Goal: Task Accomplishment & Management: Manage account settings

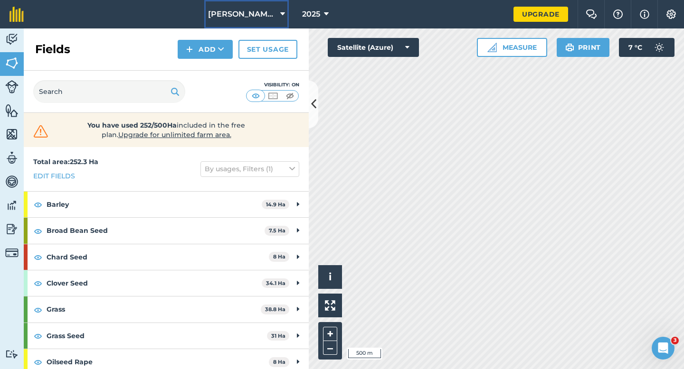
click at [258, 16] on span "[PERSON_NAME] & Sons" at bounding box center [242, 14] width 68 height 11
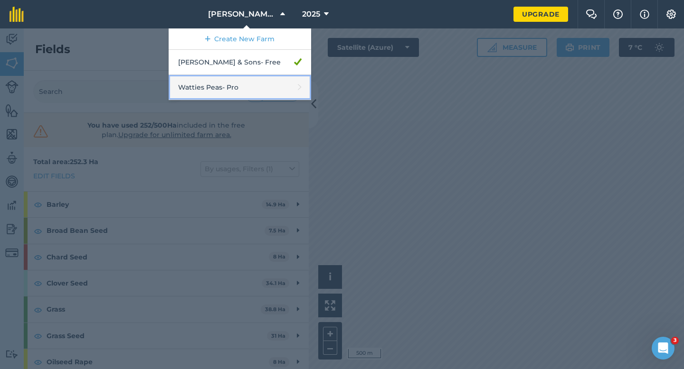
click at [228, 86] on link "Watties Peas - Pro" at bounding box center [240, 87] width 142 height 25
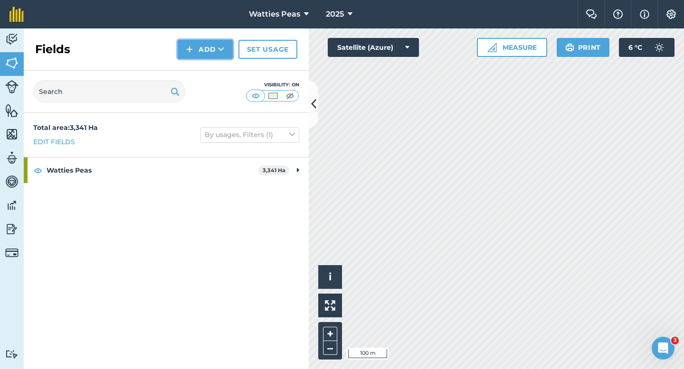
click at [214, 53] on button "Add" at bounding box center [205, 49] width 55 height 19
click at [214, 64] on link "Draw" at bounding box center [205, 70] width 52 height 21
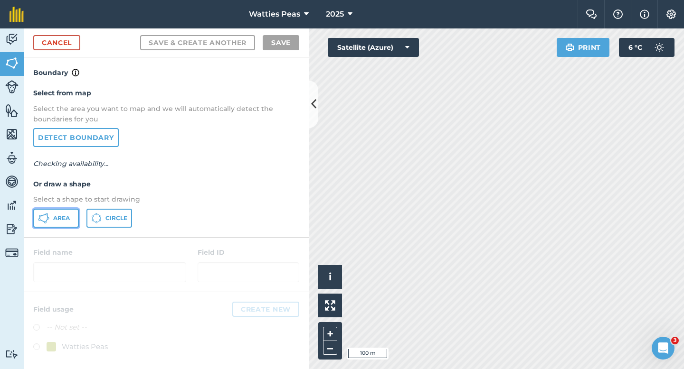
click at [58, 221] on span "Area" at bounding box center [61, 219] width 17 height 8
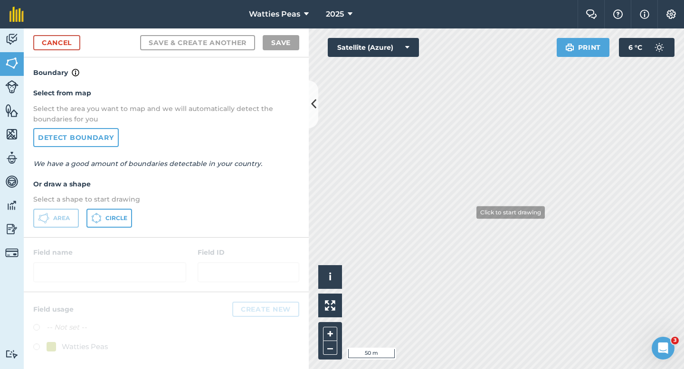
click at [315, 83] on div "Activity Fields Livestock Features Maps Team Vehicles Data Reporting Billing Tu…" at bounding box center [342, 198] width 684 height 341
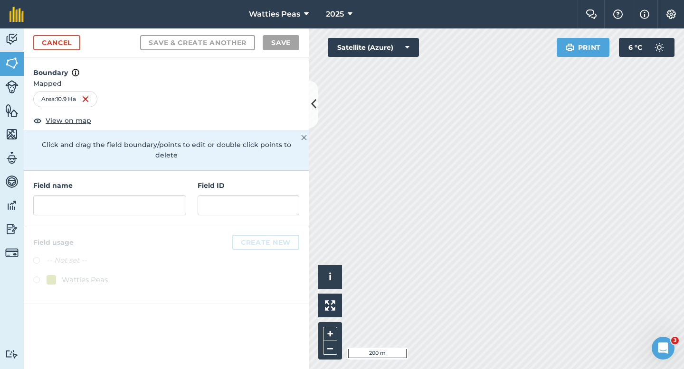
click at [226, 180] on h4 "Field ID" at bounding box center [249, 185] width 102 height 10
click at [230, 196] on input "text" at bounding box center [249, 206] width 102 height 20
click at [223, 196] on input "text" at bounding box center [249, 206] width 102 height 20
type input "A"
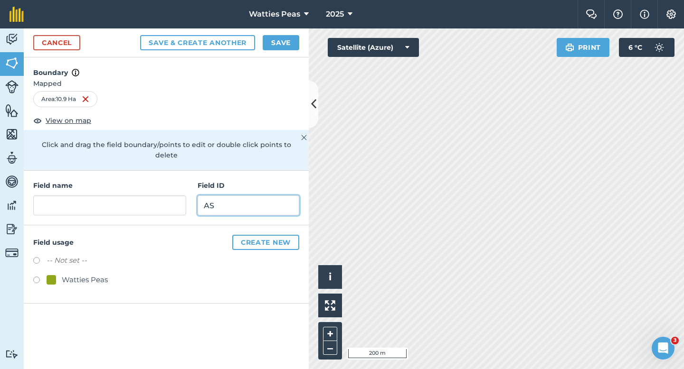
type input "A"
type input "H"
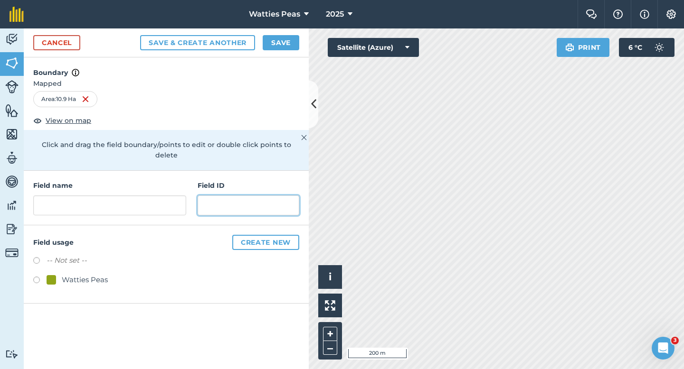
type input "H"
type input "Garrickfield LTD"
click at [86, 274] on div "Watties Peas" at bounding box center [85, 279] width 46 height 11
radio input "true"
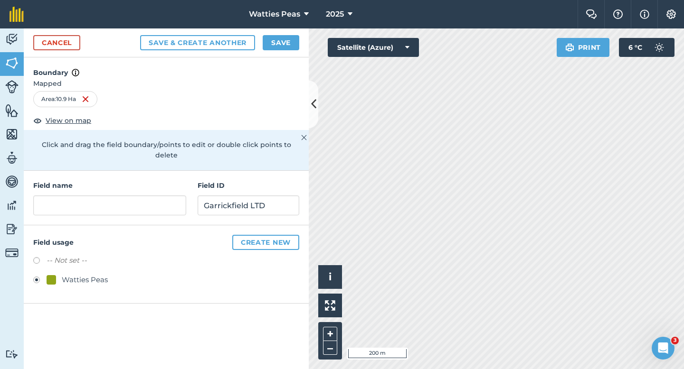
click at [108, 183] on div "Field name" at bounding box center [109, 197] width 153 height 35
click at [108, 213] on div "Field name Field ID Garrickfield LTD" at bounding box center [166, 198] width 285 height 55
click at [113, 204] on input "text" at bounding box center [109, 206] width 153 height 20
type input "268"
click at [277, 42] on button "Save" at bounding box center [281, 42] width 37 height 15
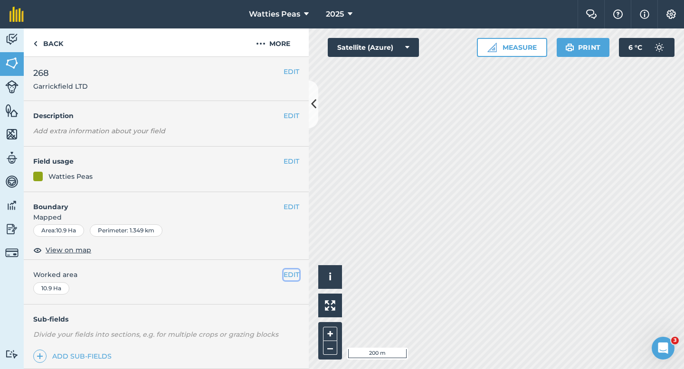
click at [289, 277] on button "EDIT" at bounding box center [291, 275] width 16 height 10
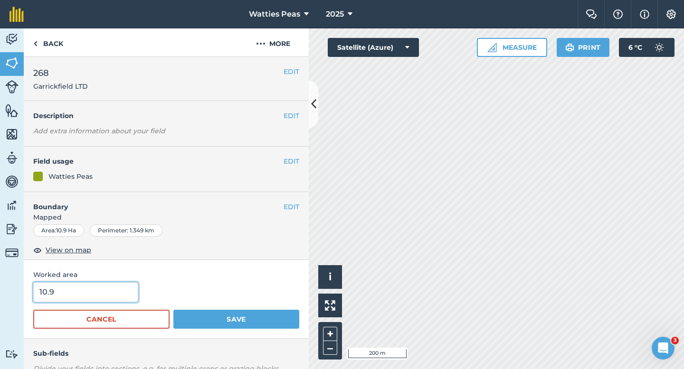
click at [123, 292] on input "10.9" at bounding box center [85, 293] width 105 height 20
type input "11"
click at [173, 310] on button "Save" at bounding box center [236, 319] width 126 height 19
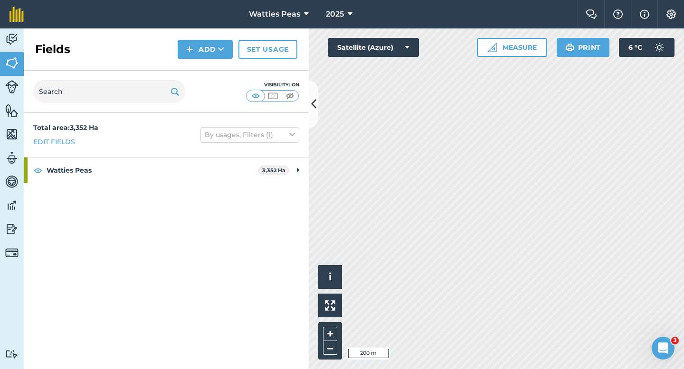
click at [197, 39] on div "Fields Add Set usage" at bounding box center [166, 49] width 285 height 42
click at [202, 63] on div "Fields Add Set usage" at bounding box center [166, 49] width 285 height 42
click at [198, 49] on button "Add" at bounding box center [205, 49] width 55 height 19
click at [198, 68] on link "Draw" at bounding box center [205, 70] width 52 height 21
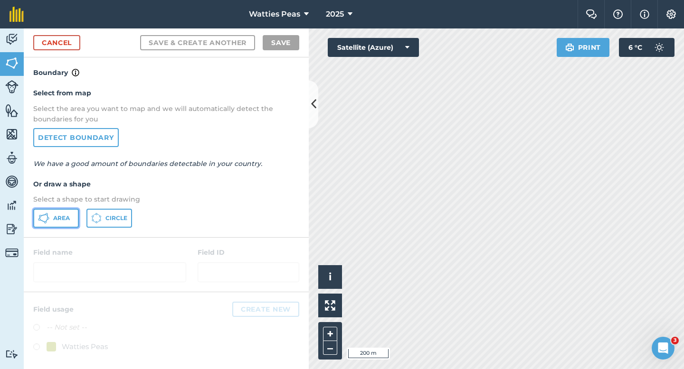
click at [39, 221] on icon at bounding box center [43, 218] width 11 height 11
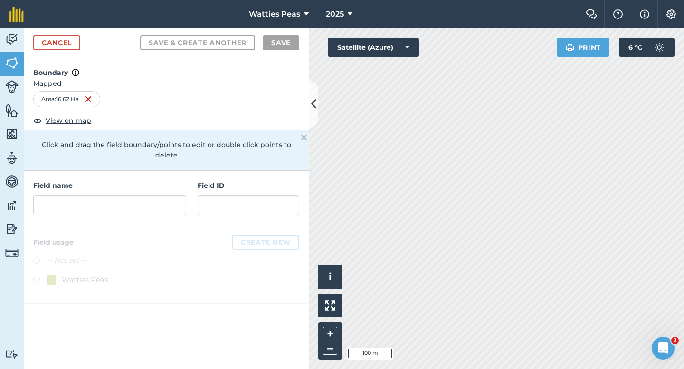
click at [165, 208] on div "Field name Field ID" at bounding box center [166, 198] width 285 height 55
click at [138, 196] on input "text" at bounding box center [109, 206] width 153 height 20
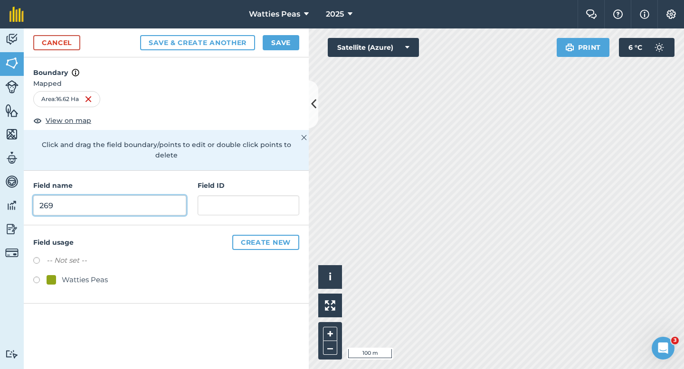
type input "269"
click at [82, 274] on div "Watties Peas" at bounding box center [85, 279] width 46 height 11
radio input "true"
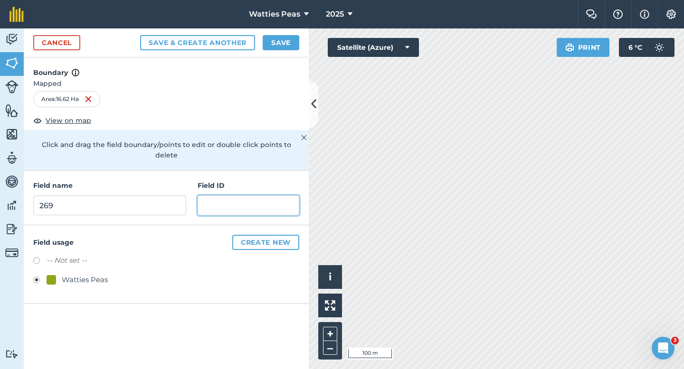
click at [245, 199] on input "text" at bounding box center [249, 206] width 102 height 20
type input "Maw AR & RE"
click at [303, 49] on div "Cancel Save & Create Another Save" at bounding box center [166, 42] width 285 height 29
click at [283, 47] on button "Save" at bounding box center [281, 42] width 37 height 15
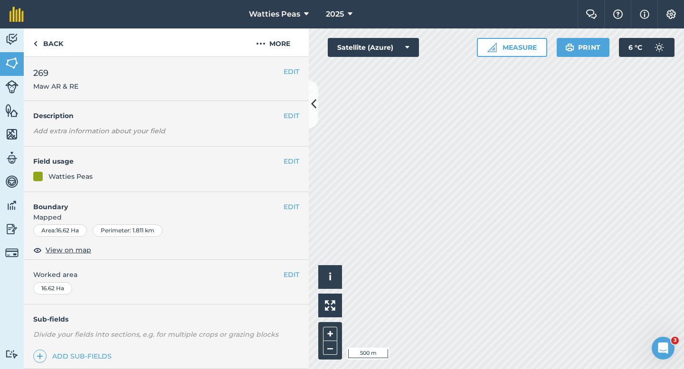
click at [287, 268] on div "EDIT Worked area 16.62 Ha" at bounding box center [166, 282] width 285 height 44
click at [287, 272] on button "EDIT" at bounding box center [291, 275] width 16 height 10
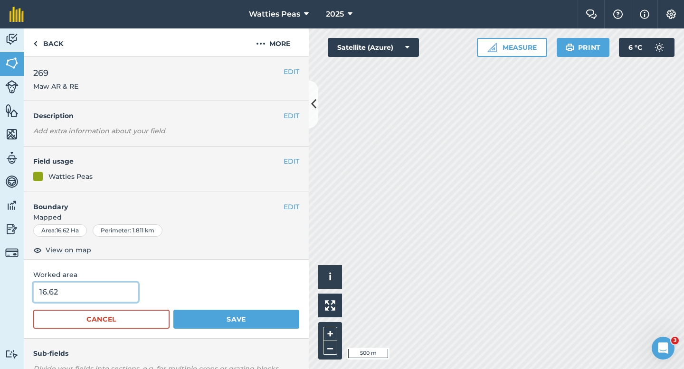
click at [110, 297] on input "16.62" at bounding box center [85, 293] width 105 height 20
type input "16.6"
click at [173, 310] on button "Save" at bounding box center [236, 319] width 126 height 19
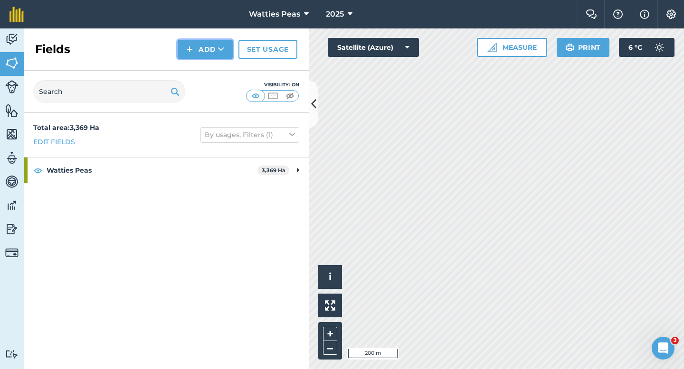
click at [211, 53] on button "Add" at bounding box center [205, 49] width 55 height 19
click at [211, 66] on link "Draw" at bounding box center [205, 70] width 52 height 21
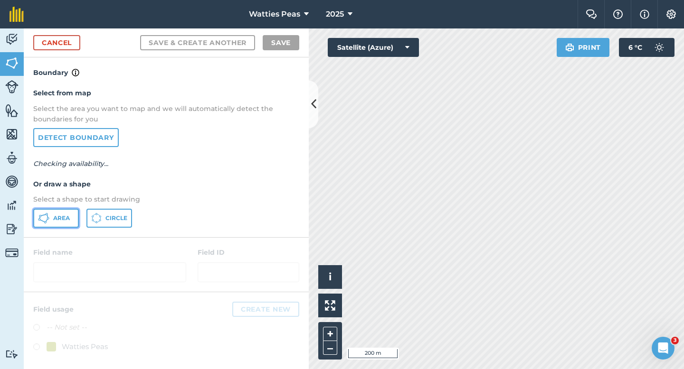
click at [67, 220] on span "Area" at bounding box center [61, 219] width 17 height 8
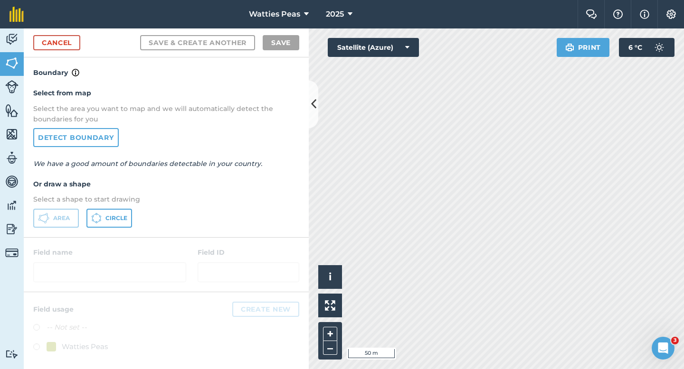
click at [32, 52] on div "Cancel Save & Create Another Save" at bounding box center [166, 42] width 285 height 29
click at [47, 42] on link "Cancel" at bounding box center [56, 42] width 47 height 15
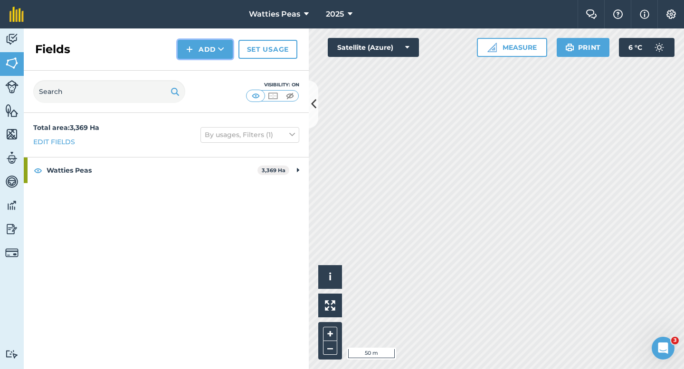
click at [179, 50] on button "Add" at bounding box center [205, 49] width 55 height 19
click at [197, 70] on link "Draw" at bounding box center [205, 70] width 52 height 21
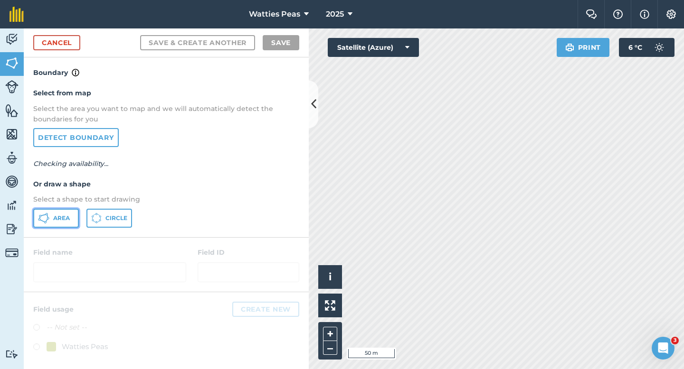
click at [71, 214] on button "Area" at bounding box center [56, 218] width 46 height 19
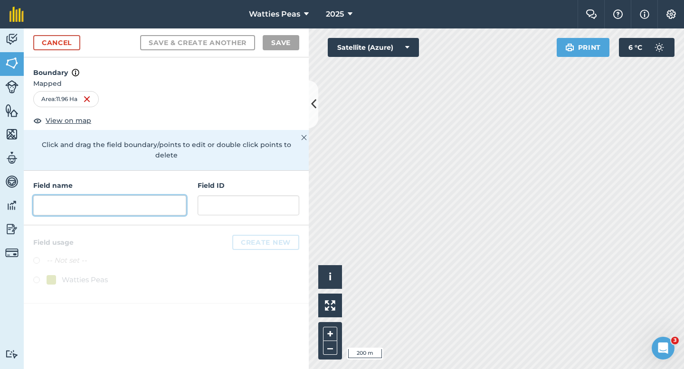
click at [178, 196] on input "text" at bounding box center [109, 206] width 153 height 20
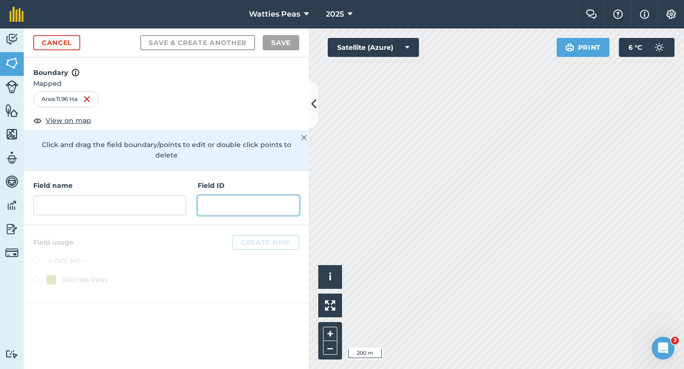
click at [206, 196] on input "text" at bounding box center [249, 206] width 102 height 20
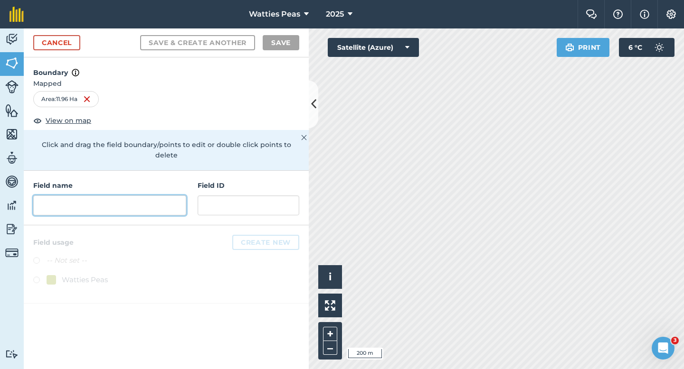
click at [158, 196] on input "text" at bounding box center [109, 206] width 153 height 20
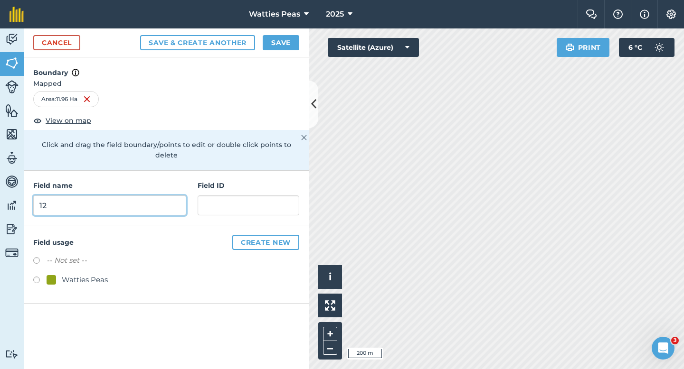
click at [158, 196] on input "12" at bounding box center [109, 206] width 153 height 20
click at [158, 196] on input "1" at bounding box center [109, 206] width 153 height 20
type input "1"
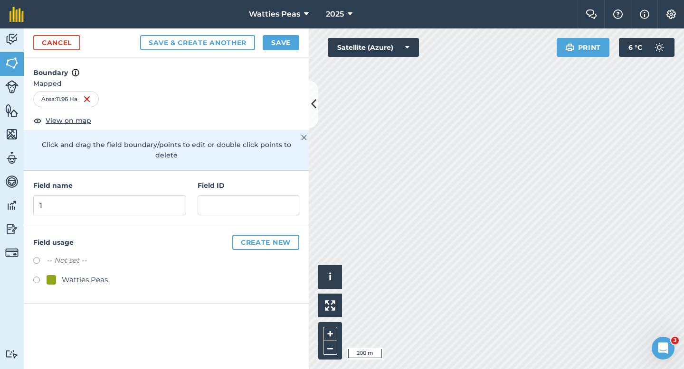
click at [105, 274] on div "Watties Peas" at bounding box center [85, 279] width 46 height 11
radio input "true"
click at [138, 199] on input "1" at bounding box center [109, 206] width 153 height 20
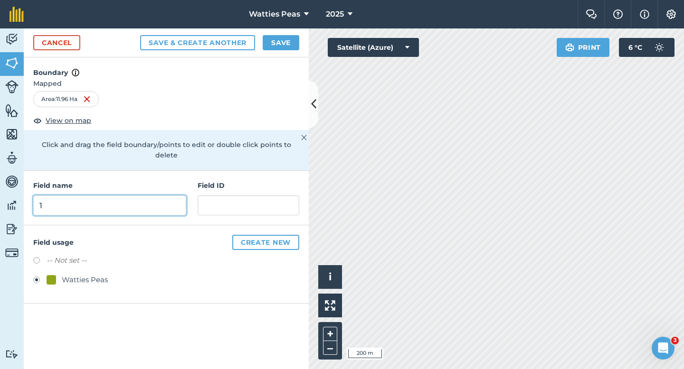
click at [138, 199] on input "1" at bounding box center [109, 206] width 153 height 20
click at [143, 196] on input "1" at bounding box center [109, 206] width 153 height 20
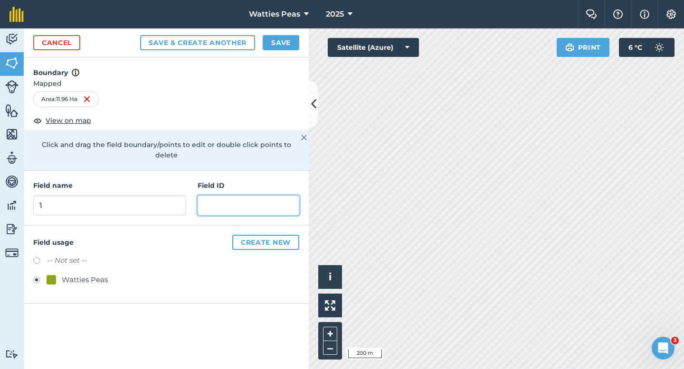
click at [224, 196] on input "text" at bounding box center [249, 206] width 102 height 20
type input "Maw AR & RE"
click at [106, 184] on div "Field name 1" at bounding box center [109, 197] width 153 height 35
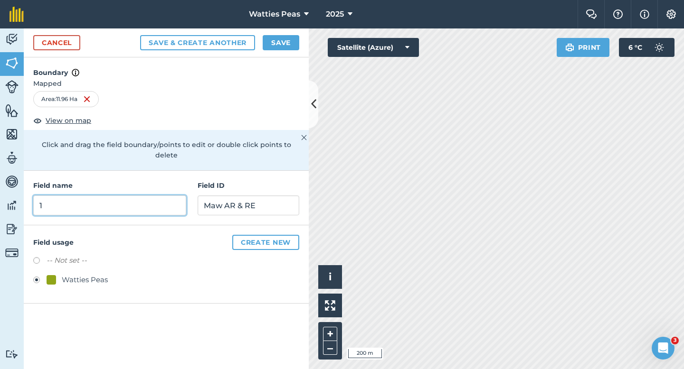
click at [106, 196] on input "1" at bounding box center [109, 206] width 153 height 20
click at [181, 198] on input "269" at bounding box center [109, 206] width 153 height 20
type input "270"
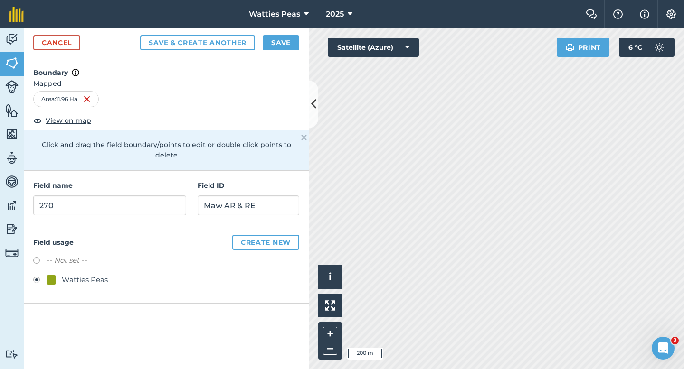
click at [292, 51] on div "Cancel Save & Create Another Save" at bounding box center [166, 42] width 285 height 29
click at [290, 47] on button "Save" at bounding box center [281, 42] width 37 height 15
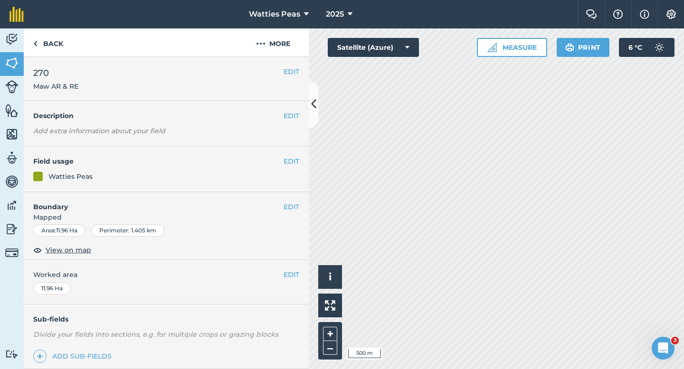
click at [279, 275] on span "Worked area" at bounding box center [166, 275] width 266 height 10
click at [289, 275] on button "EDIT" at bounding box center [291, 275] width 16 height 10
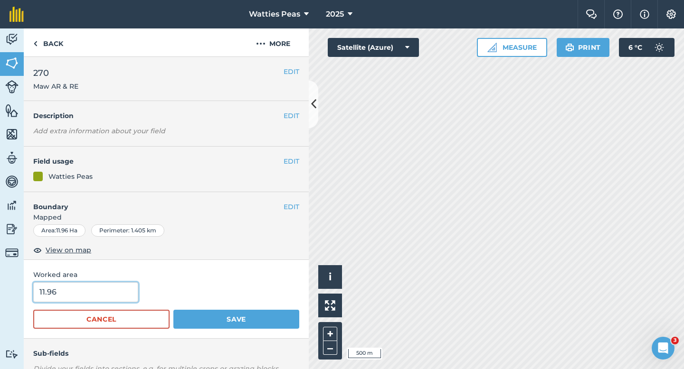
click at [88, 295] on input "11.96" at bounding box center [85, 293] width 105 height 20
type input "12"
click at [173, 310] on button "Save" at bounding box center [236, 319] width 126 height 19
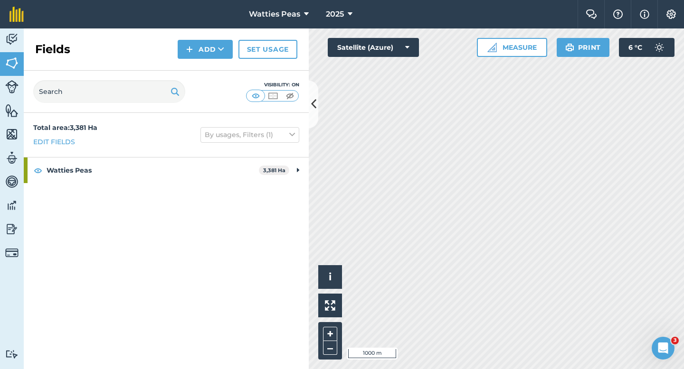
click at [175, 59] on div "Fields Add Set usage" at bounding box center [166, 49] width 285 height 42
click at [189, 58] on button "Add" at bounding box center [205, 49] width 55 height 19
click at [189, 66] on link "Draw" at bounding box center [205, 70] width 52 height 21
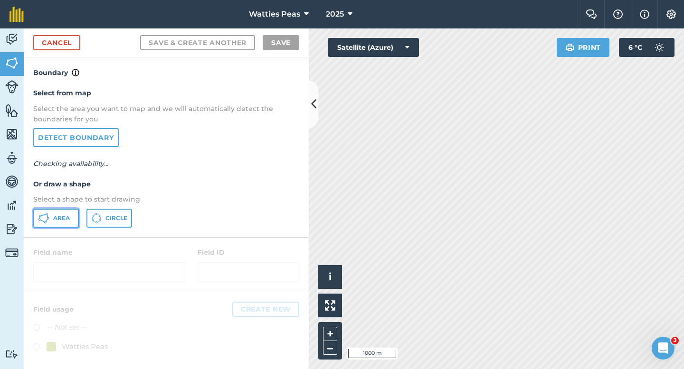
click at [57, 223] on button "Area" at bounding box center [56, 218] width 46 height 19
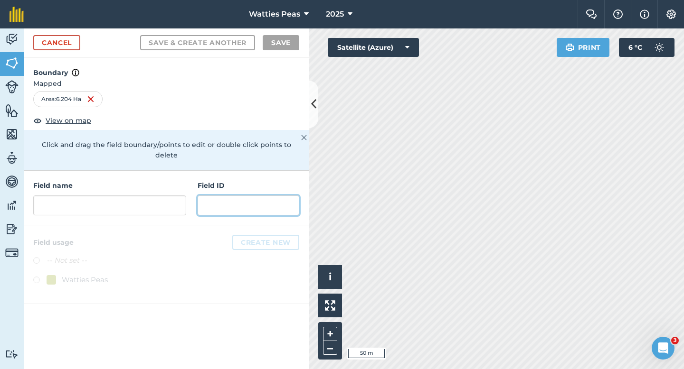
click at [227, 201] on input "text" at bounding box center [249, 206] width 102 height 20
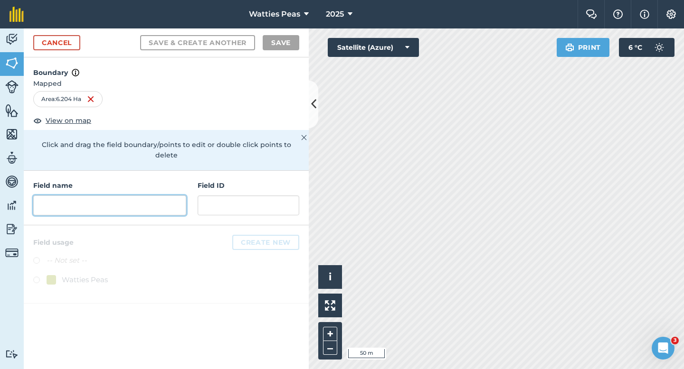
click at [159, 196] on input "text" at bounding box center [109, 206] width 153 height 20
click at [173, 200] on input "text" at bounding box center [109, 206] width 153 height 20
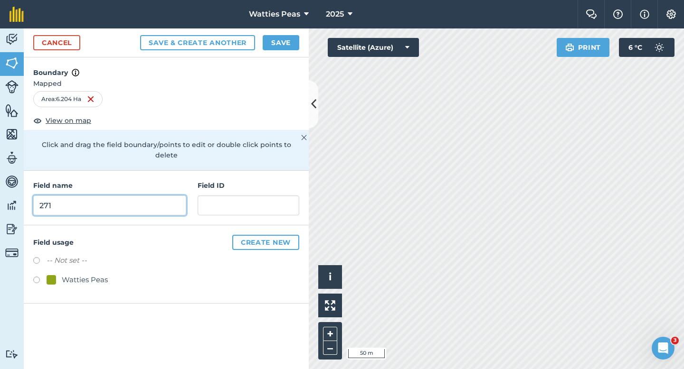
type input "271"
click at [97, 274] on div "Watties Peas" at bounding box center [85, 279] width 46 height 11
radio input "true"
click at [251, 183] on div "Field ID" at bounding box center [249, 197] width 102 height 35
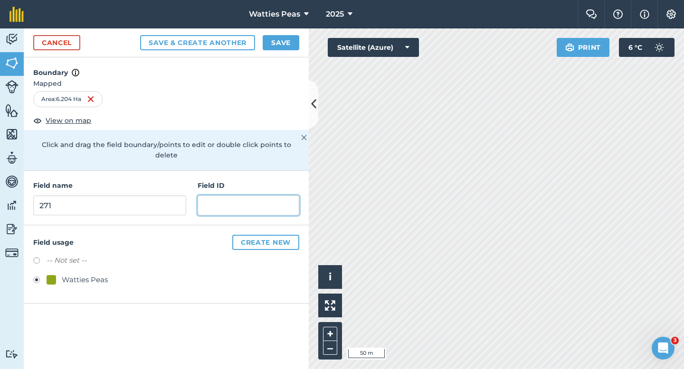
click at [251, 196] on input "text" at bounding box center [249, 206] width 102 height 20
type input "[PERSON_NAME] Farms"
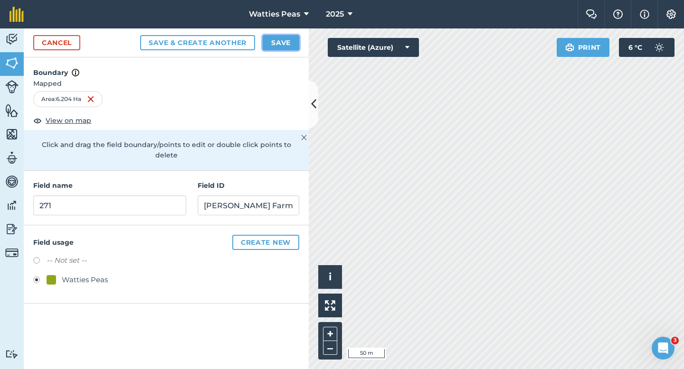
click at [278, 40] on button "Save" at bounding box center [281, 42] width 37 height 15
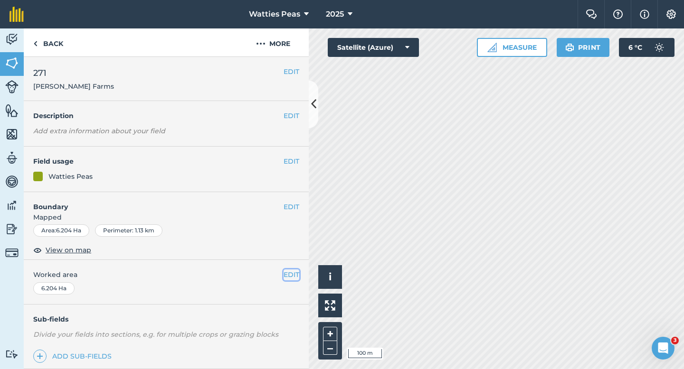
click at [291, 272] on button "EDIT" at bounding box center [291, 275] width 16 height 10
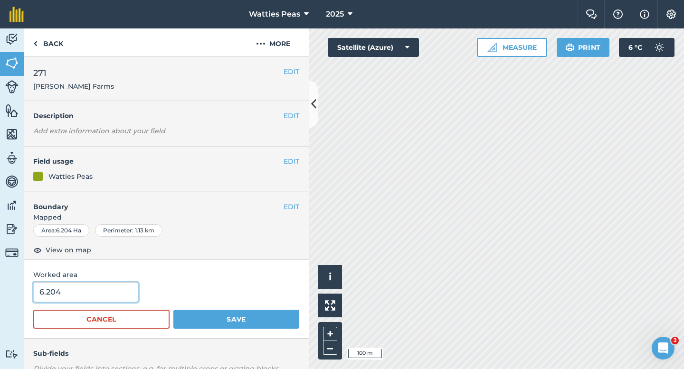
click at [78, 297] on input "6.204" at bounding box center [85, 293] width 105 height 20
type input "6.2"
click at [173, 310] on button "Save" at bounding box center [236, 319] width 126 height 19
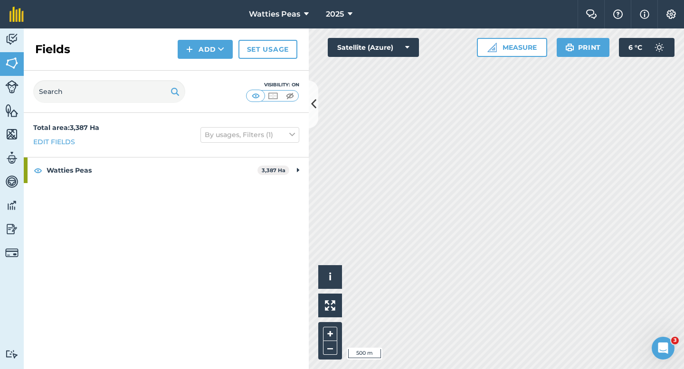
click at [215, 60] on div "Fields Add Set usage" at bounding box center [166, 49] width 285 height 42
click at [214, 52] on button "Add" at bounding box center [205, 49] width 55 height 19
click at [214, 68] on link "Draw" at bounding box center [205, 70] width 52 height 21
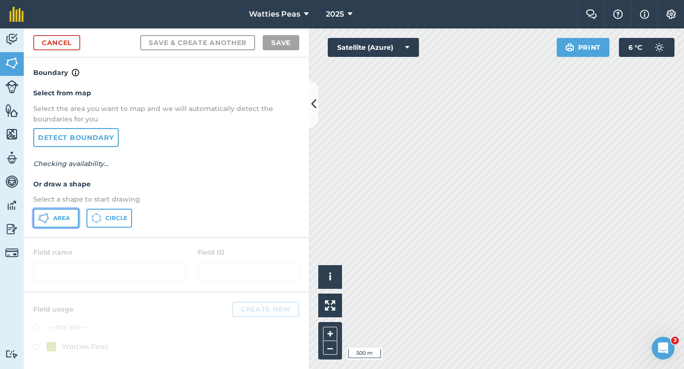
click at [57, 220] on span "Area" at bounding box center [61, 219] width 17 height 8
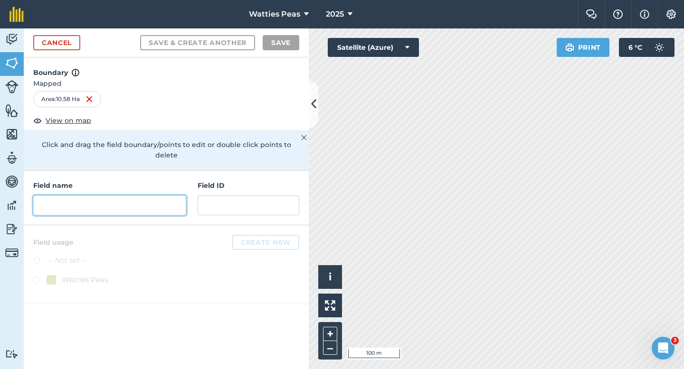
click at [179, 200] on input "text" at bounding box center [109, 206] width 153 height 20
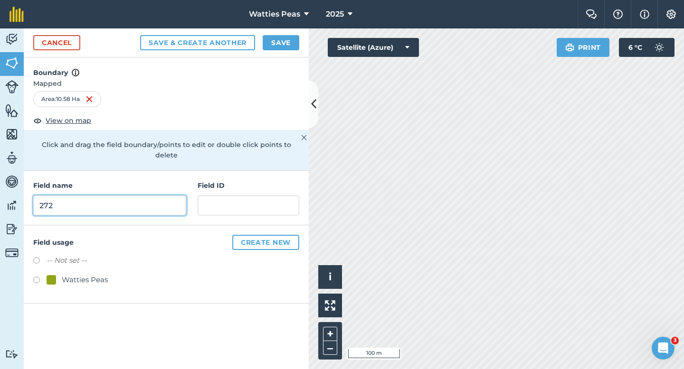
type input "272"
click at [107, 274] on div "Watties Peas" at bounding box center [85, 279] width 46 height 11
radio input "true"
click at [216, 208] on div "Field name 272 Field ID" at bounding box center [166, 198] width 285 height 55
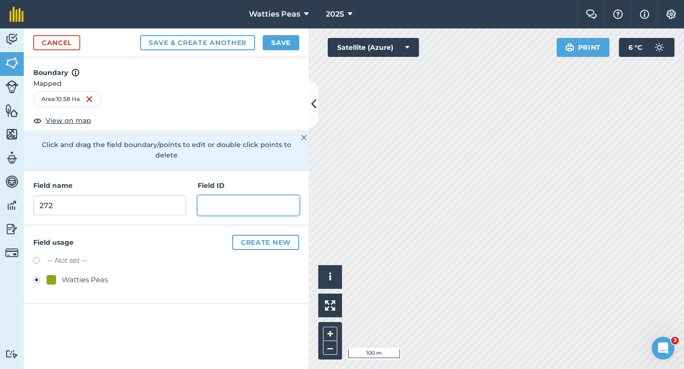
click at [220, 199] on input "text" at bounding box center [249, 206] width 102 height 20
click at [281, 198] on input "text" at bounding box center [249, 206] width 102 height 20
type input "[PERSON_NAME] Farms LTD"
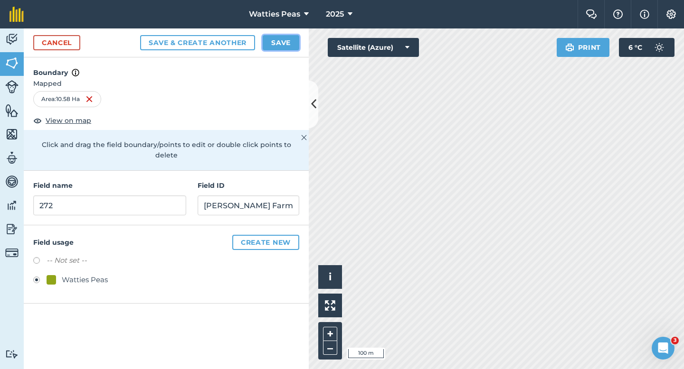
click at [281, 37] on button "Save" at bounding box center [281, 42] width 37 height 15
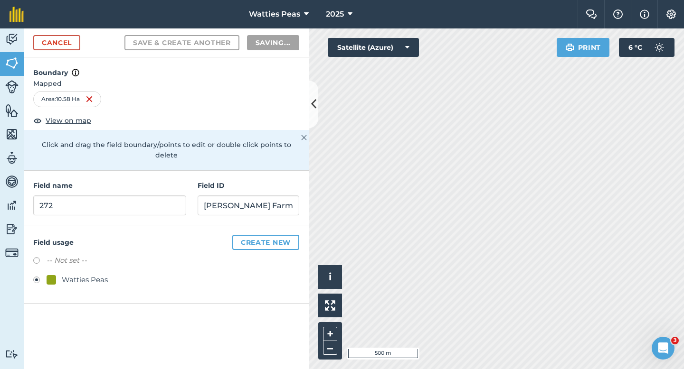
click at [288, 274] on div "Watties Peas" at bounding box center [166, 281] width 266 height 14
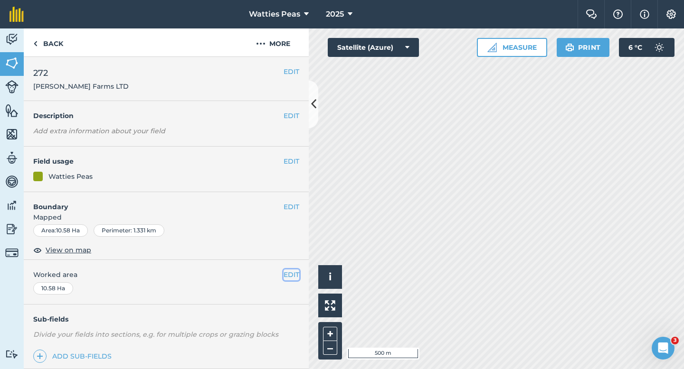
click at [298, 274] on button "EDIT" at bounding box center [291, 275] width 16 height 10
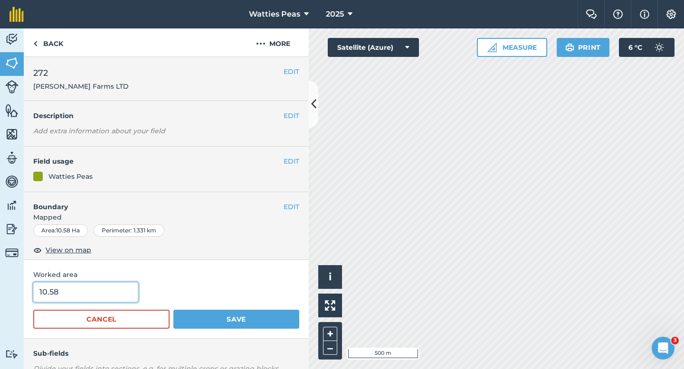
click at [67, 291] on input "10.58" at bounding box center [85, 293] width 105 height 20
type input "10.6"
click at [173, 310] on button "Save" at bounding box center [236, 319] width 126 height 19
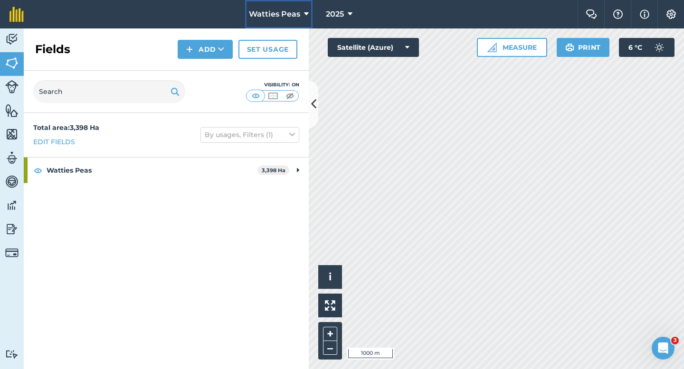
click at [291, 20] on button "Watties Peas" at bounding box center [278, 14] width 67 height 28
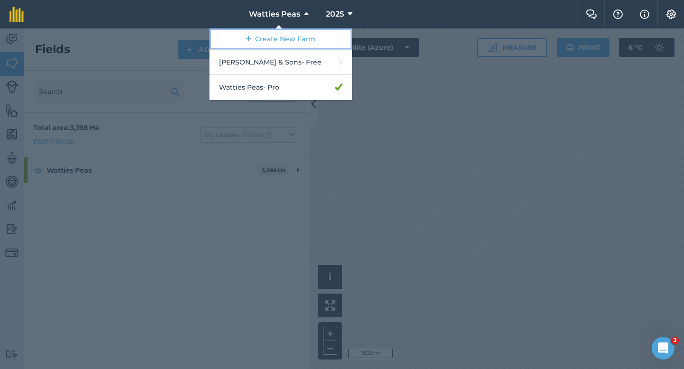
click at [291, 39] on link "Create New Farm" at bounding box center [280, 38] width 142 height 21
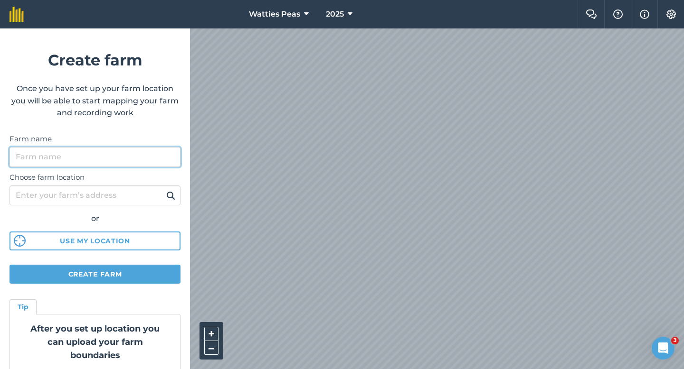
click at [167, 159] on input "Farm name" at bounding box center [94, 157] width 171 height 20
type input "Waipuna Enterprise LTD"
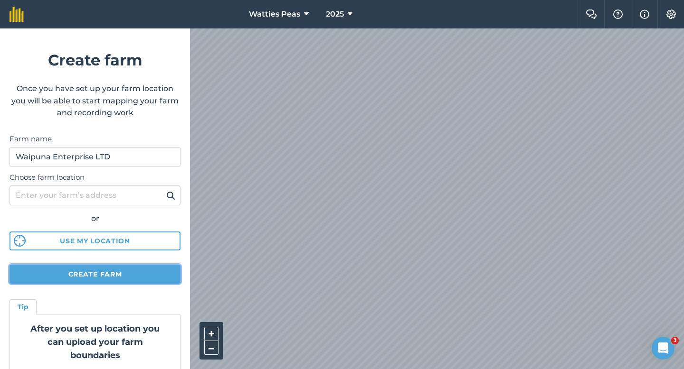
click at [155, 276] on button "Create farm" at bounding box center [94, 274] width 171 height 19
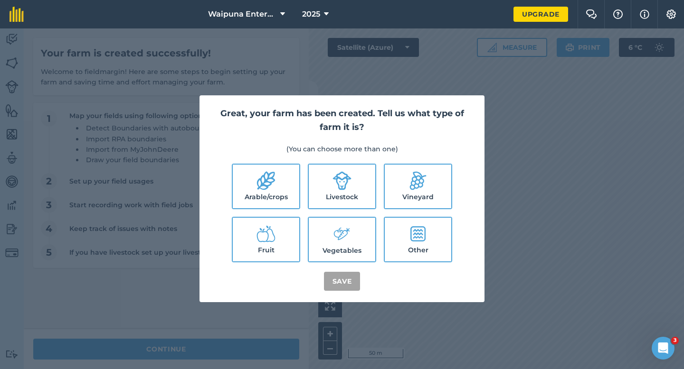
click at [252, 175] on label "Arable/crops" at bounding box center [266, 187] width 66 height 44
checkbox input "true"
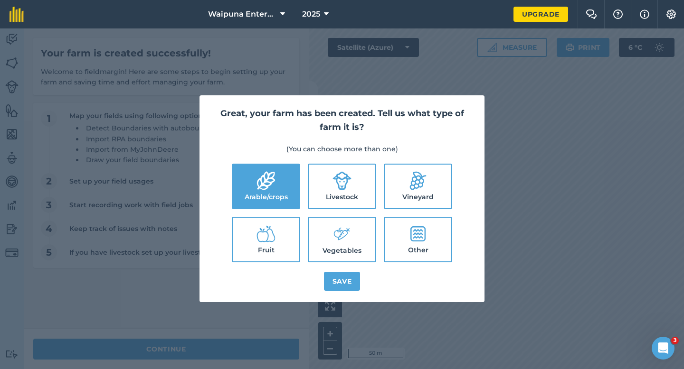
click at [333, 203] on label "Livestock" at bounding box center [342, 187] width 66 height 44
checkbox input "true"
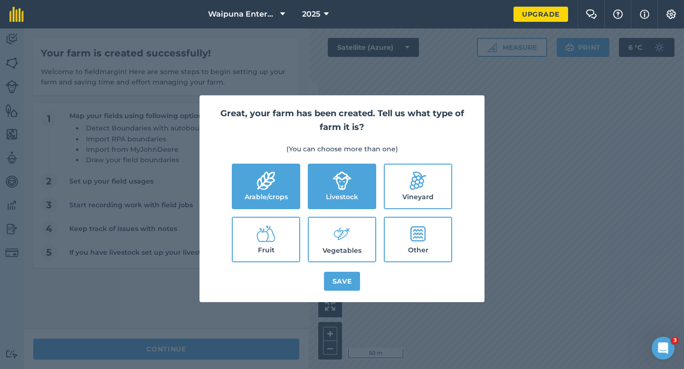
click at [333, 217] on li "Vegetables" at bounding box center [342, 240] width 68 height 46
click at [336, 244] on label "Vegetables" at bounding box center [342, 240] width 66 height 44
checkbox input "true"
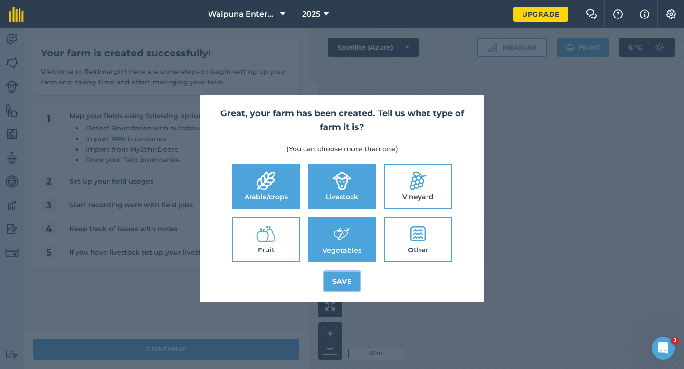
click at [341, 282] on button "Save" at bounding box center [342, 281] width 37 height 19
click at [278, 336] on div "Great, your farm has been created. Tell us what type of farm it is? (You can ch…" at bounding box center [342, 198] width 684 height 341
click at [278, 344] on div "Great, your farm has been created. Tell us what type of farm it is? (You can ch…" at bounding box center [342, 198] width 684 height 341
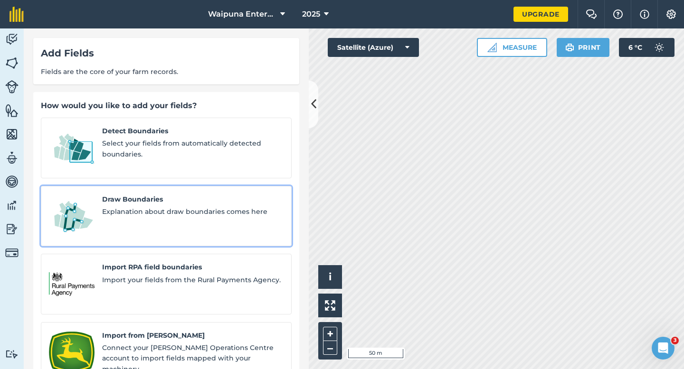
click at [182, 186] on link "Draw Boundaries Explanation about draw boundaries comes here" at bounding box center [166, 216] width 251 height 61
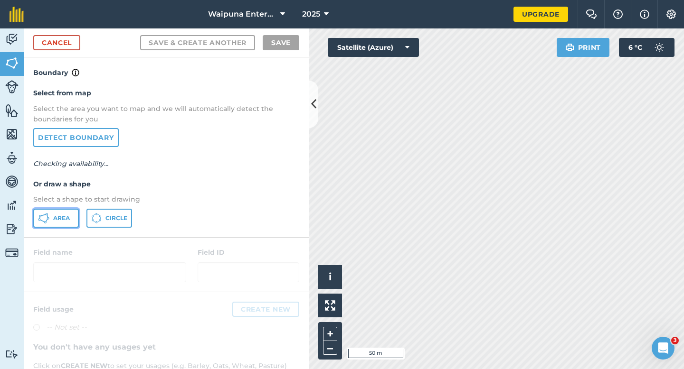
click at [46, 219] on icon at bounding box center [43, 218] width 11 height 11
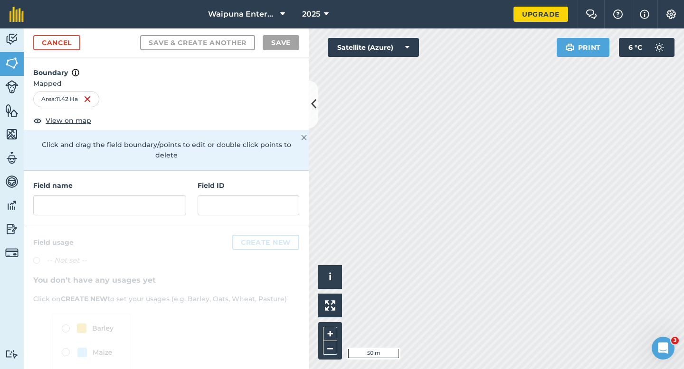
click at [127, 180] on h4 "Field name" at bounding box center [109, 185] width 153 height 10
click at [127, 196] on input "text" at bounding box center [109, 206] width 153 height 20
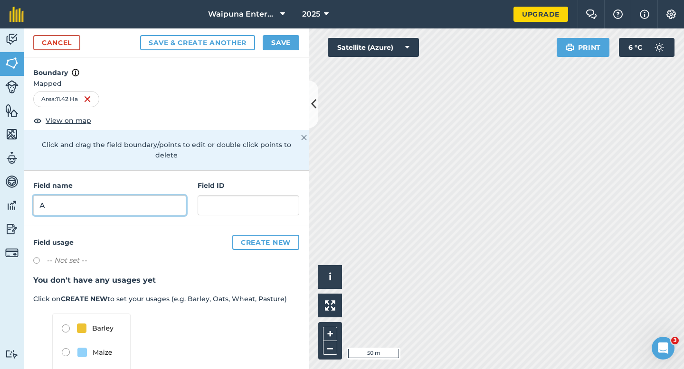
type input "A"
click at [283, 28] on div "Cancel Save & Create Another Save" at bounding box center [166, 42] width 285 height 29
click at [286, 40] on button "Save" at bounding box center [281, 42] width 37 height 15
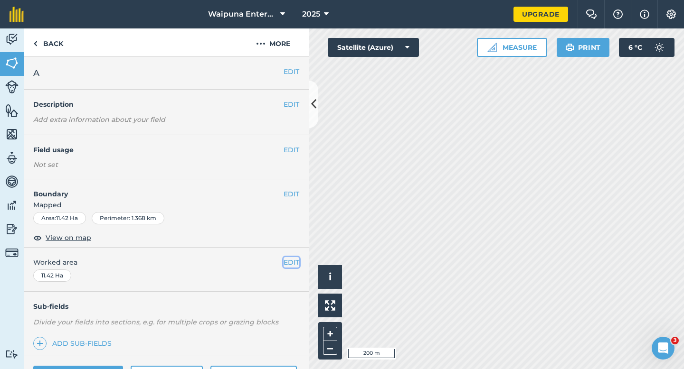
click at [288, 257] on button "EDIT" at bounding box center [291, 262] width 16 height 10
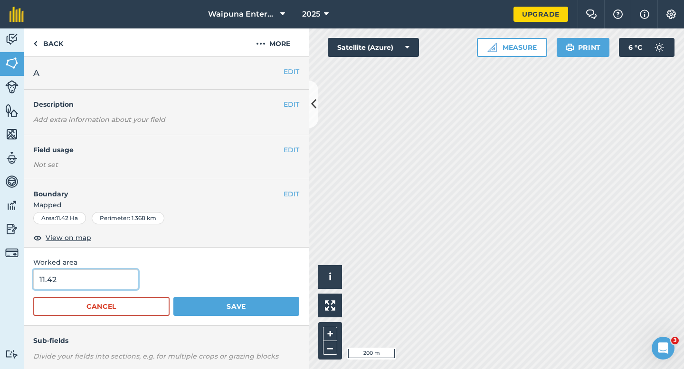
click at [112, 282] on input "11.42" at bounding box center [85, 280] width 105 height 20
type input "11.4"
click at [173, 297] on button "Save" at bounding box center [236, 306] width 126 height 19
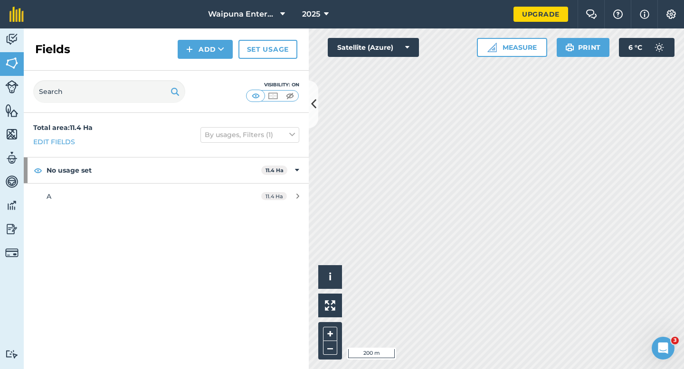
click at [197, 59] on div "Fields Add Set usage" at bounding box center [166, 49] width 285 height 42
click at [197, 66] on div "Fields Add Set usage" at bounding box center [166, 49] width 285 height 42
click at [191, 40] on button "Add" at bounding box center [205, 49] width 55 height 19
click at [200, 76] on link "Draw" at bounding box center [205, 70] width 52 height 21
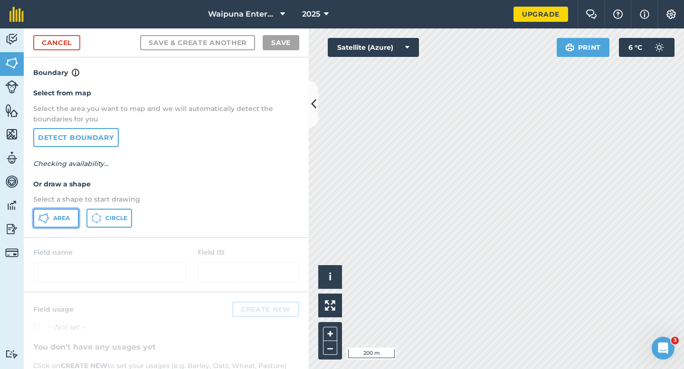
click at [56, 223] on button "Area" at bounding box center [56, 218] width 46 height 19
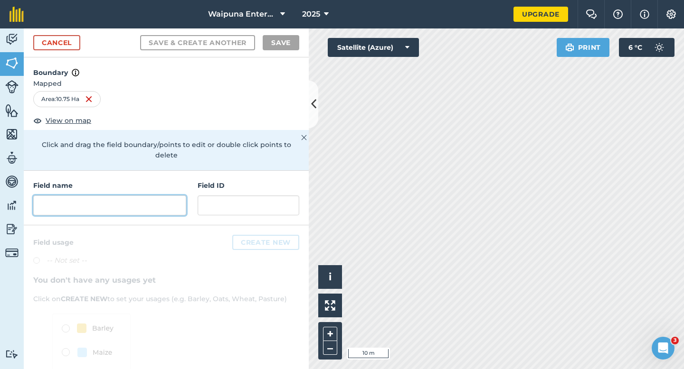
click at [171, 196] on input "text" at bounding box center [109, 206] width 153 height 20
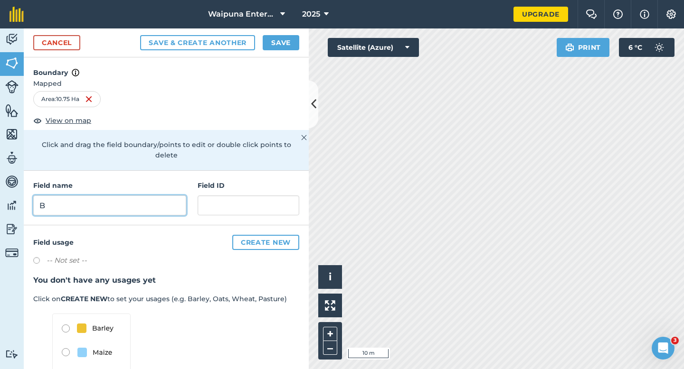
type input "B"
click at [294, 48] on button "Save" at bounding box center [281, 42] width 37 height 15
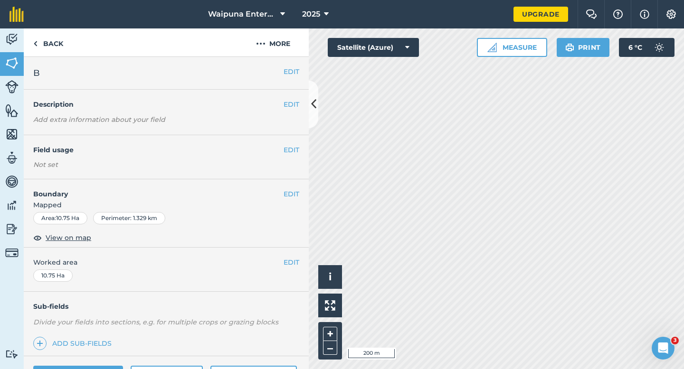
click at [293, 268] on div "EDIT Worked area 10.75 Ha" at bounding box center [166, 270] width 285 height 44
click at [293, 266] on button "EDIT" at bounding box center [291, 262] width 16 height 10
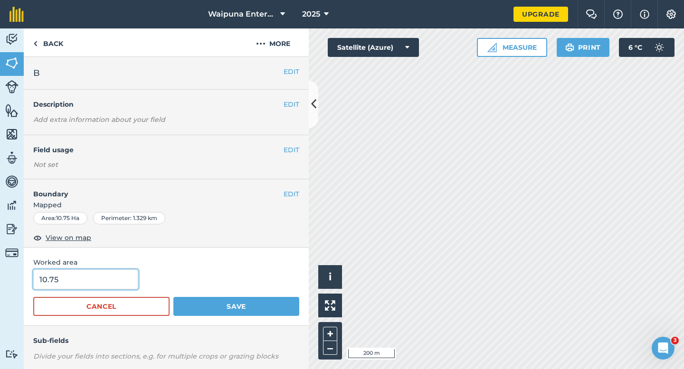
click at [88, 274] on input "10.75" at bounding box center [85, 280] width 105 height 20
click at [88, 280] on input "10.75" at bounding box center [85, 280] width 105 height 20
type input "10.8"
click at [173, 297] on button "Save" at bounding box center [236, 306] width 126 height 19
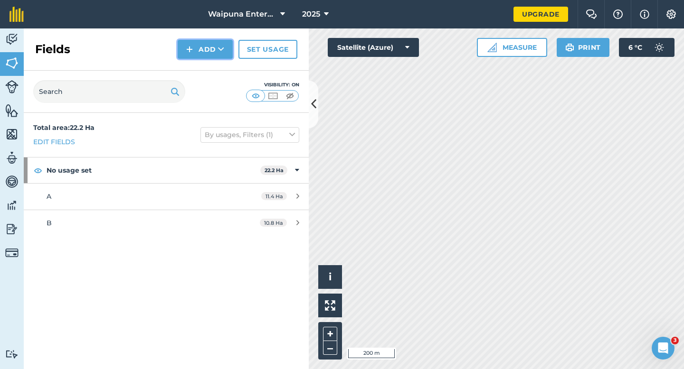
click at [197, 54] on button "Add" at bounding box center [205, 49] width 55 height 19
click at [198, 74] on link "Draw" at bounding box center [205, 70] width 52 height 21
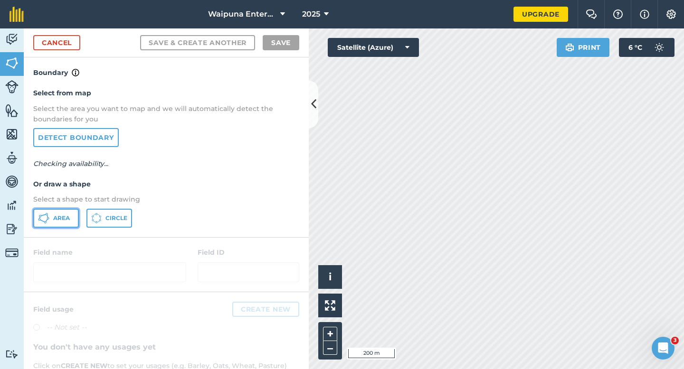
click at [53, 220] on span "Area" at bounding box center [61, 219] width 17 height 8
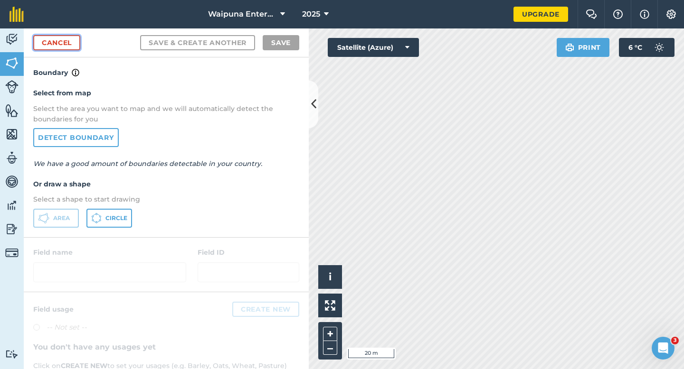
click at [65, 38] on link "Cancel" at bounding box center [56, 42] width 47 height 15
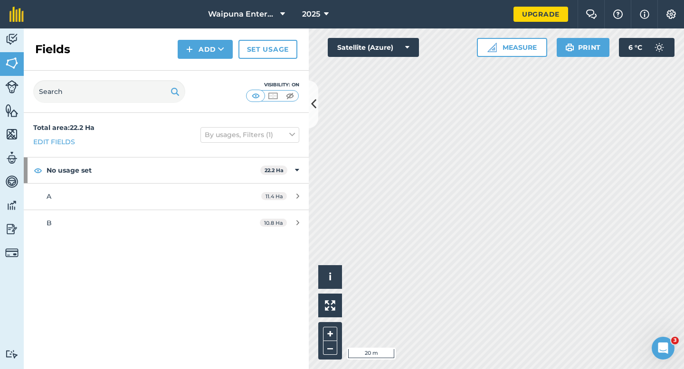
click at [172, 57] on div "Fields Add Set usage" at bounding box center [166, 49] width 285 height 42
click at [187, 56] on button "Add" at bounding box center [205, 49] width 55 height 19
click at [189, 69] on link "Draw" at bounding box center [205, 70] width 52 height 21
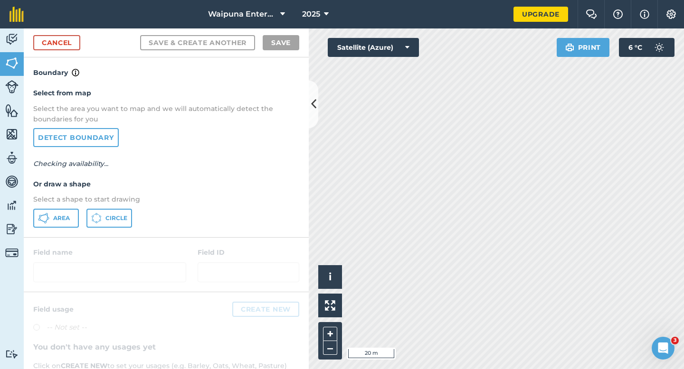
click at [43, 233] on div "Select from map Select the area you want to map and we will automatically detec…" at bounding box center [166, 157] width 285 height 159
click at [50, 218] on button "Area" at bounding box center [56, 218] width 46 height 19
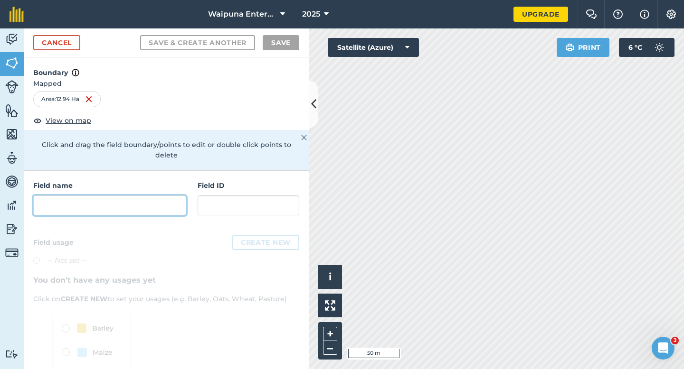
click at [177, 202] on input "text" at bounding box center [109, 206] width 153 height 20
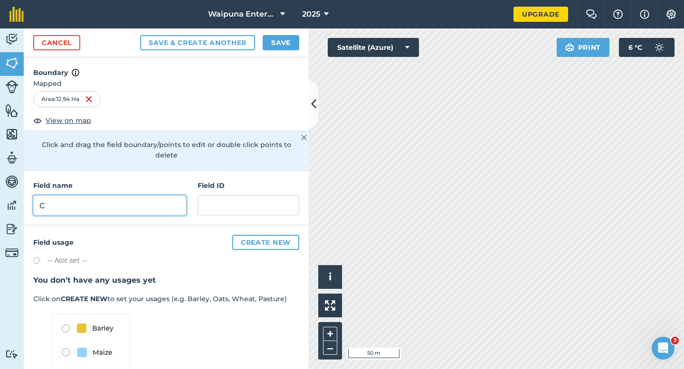
type input "C"
click at [285, 40] on button "Save" at bounding box center [281, 42] width 37 height 15
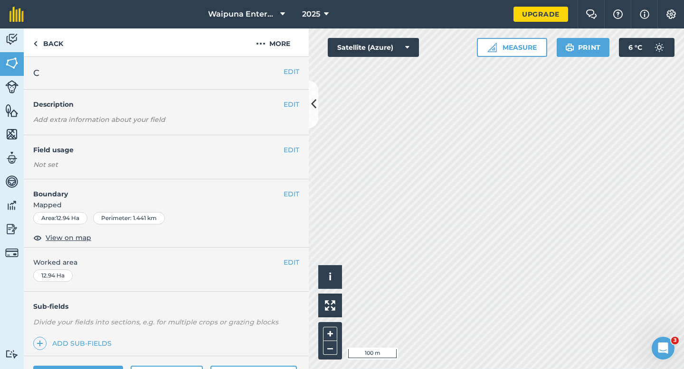
click at [287, 255] on div "EDIT Worked area 12.94 Ha" at bounding box center [166, 270] width 285 height 44
click at [292, 263] on button "EDIT" at bounding box center [291, 262] width 16 height 10
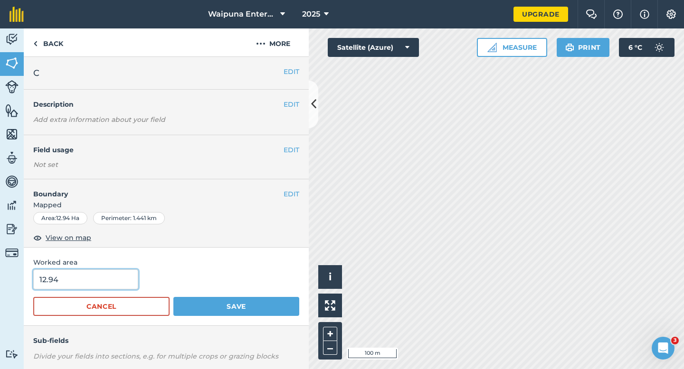
click at [84, 275] on input "12.94" at bounding box center [85, 280] width 105 height 20
type input "13"
click at [173, 297] on button "Save" at bounding box center [236, 306] width 126 height 19
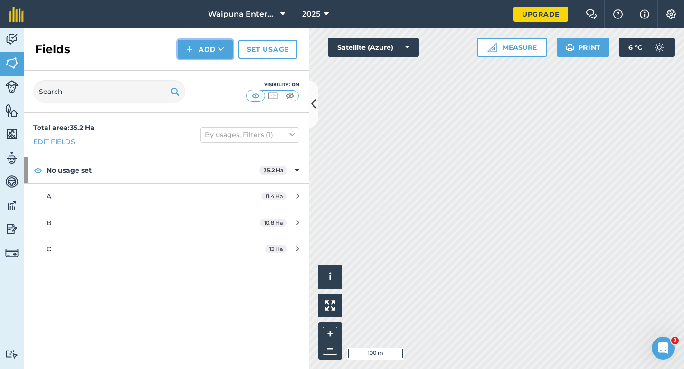
click at [194, 55] on button "Add" at bounding box center [205, 49] width 55 height 19
click at [198, 66] on link "Draw" at bounding box center [205, 70] width 52 height 21
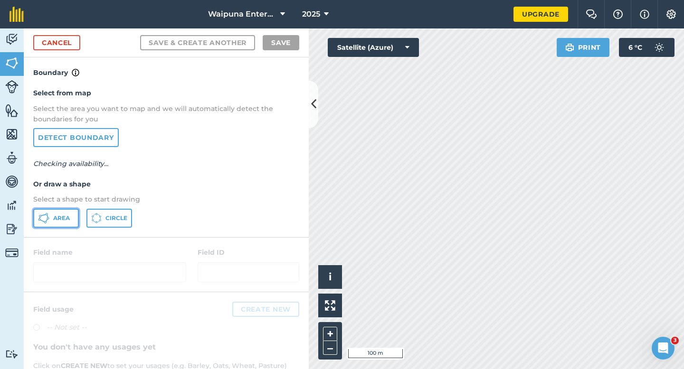
click at [46, 215] on icon at bounding box center [43, 218] width 11 height 11
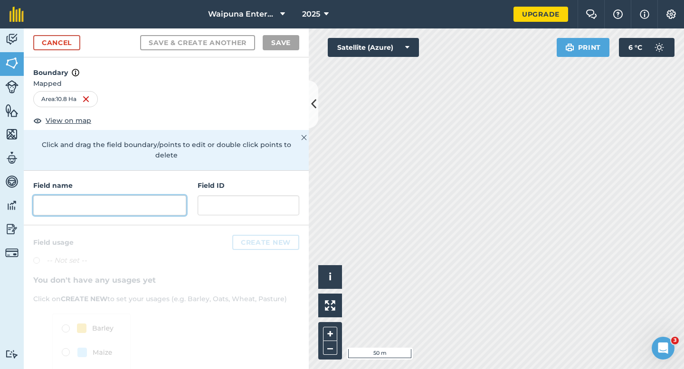
click at [177, 198] on input "text" at bounding box center [109, 206] width 153 height 20
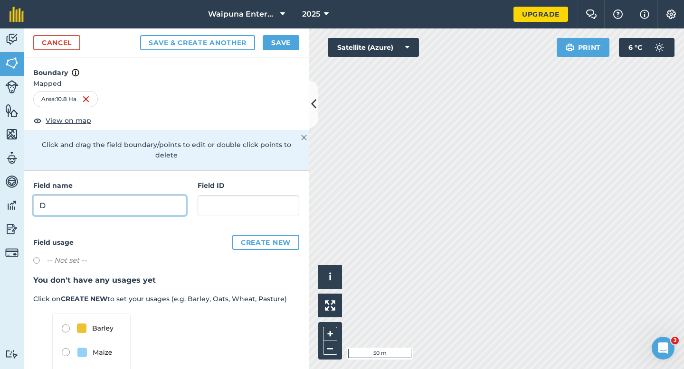
type input "D"
click at [268, 46] on button "Save" at bounding box center [281, 42] width 37 height 15
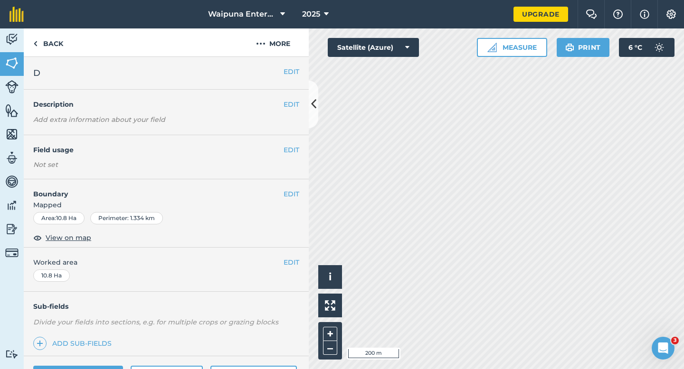
click at [283, 264] on span "Worked area" at bounding box center [166, 262] width 266 height 10
click at [285, 261] on button "EDIT" at bounding box center [291, 262] width 16 height 10
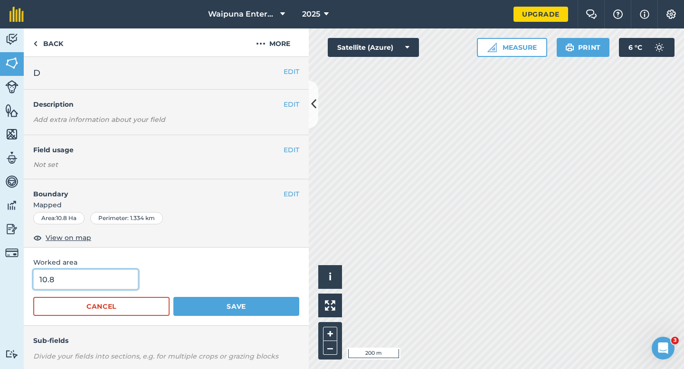
click at [69, 280] on input "10.8" at bounding box center [85, 280] width 105 height 20
click at [173, 297] on button "Save" at bounding box center [236, 306] width 126 height 19
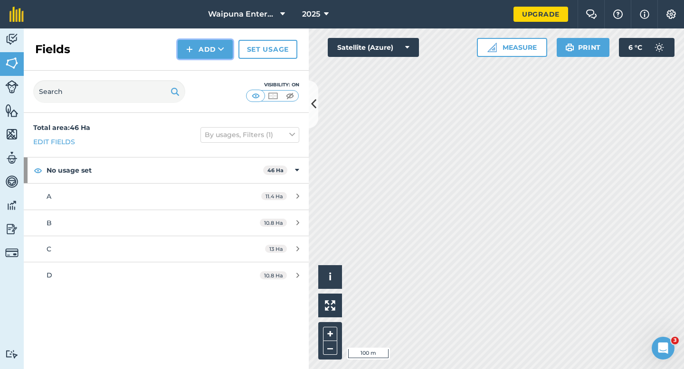
click at [197, 49] on button "Add" at bounding box center [205, 49] width 55 height 19
click at [197, 65] on link "Draw" at bounding box center [205, 70] width 52 height 21
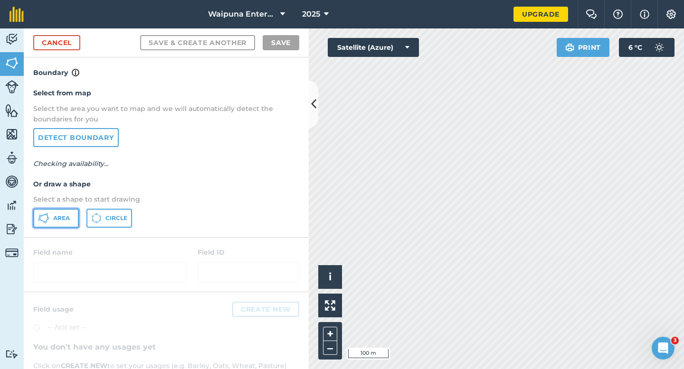
click at [64, 215] on span "Area" at bounding box center [61, 219] width 17 height 8
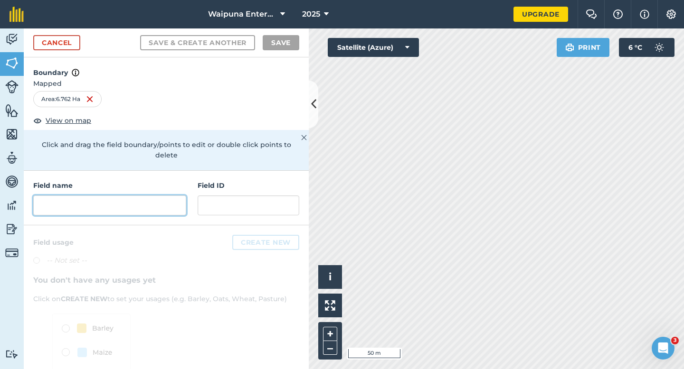
click at [181, 203] on input "text" at bounding box center [109, 206] width 153 height 20
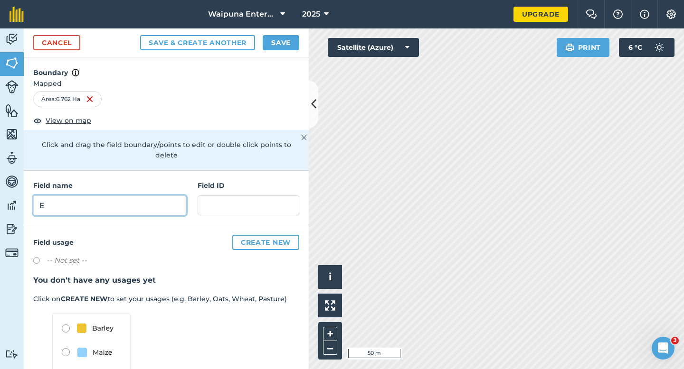
type input "E"
click at [292, 41] on button "Save" at bounding box center [281, 42] width 37 height 15
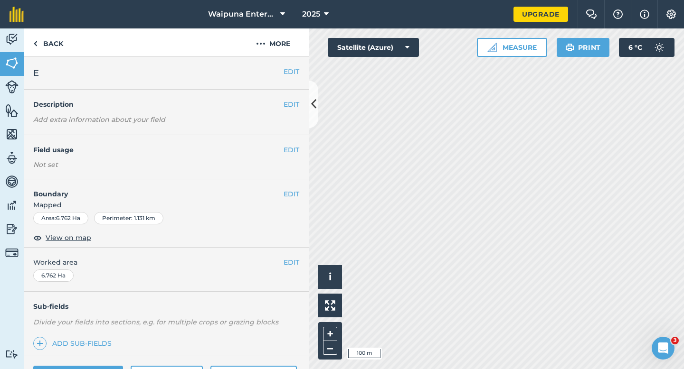
click at [282, 262] on span "Worked area" at bounding box center [166, 262] width 266 height 10
click at [288, 262] on button "EDIT" at bounding box center [291, 262] width 16 height 10
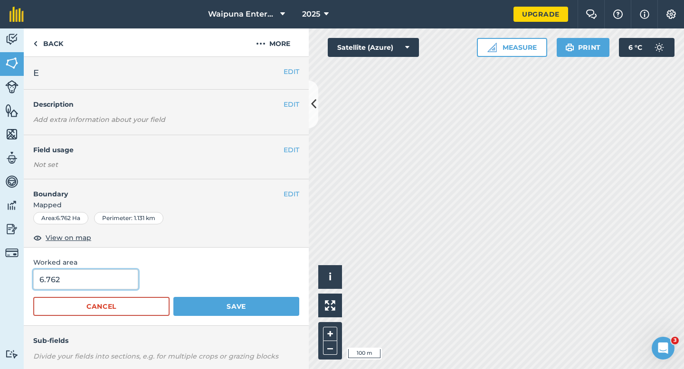
click at [127, 286] on input "6.762" at bounding box center [85, 280] width 105 height 20
type input "6.8"
click at [173, 297] on button "Save" at bounding box center [236, 306] width 126 height 19
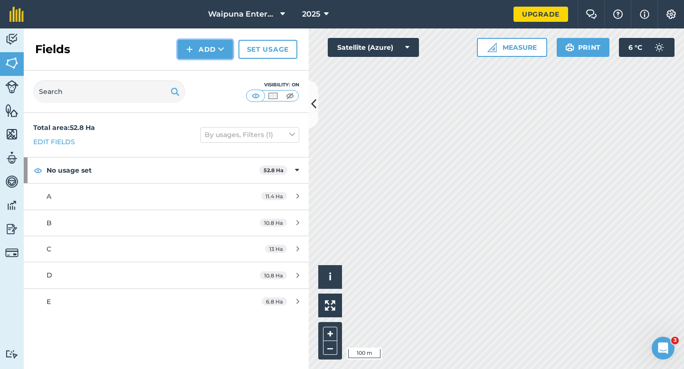
click at [192, 50] on img at bounding box center [189, 49] width 7 height 11
click at [199, 73] on link "Draw" at bounding box center [205, 70] width 52 height 21
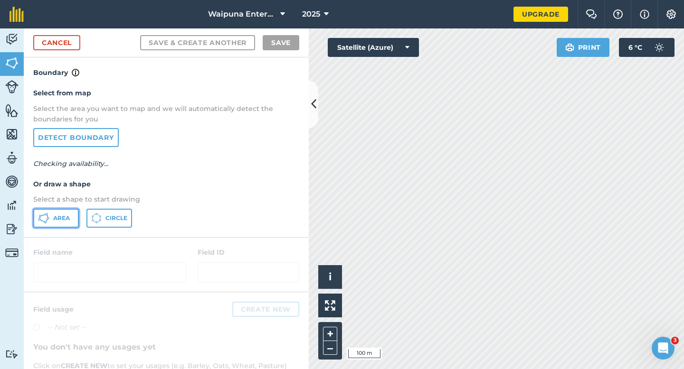
click at [61, 220] on span "Area" at bounding box center [61, 219] width 17 height 8
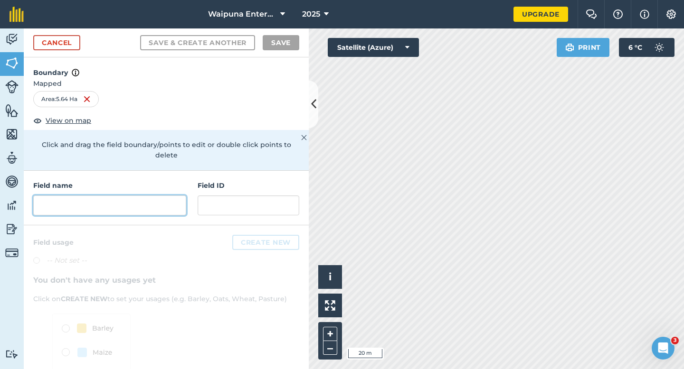
click at [159, 197] on input "text" at bounding box center [109, 206] width 153 height 20
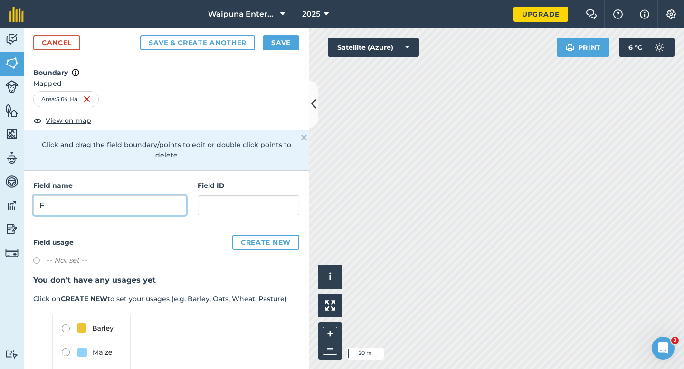
type input "F"
click at [280, 50] on div "Cancel Save & Create Another Save" at bounding box center [166, 42] width 285 height 29
click at [283, 44] on button "Save" at bounding box center [281, 42] width 37 height 15
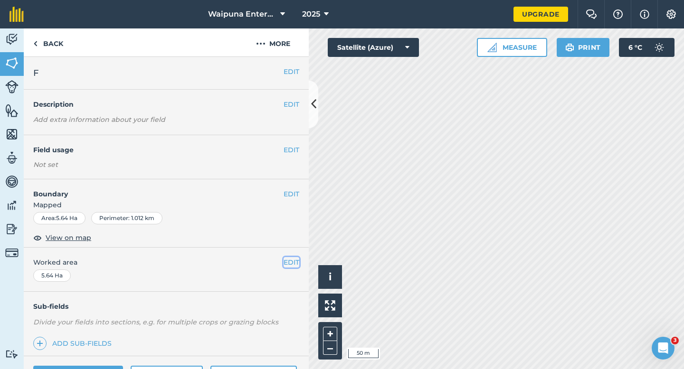
click at [290, 258] on button "EDIT" at bounding box center [291, 262] width 16 height 10
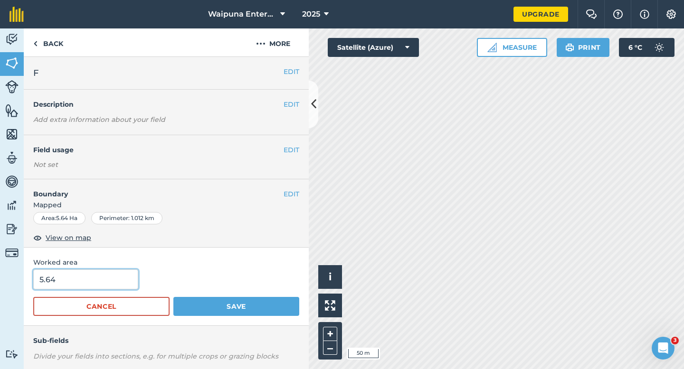
click at [77, 278] on input "5.64" at bounding box center [85, 280] width 105 height 20
type input "5.6"
click at [173, 297] on button "Save" at bounding box center [236, 306] width 126 height 19
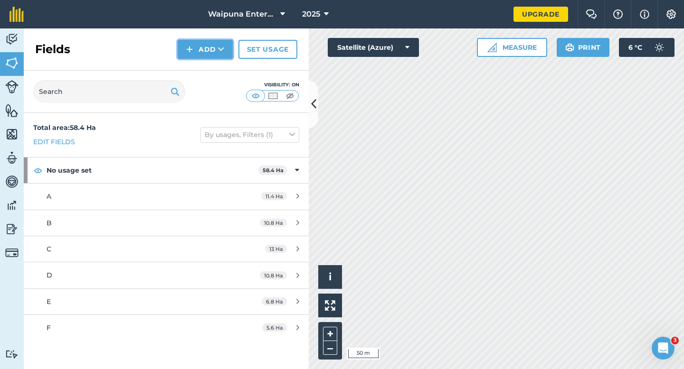
click at [205, 43] on button "Add" at bounding box center [205, 49] width 55 height 19
click at [205, 63] on link "Draw" at bounding box center [205, 70] width 52 height 21
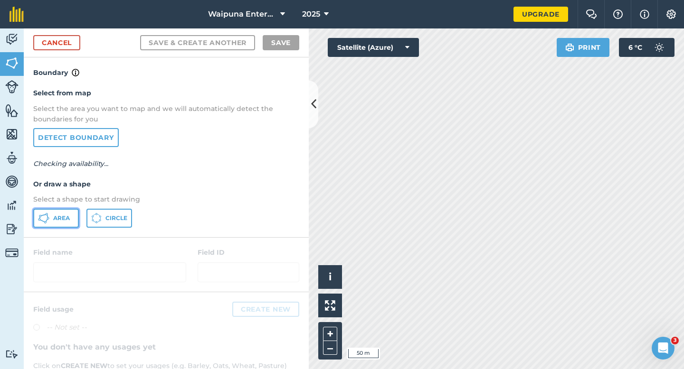
click at [47, 218] on icon at bounding box center [43, 218] width 11 height 11
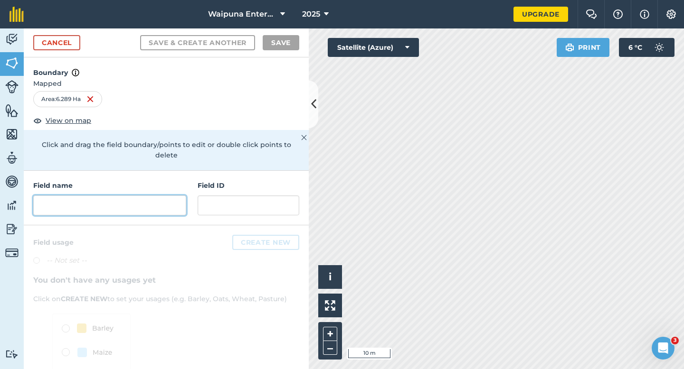
click at [128, 199] on input "text" at bounding box center [109, 206] width 153 height 20
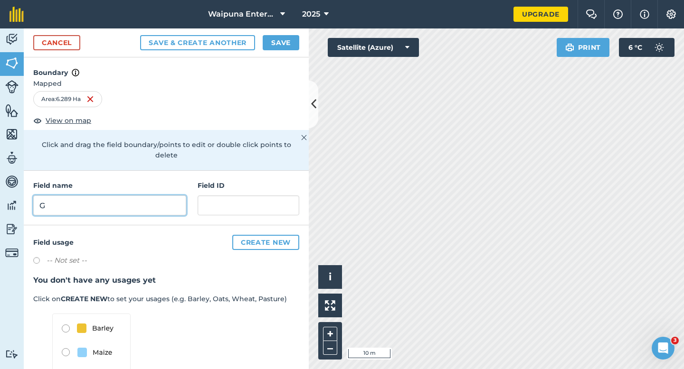
type input "G"
click at [277, 50] on button "Save" at bounding box center [281, 42] width 37 height 15
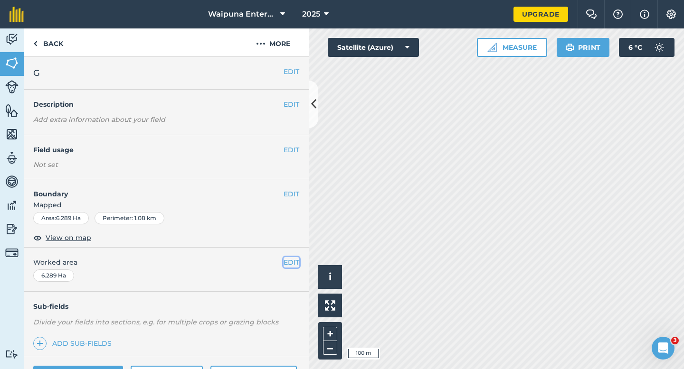
click at [296, 257] on button "EDIT" at bounding box center [291, 262] width 16 height 10
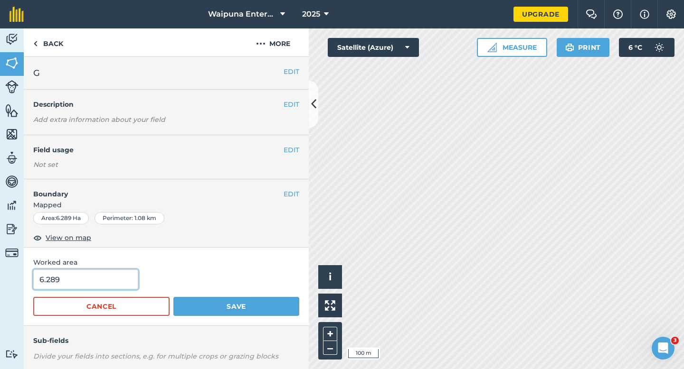
click at [93, 280] on input "6.289" at bounding box center [85, 280] width 105 height 20
type input "6.3"
click at [173, 297] on button "Save" at bounding box center [236, 306] width 126 height 19
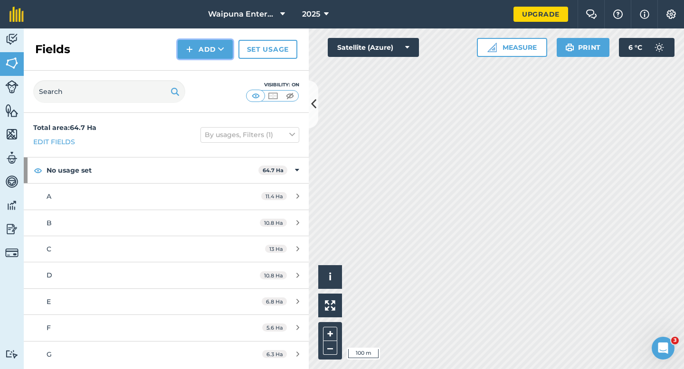
click at [188, 55] on button "Add" at bounding box center [205, 49] width 55 height 19
click at [190, 64] on link "Draw" at bounding box center [205, 70] width 52 height 21
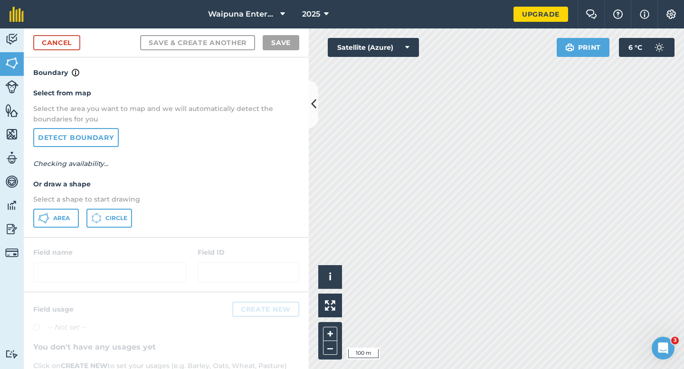
click at [38, 207] on div "Select from map Select the area you want to map and we will automatically detec…" at bounding box center [166, 157] width 285 height 159
click at [46, 212] on button "Area" at bounding box center [56, 218] width 46 height 19
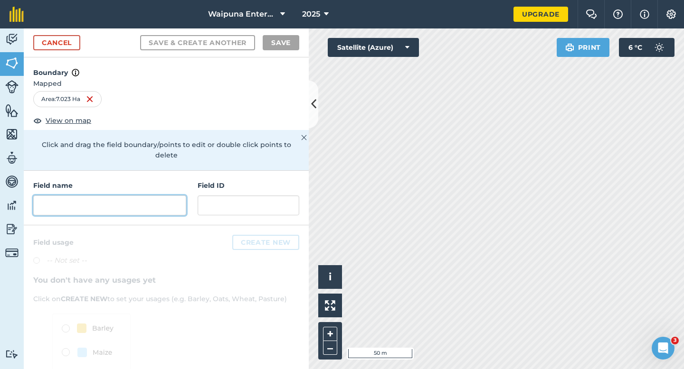
click at [178, 198] on input "text" at bounding box center [109, 206] width 153 height 20
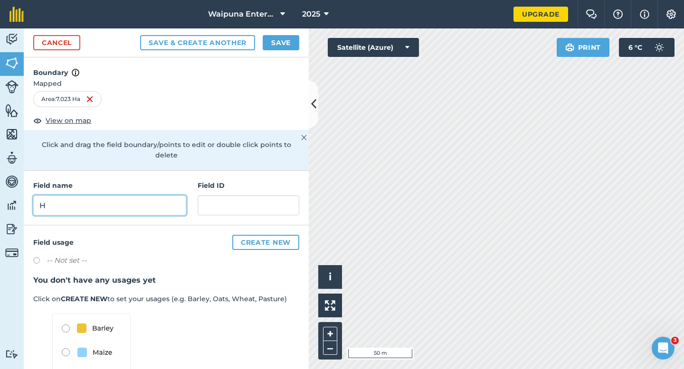
type input "H"
click at [284, 42] on button "Save" at bounding box center [281, 42] width 37 height 15
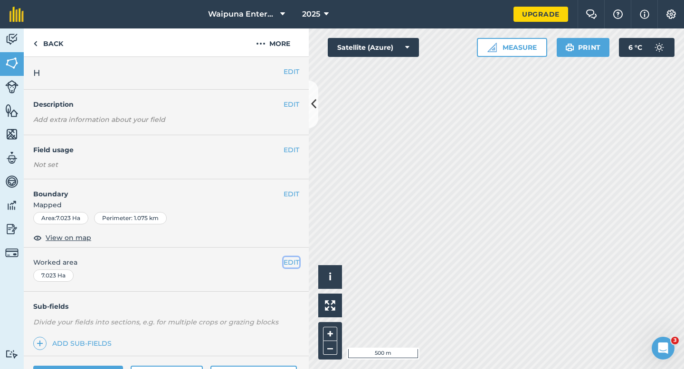
click at [296, 261] on button "EDIT" at bounding box center [291, 262] width 16 height 10
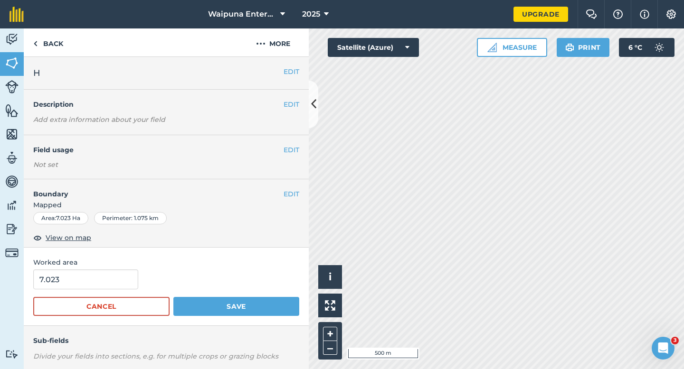
click at [16, 296] on div "Activity Fields Livestock Features Maps Team Vehicles Data Reporting Billing Tu…" at bounding box center [12, 198] width 24 height 341
click at [64, 286] on input "7.023" at bounding box center [85, 280] width 105 height 20
type input "7"
click at [173, 297] on button "Save" at bounding box center [236, 306] width 126 height 19
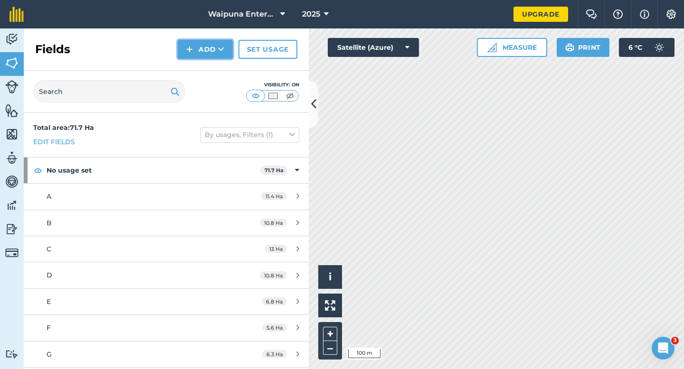
click at [190, 55] on img at bounding box center [189, 49] width 7 height 11
click at [190, 71] on link "Draw" at bounding box center [205, 70] width 52 height 21
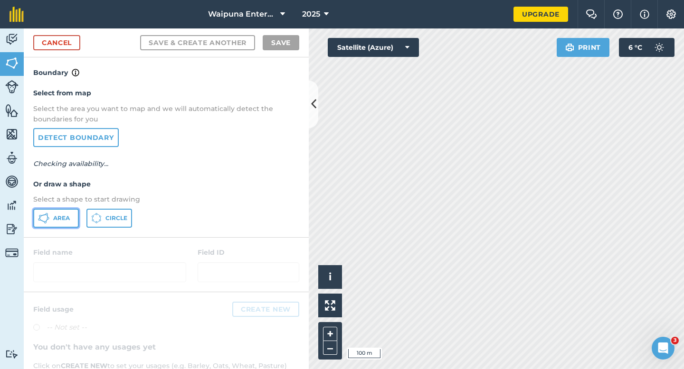
click at [51, 211] on button "Area" at bounding box center [56, 218] width 46 height 19
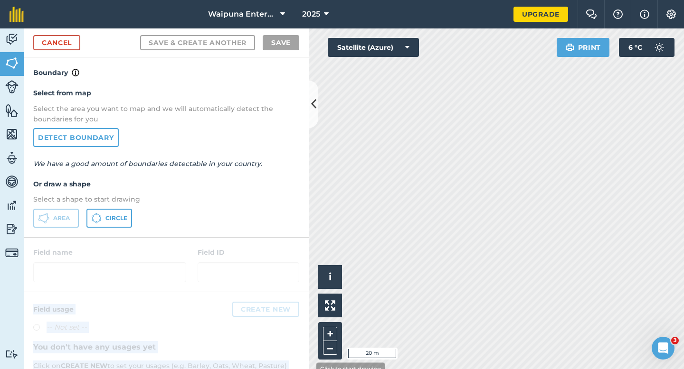
click at [392, 335] on div "Activity Fields Livestock Features Maps Team Vehicles Data Reporting Billing Tu…" at bounding box center [342, 198] width 684 height 341
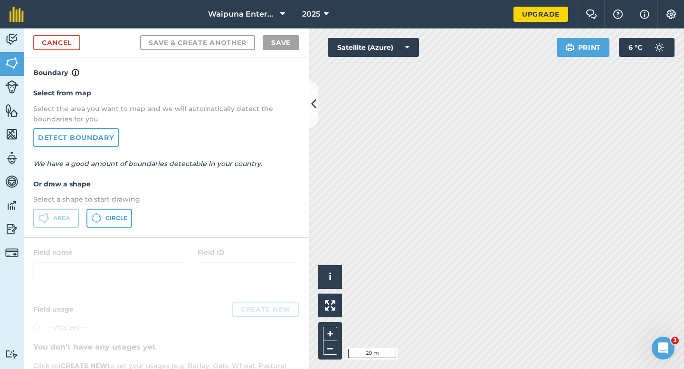
click at [296, 227] on div "Area Circle" at bounding box center [166, 218] width 266 height 19
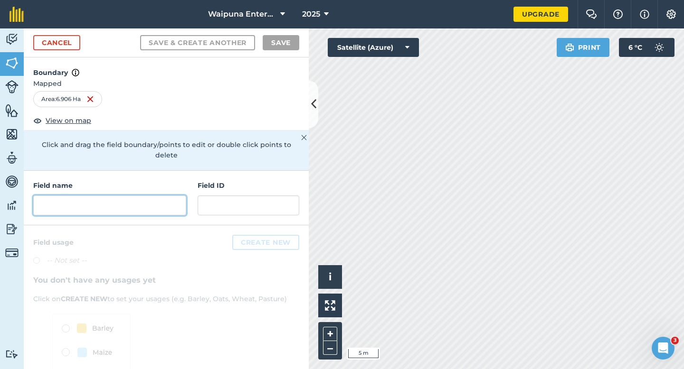
click at [171, 198] on input "text" at bounding box center [109, 206] width 153 height 20
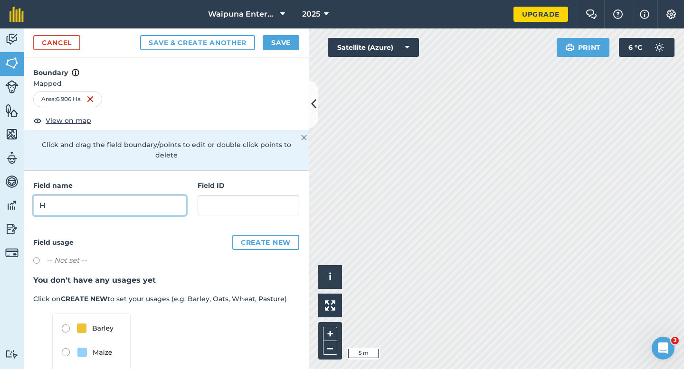
click at [171, 198] on input "H" at bounding box center [109, 206] width 153 height 20
type input "I"
click at [275, 48] on button "Save" at bounding box center [281, 42] width 37 height 15
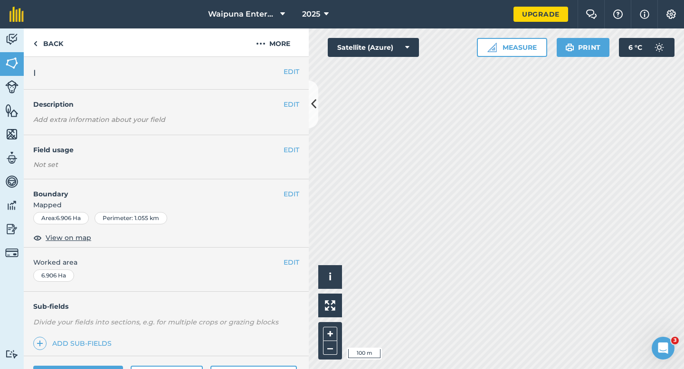
click at [295, 271] on div "EDIT Worked area 6.906 Ha" at bounding box center [166, 270] width 285 height 44
click at [295, 265] on button "EDIT" at bounding box center [291, 262] width 16 height 10
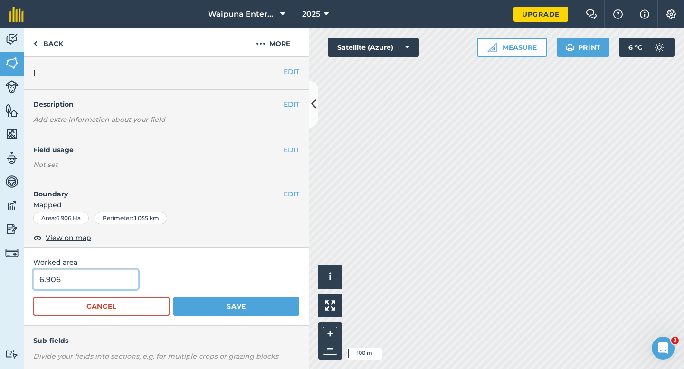
click at [98, 274] on input "6.906" at bounding box center [85, 280] width 105 height 20
type input "7"
click at [173, 297] on button "Save" at bounding box center [236, 306] width 126 height 19
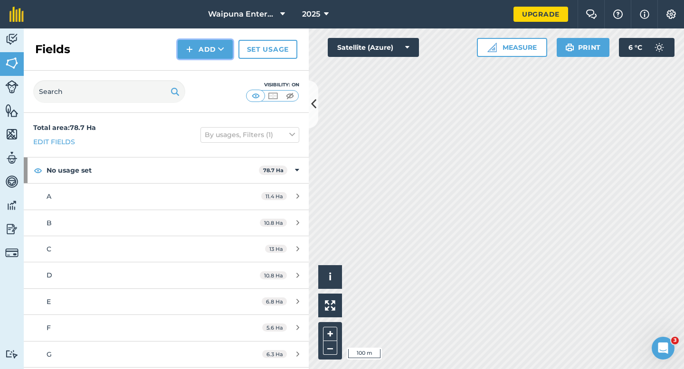
click at [191, 51] on img at bounding box center [189, 49] width 7 height 11
click at [192, 67] on link "Draw" at bounding box center [205, 70] width 52 height 21
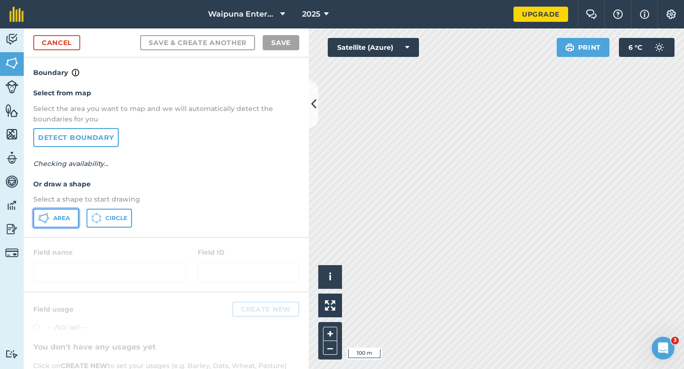
click at [44, 210] on button "Area" at bounding box center [56, 218] width 46 height 19
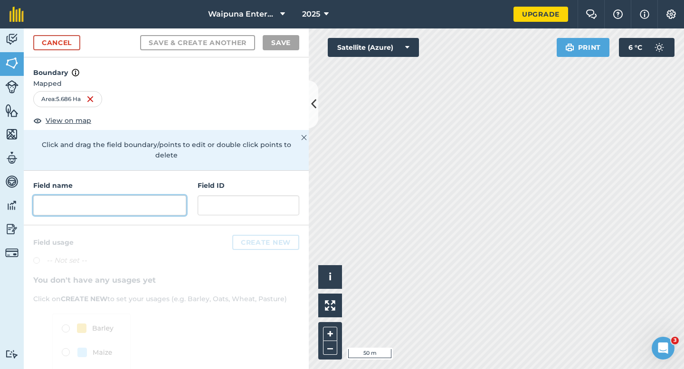
click at [168, 196] on input "text" at bounding box center [109, 206] width 153 height 20
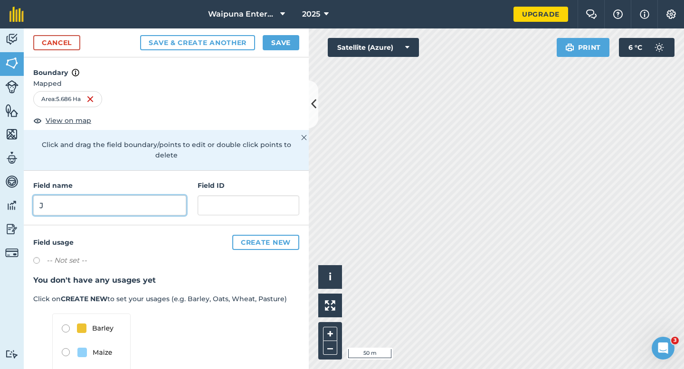
type input "J"
click at [279, 37] on button "Save" at bounding box center [281, 42] width 37 height 15
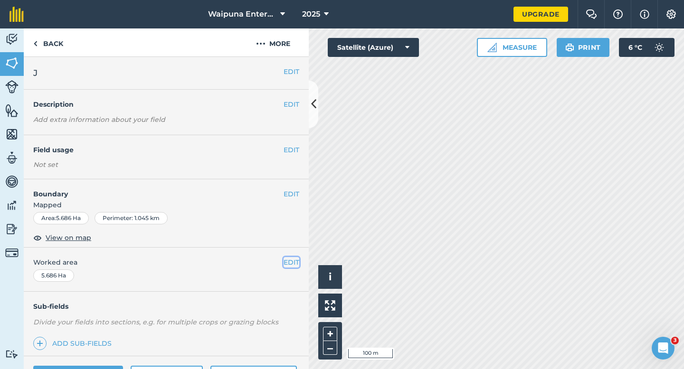
click at [296, 257] on button "EDIT" at bounding box center [291, 262] width 16 height 10
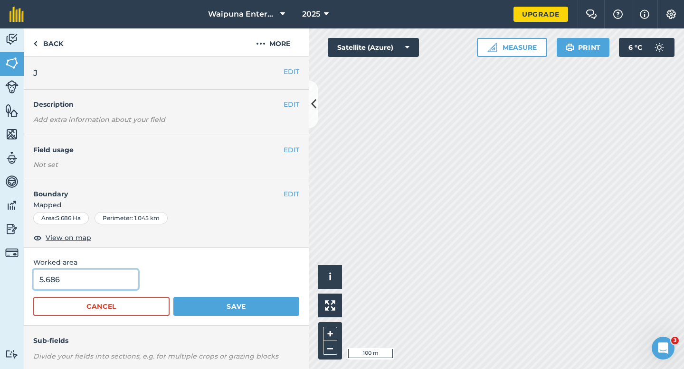
click at [65, 279] on input "5.686" at bounding box center [85, 280] width 105 height 20
type input "5.7"
click at [173, 297] on button "Save" at bounding box center [236, 306] width 126 height 19
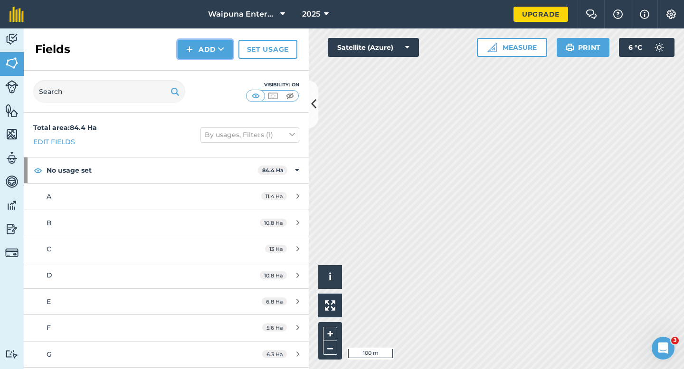
click at [191, 55] on img at bounding box center [189, 49] width 7 height 11
click at [191, 62] on link "Draw" at bounding box center [205, 70] width 52 height 21
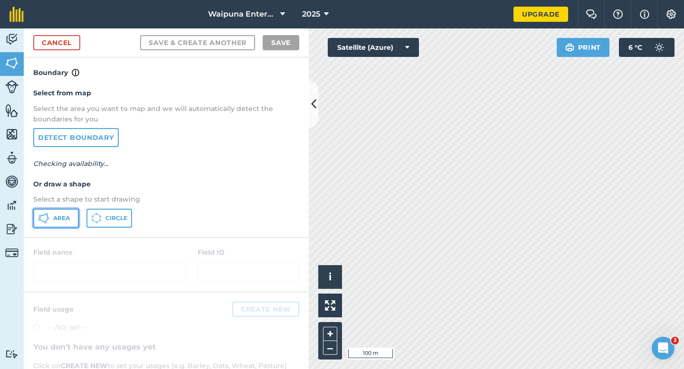
click at [72, 222] on button "Area" at bounding box center [56, 218] width 46 height 19
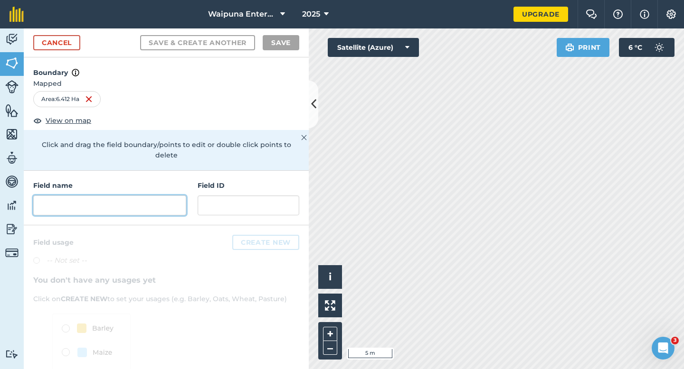
click at [159, 196] on input "text" at bounding box center [109, 206] width 153 height 20
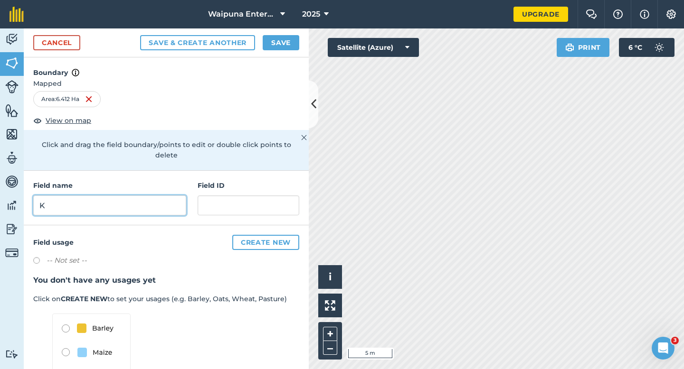
type input "K"
click at [294, 34] on div "Cancel Save & Create Another Save" at bounding box center [166, 42] width 285 height 29
click at [294, 38] on button "Save" at bounding box center [281, 42] width 37 height 15
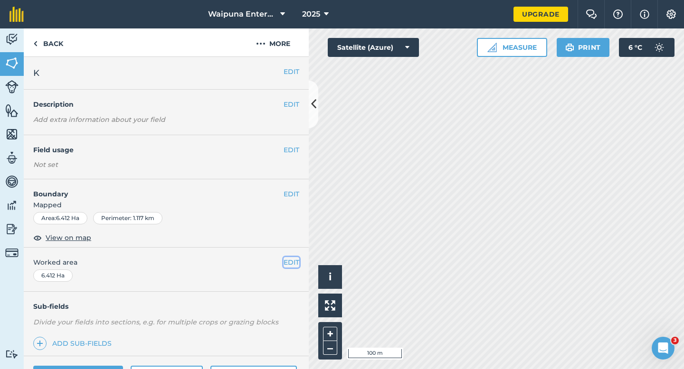
click at [287, 264] on button "EDIT" at bounding box center [291, 262] width 16 height 10
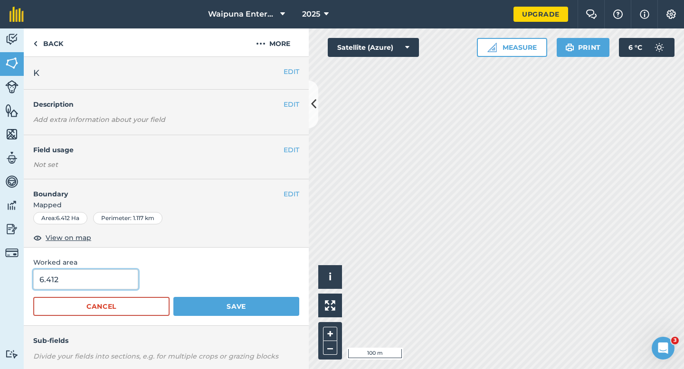
click at [87, 278] on input "6.412" at bounding box center [85, 280] width 105 height 20
type input "6.4"
click at [173, 297] on button "Save" at bounding box center [236, 306] width 126 height 19
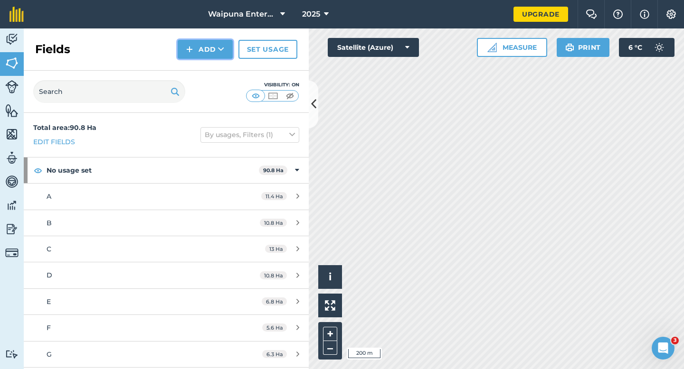
click at [191, 47] on img at bounding box center [189, 49] width 7 height 11
click at [201, 68] on link "Draw" at bounding box center [205, 70] width 52 height 21
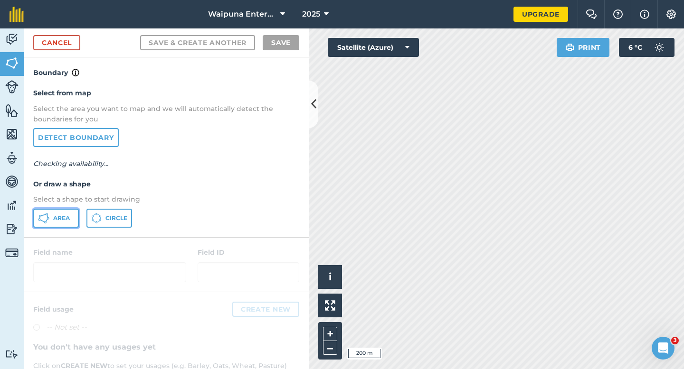
click at [70, 217] on button "Area" at bounding box center [56, 218] width 46 height 19
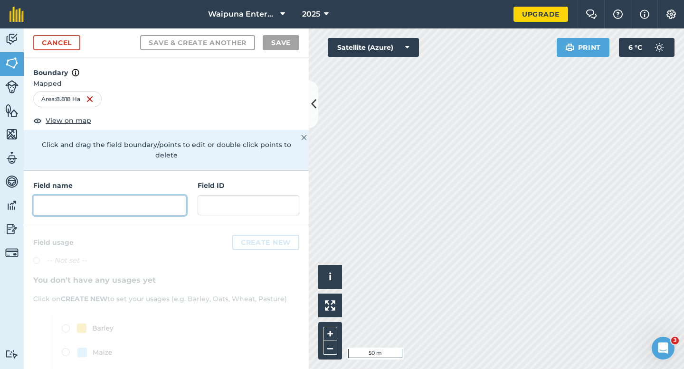
click at [171, 196] on input "text" at bounding box center [109, 206] width 153 height 20
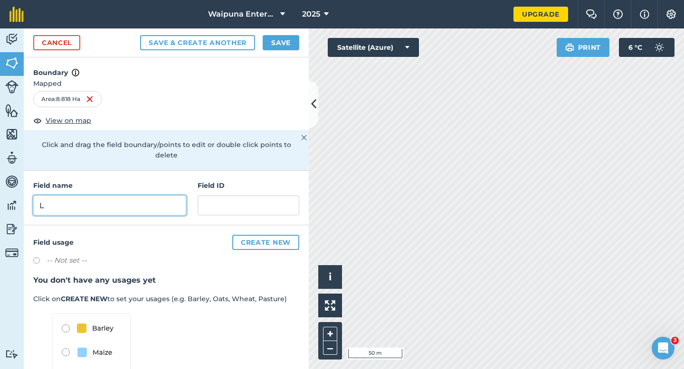
type input "L"
click at [268, 45] on button "Save" at bounding box center [281, 42] width 37 height 15
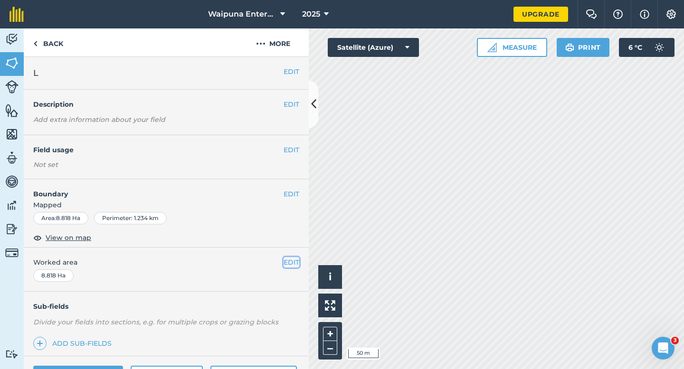
click at [292, 266] on button "EDIT" at bounding box center [291, 262] width 16 height 10
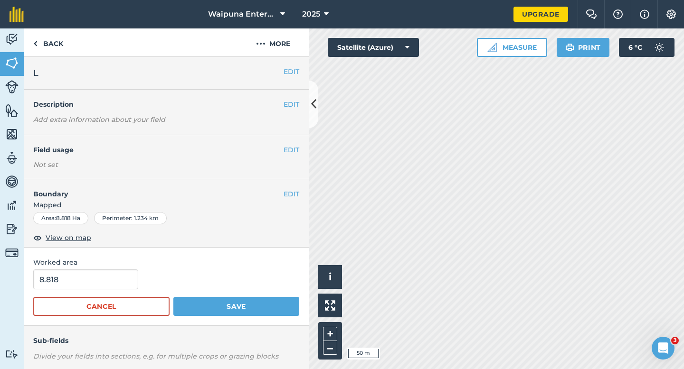
click at [79, 294] on form "8.818 Cancel Save" at bounding box center [166, 293] width 266 height 47
click at [84, 285] on input "8.818" at bounding box center [85, 280] width 105 height 20
type input "8.8"
click at [173, 297] on button "Save" at bounding box center [236, 306] width 126 height 19
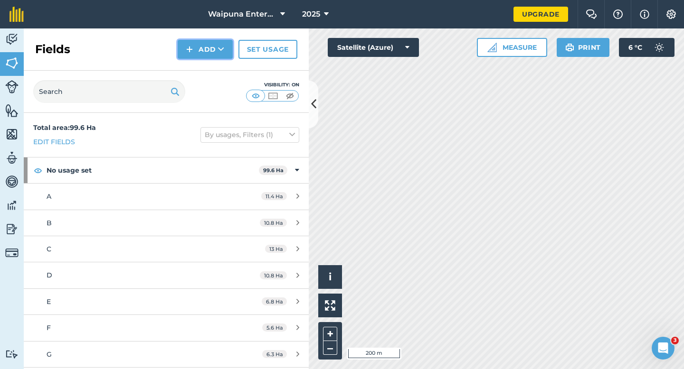
click at [204, 48] on button "Add" at bounding box center [205, 49] width 55 height 19
click at [204, 61] on link "Draw" at bounding box center [205, 70] width 52 height 21
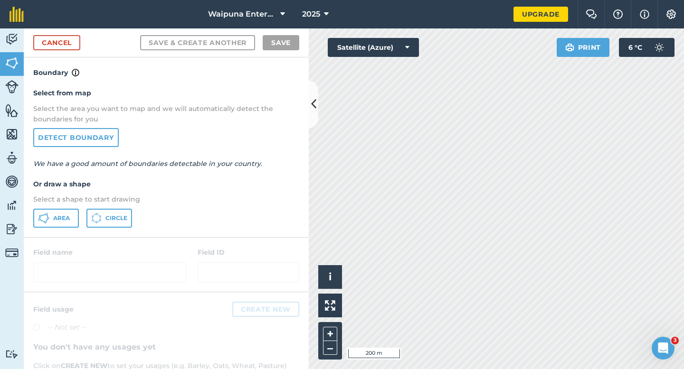
click at [47, 207] on div "Select from map Select the area you want to map and we will automatically detec…" at bounding box center [166, 157] width 285 height 159
click at [47, 212] on button "Area" at bounding box center [56, 218] width 46 height 19
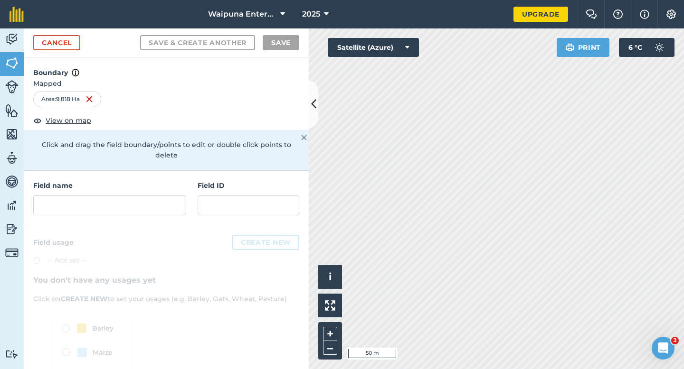
click at [186, 197] on div "Field name Field ID" at bounding box center [166, 198] width 285 height 55
click at [181, 196] on input "text" at bounding box center [109, 206] width 153 height 20
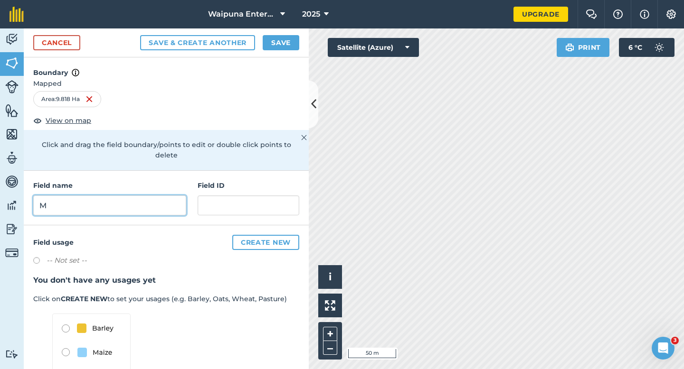
type input "M"
click at [271, 35] on button "Save" at bounding box center [281, 42] width 37 height 15
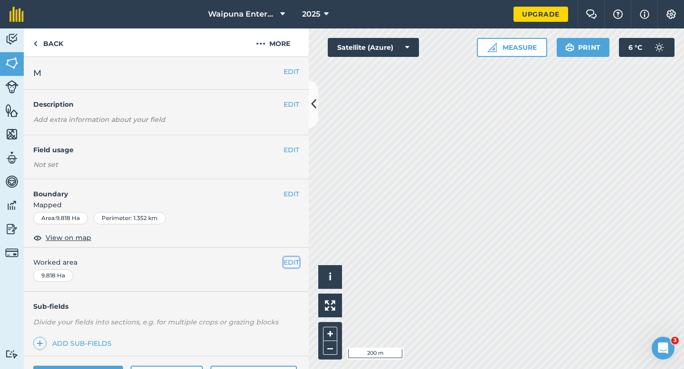
click at [288, 261] on button "EDIT" at bounding box center [291, 262] width 16 height 10
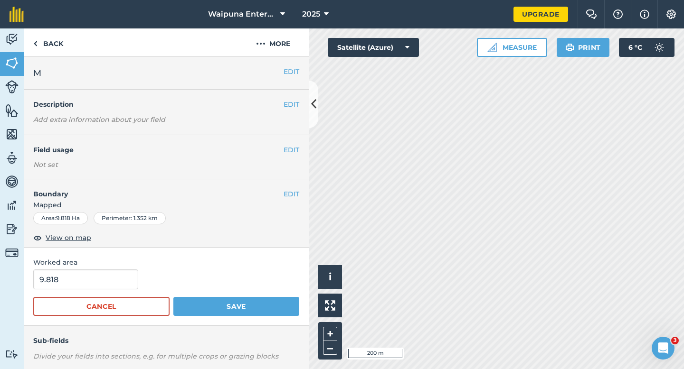
click at [88, 294] on form "9.818 Cancel Save" at bounding box center [166, 293] width 266 height 47
click at [90, 283] on input "9.818" at bounding box center [85, 280] width 105 height 20
type input "9.8"
click at [173, 297] on button "Save" at bounding box center [236, 306] width 126 height 19
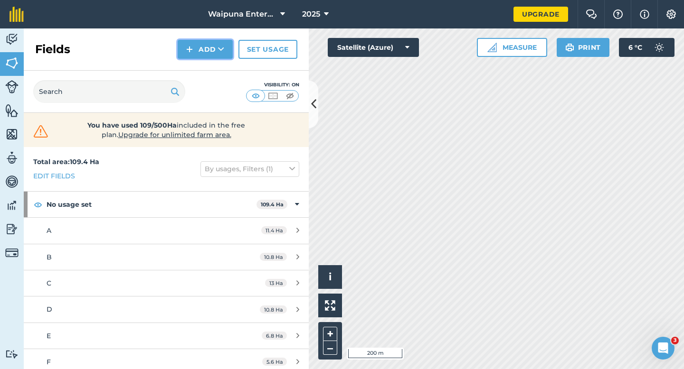
click at [201, 41] on button "Add" at bounding box center [205, 49] width 55 height 19
click at [204, 67] on link "Draw" at bounding box center [205, 70] width 52 height 21
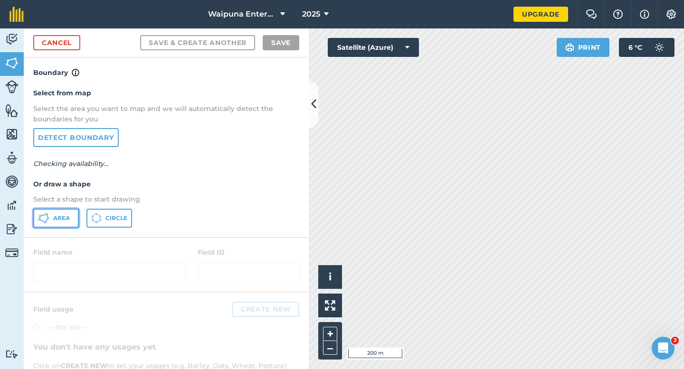
click at [70, 212] on button "Area" at bounding box center [56, 218] width 46 height 19
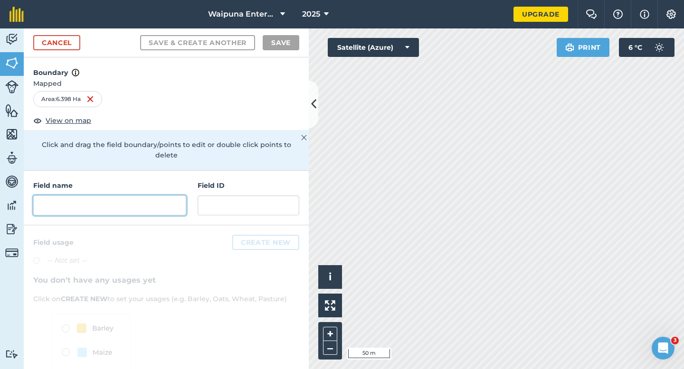
click at [132, 196] on input "text" at bounding box center [109, 206] width 153 height 20
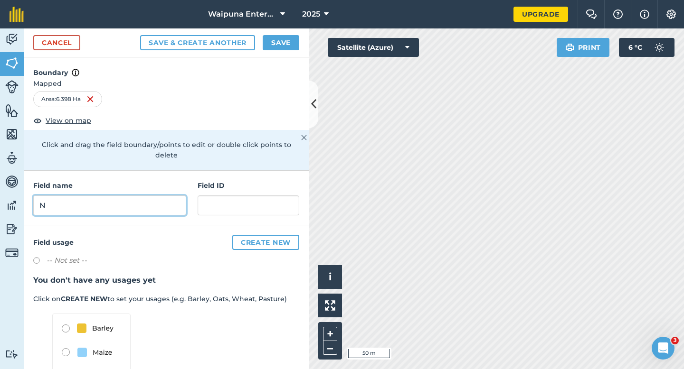
type input "N"
click at [281, 44] on button "Save" at bounding box center [281, 42] width 37 height 15
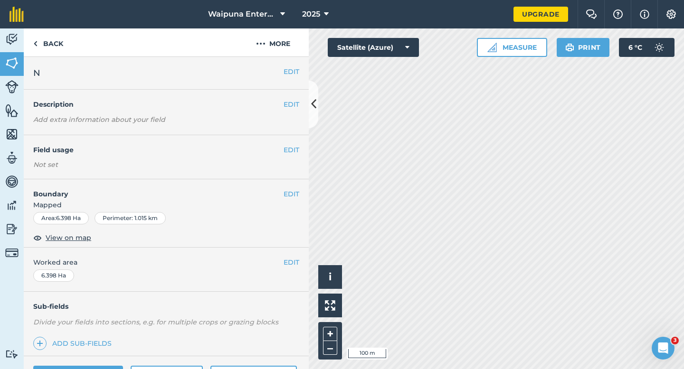
click at [297, 269] on div "EDIT Worked area 6.398 Ha" at bounding box center [166, 270] width 285 height 44
click at [295, 263] on button "EDIT" at bounding box center [291, 262] width 16 height 10
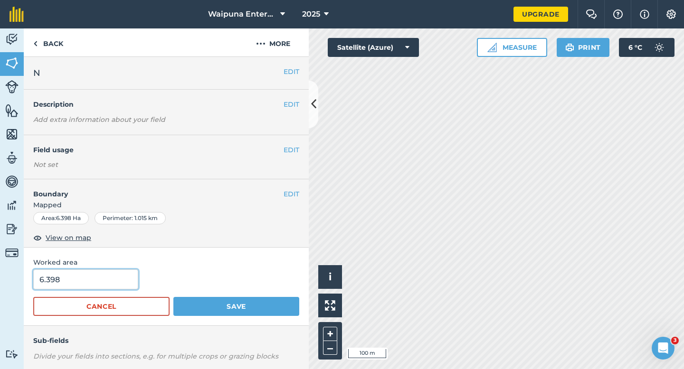
click at [91, 276] on input "6.398" at bounding box center [85, 280] width 105 height 20
type input "6.4"
click at [173, 297] on button "Save" at bounding box center [236, 306] width 126 height 19
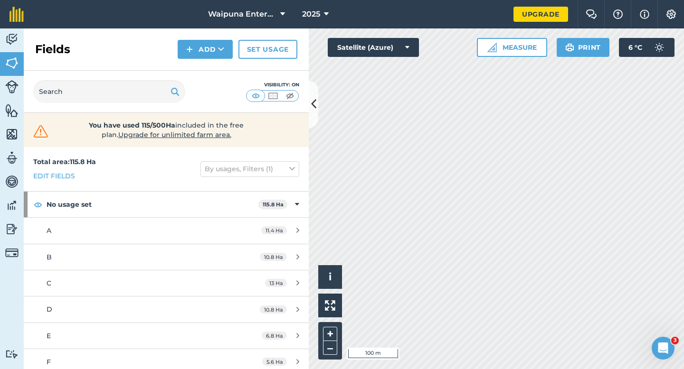
click at [202, 61] on div "Fields Add Set usage" at bounding box center [166, 49] width 285 height 42
click at [202, 60] on div "Fields Add Set usage" at bounding box center [166, 49] width 285 height 42
click at [202, 57] on button "Add" at bounding box center [205, 49] width 55 height 19
click at [202, 66] on link "Draw" at bounding box center [205, 70] width 52 height 21
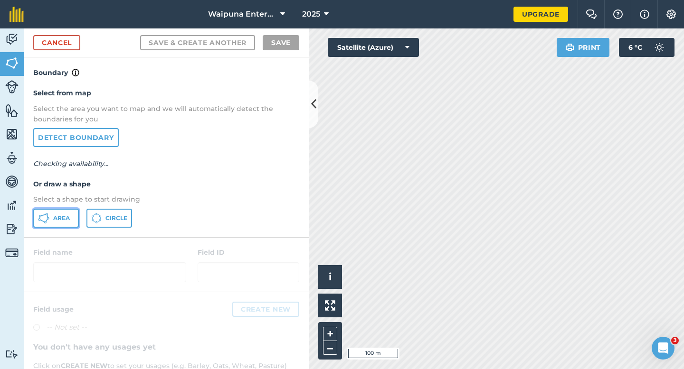
click at [44, 214] on icon at bounding box center [43, 218] width 11 height 11
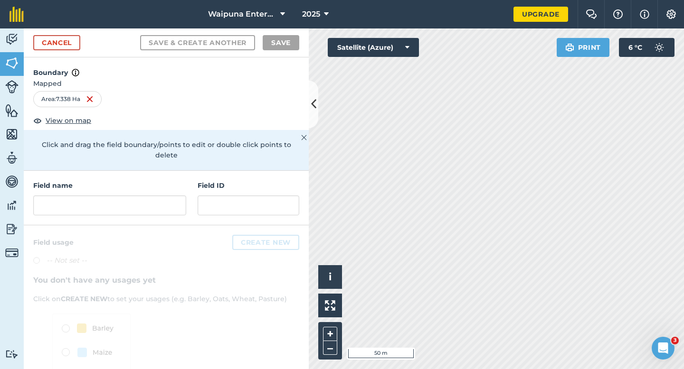
click at [152, 180] on h4 "Field name" at bounding box center [109, 185] width 153 height 10
click at [152, 196] on input "text" at bounding box center [109, 206] width 153 height 20
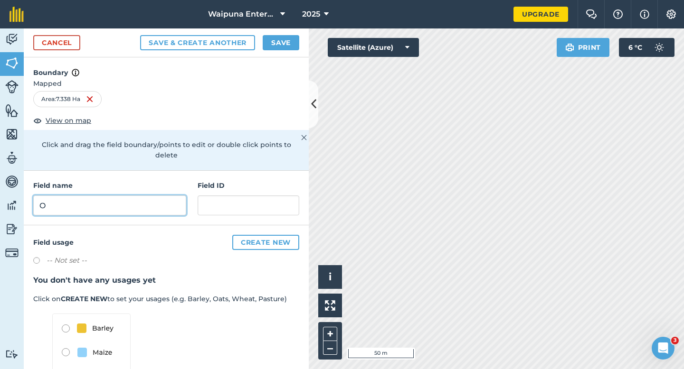
type input "O"
click at [275, 44] on button "Save" at bounding box center [281, 42] width 37 height 15
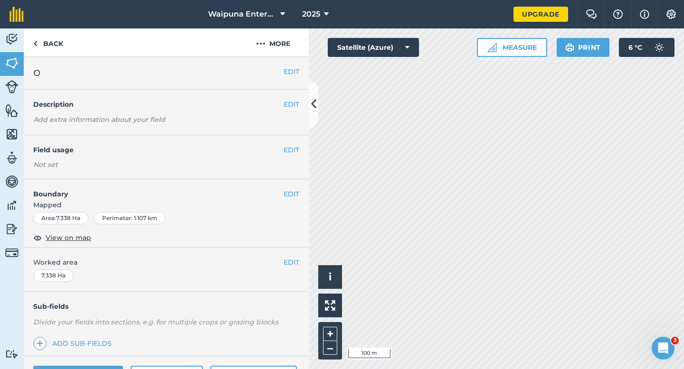
click at [277, 263] on span "Worked area" at bounding box center [166, 262] width 266 height 10
click at [284, 263] on button "EDIT" at bounding box center [291, 262] width 16 height 10
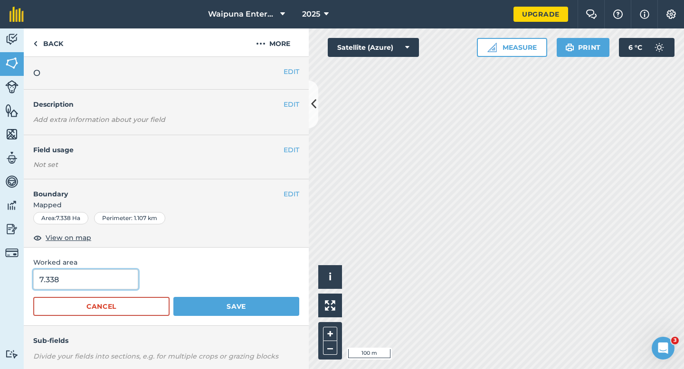
click at [102, 279] on input "7.338" at bounding box center [85, 280] width 105 height 20
type input "7.3"
click at [173, 297] on button "Save" at bounding box center [236, 306] width 126 height 19
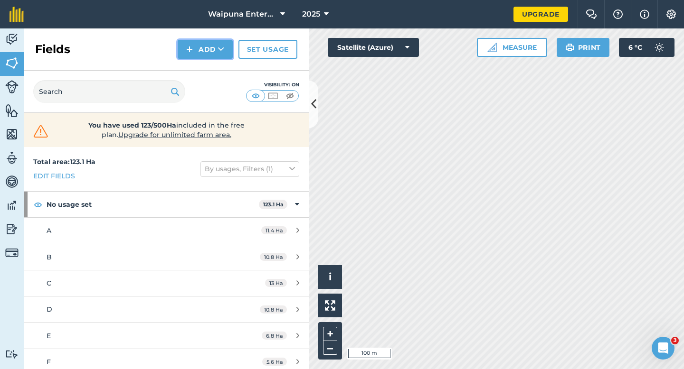
click at [197, 47] on button "Add" at bounding box center [205, 49] width 55 height 19
click at [197, 70] on link "Draw" at bounding box center [205, 70] width 52 height 21
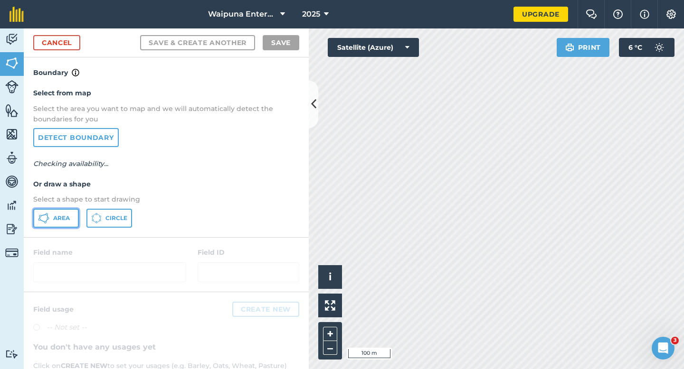
click at [46, 215] on icon at bounding box center [47, 214] width 2 height 2
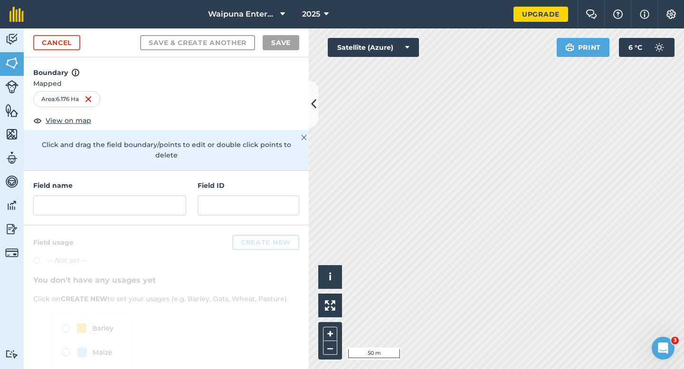
click at [154, 206] on div "Field name Field ID" at bounding box center [166, 198] width 285 height 55
click at [154, 201] on input "text" at bounding box center [109, 206] width 153 height 20
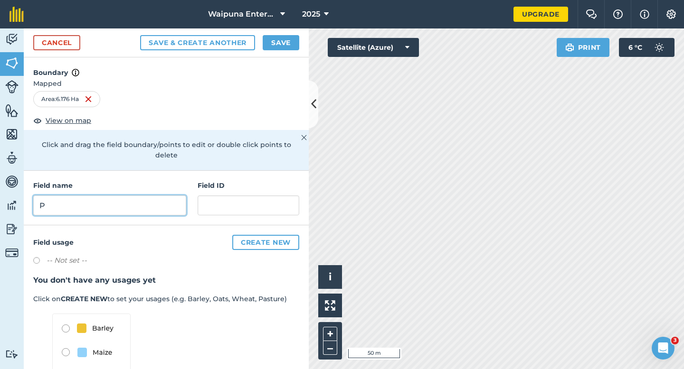
type input "P"
click at [293, 51] on div "Cancel Save & Create Another Save" at bounding box center [166, 42] width 285 height 29
click at [292, 51] on div "Cancel Save & Create Another Save" at bounding box center [166, 42] width 285 height 29
click at [289, 50] on button "Save" at bounding box center [281, 42] width 37 height 15
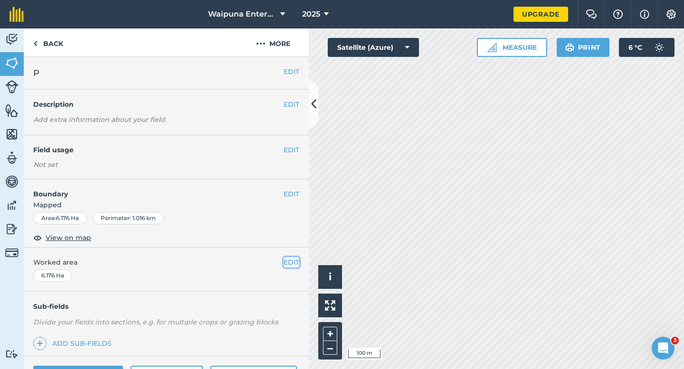
click at [288, 264] on button "EDIT" at bounding box center [291, 262] width 16 height 10
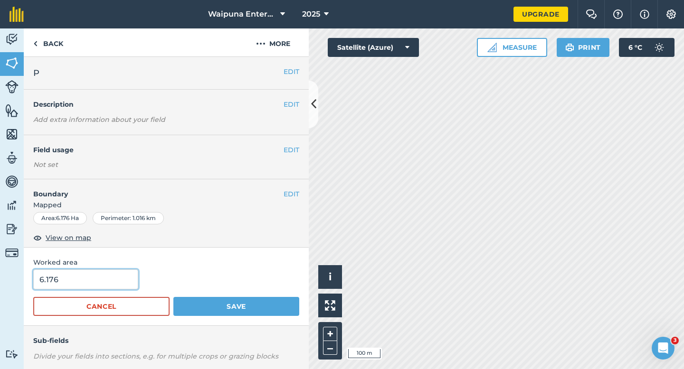
click at [89, 288] on input "6.176" at bounding box center [85, 280] width 105 height 20
type input "6.2"
click at [173, 297] on button "Save" at bounding box center [236, 306] width 126 height 19
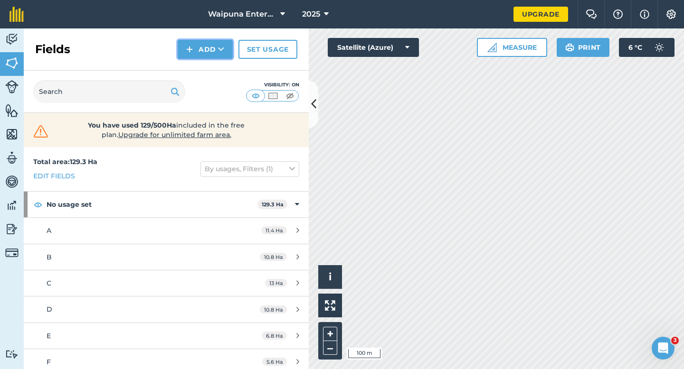
click at [215, 43] on button "Add" at bounding box center [205, 49] width 55 height 19
click at [215, 69] on link "Draw" at bounding box center [205, 70] width 52 height 21
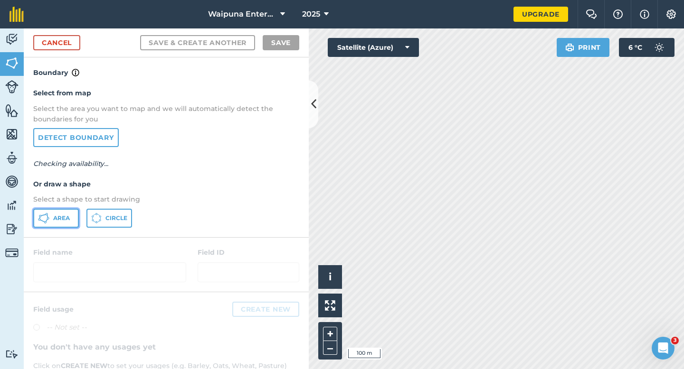
click at [58, 218] on span "Area" at bounding box center [61, 219] width 17 height 8
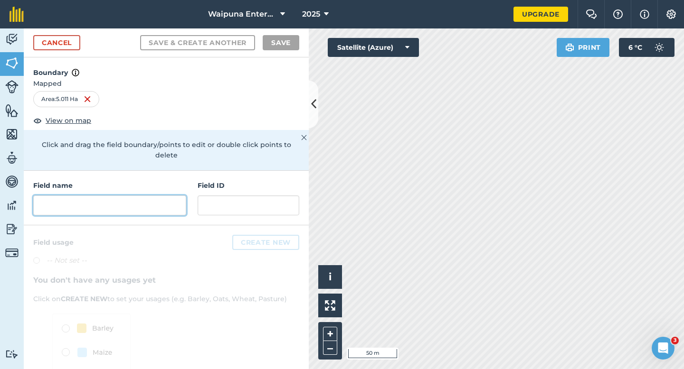
click at [132, 203] on input "text" at bounding box center [109, 206] width 153 height 20
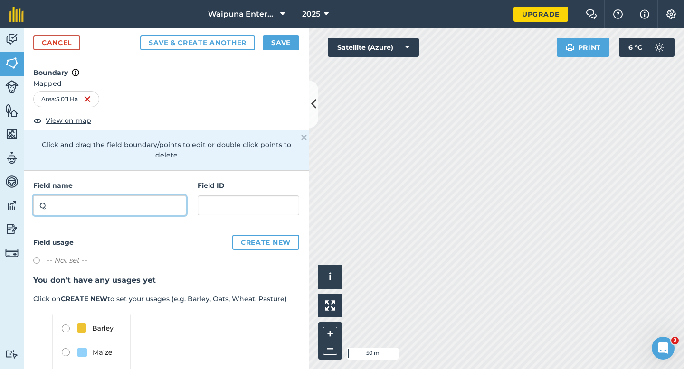
type input "Q"
click at [278, 48] on button "Save" at bounding box center [281, 42] width 37 height 15
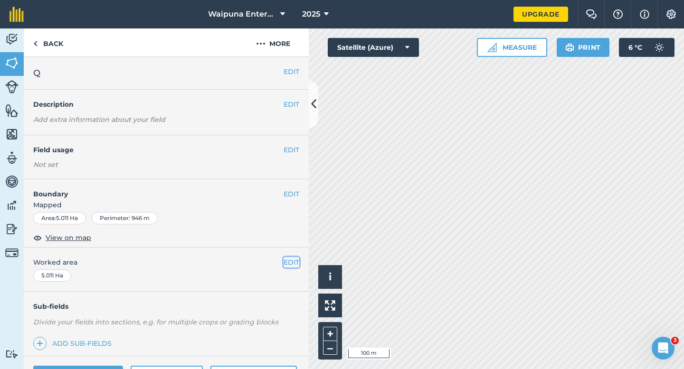
click at [295, 260] on button "EDIT" at bounding box center [291, 262] width 16 height 10
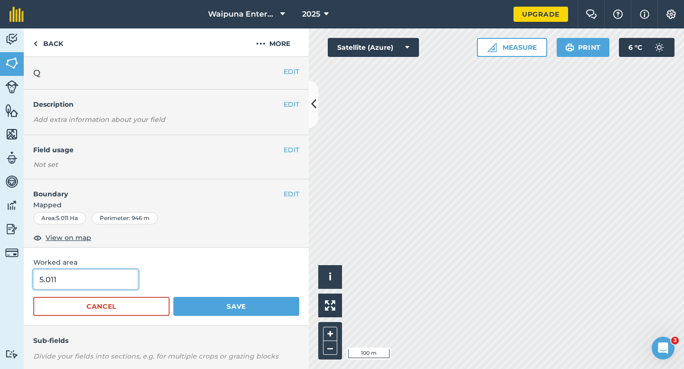
click at [117, 279] on input "5.011" at bounding box center [85, 280] width 105 height 20
type input "5"
click at [173, 297] on button "Save" at bounding box center [236, 306] width 126 height 19
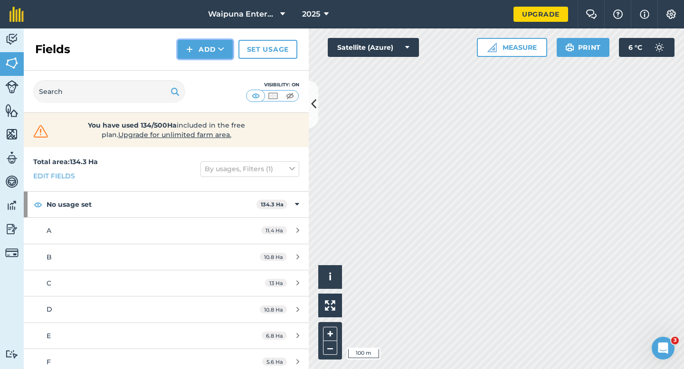
click at [187, 50] on img at bounding box center [189, 49] width 7 height 11
click at [188, 68] on link "Draw" at bounding box center [205, 70] width 52 height 21
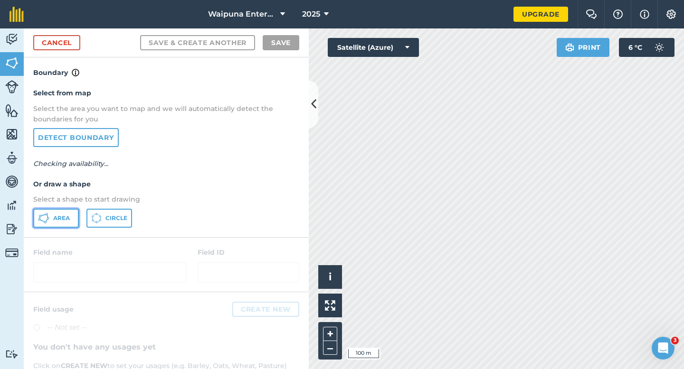
click at [37, 219] on button "Area" at bounding box center [56, 218] width 46 height 19
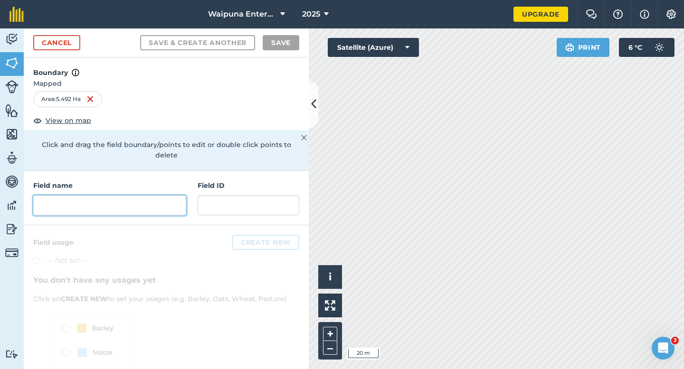
click at [152, 196] on input "text" at bounding box center [109, 206] width 153 height 20
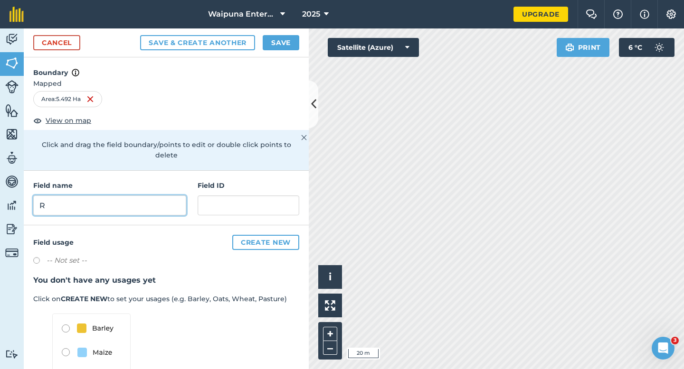
type input "R"
click at [273, 32] on div "Cancel Save & Create Another Save" at bounding box center [166, 42] width 285 height 29
click at [273, 33] on div "Cancel Save & Create Another Save" at bounding box center [166, 42] width 285 height 29
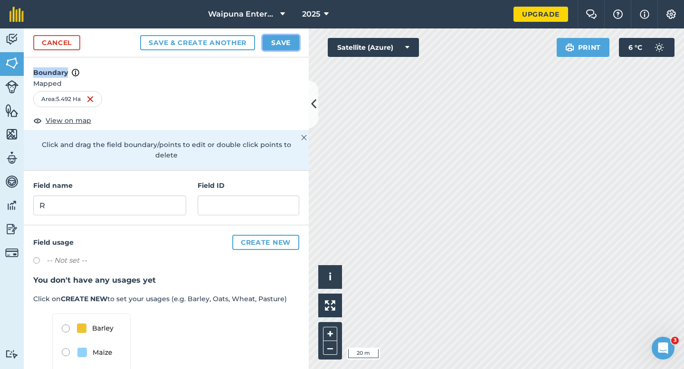
click at [273, 38] on button "Save" at bounding box center [281, 42] width 37 height 15
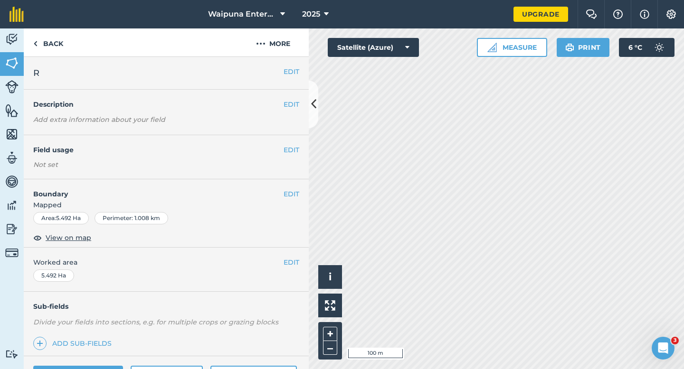
click at [300, 257] on div "EDIT Worked area 5.492 Ha" at bounding box center [166, 270] width 285 height 44
click at [292, 261] on button "EDIT" at bounding box center [291, 262] width 16 height 10
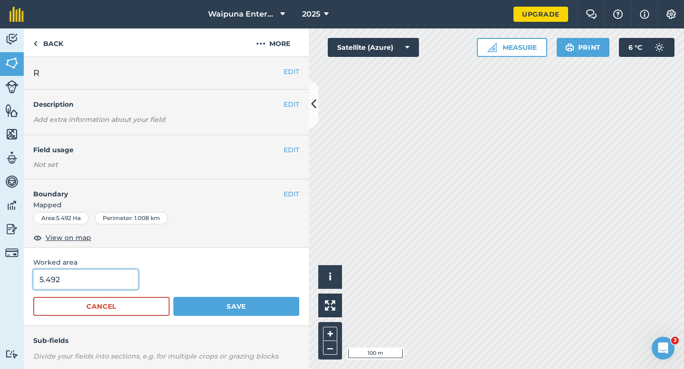
click at [103, 277] on input "5.492" at bounding box center [85, 280] width 105 height 20
type input "5.5"
click at [173, 297] on button "Save" at bounding box center [236, 306] width 126 height 19
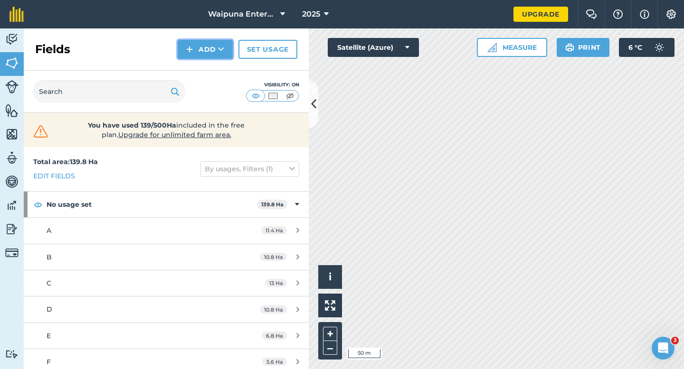
click at [190, 48] on img at bounding box center [189, 49] width 7 height 11
click at [190, 74] on link "Draw" at bounding box center [205, 70] width 52 height 21
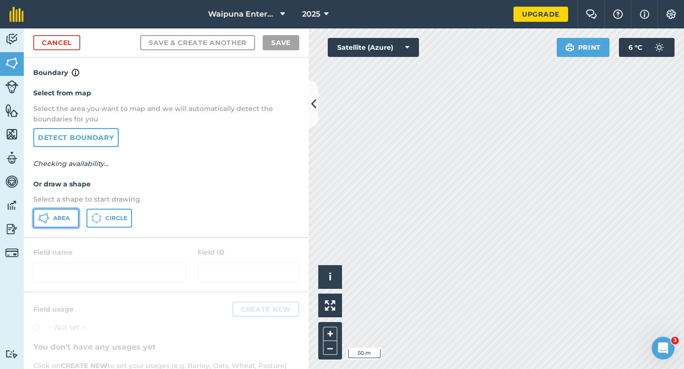
click at [54, 211] on button "Area" at bounding box center [56, 218] width 46 height 19
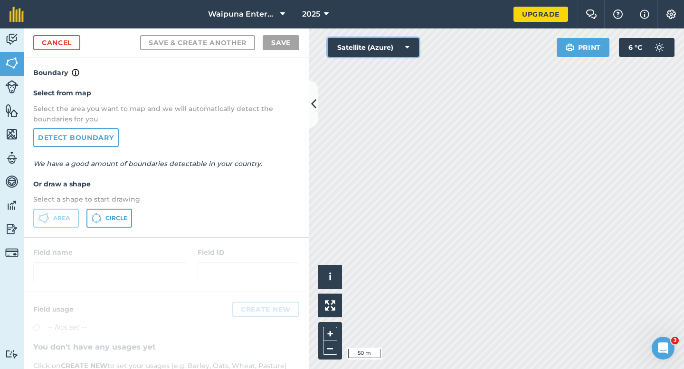
click at [441, 137] on div "Click to start drawing i © 2025 TomTom, Microsoft 50 m + – Satellite (Azure) Pr…" at bounding box center [496, 198] width 375 height 341
click at [434, 191] on div "Click to start drawing i © 2025 TomTom, Microsoft 20 m + – Satellite (Azure) Pr…" at bounding box center [496, 198] width 375 height 341
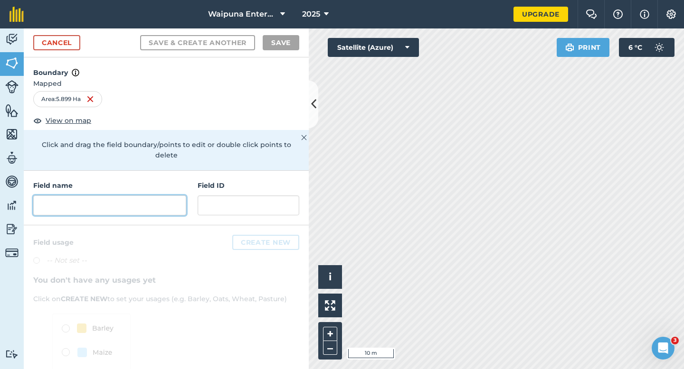
click at [176, 196] on input "text" at bounding box center [109, 206] width 153 height 20
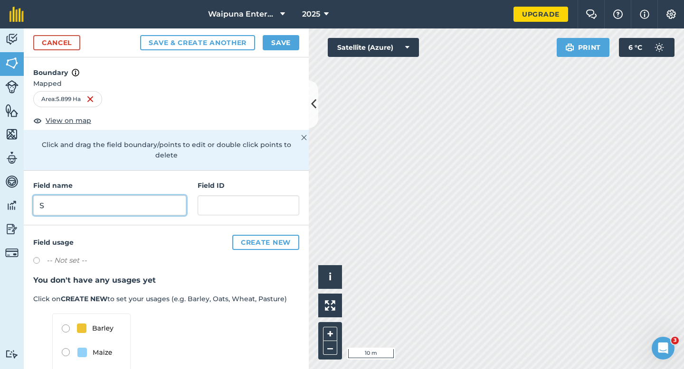
type input "S"
click at [274, 40] on button "Save" at bounding box center [281, 42] width 37 height 15
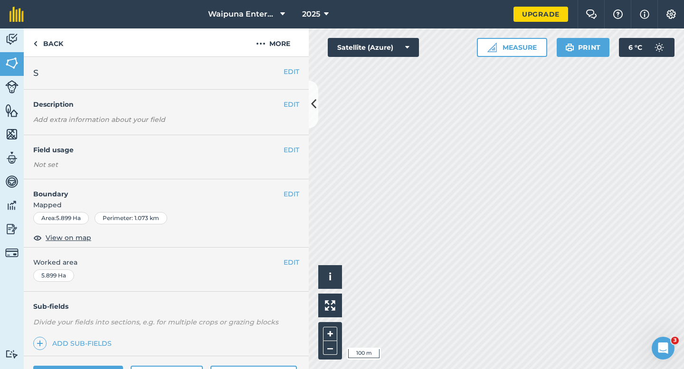
click at [283, 257] on span "Worked area" at bounding box center [166, 262] width 266 height 10
click at [293, 264] on button "EDIT" at bounding box center [291, 262] width 16 height 10
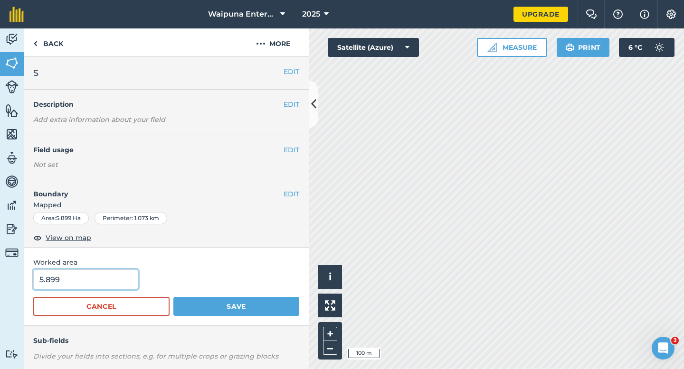
click at [85, 277] on input "5.899" at bounding box center [85, 280] width 105 height 20
type input "6"
click at [173, 297] on button "Save" at bounding box center [236, 306] width 126 height 19
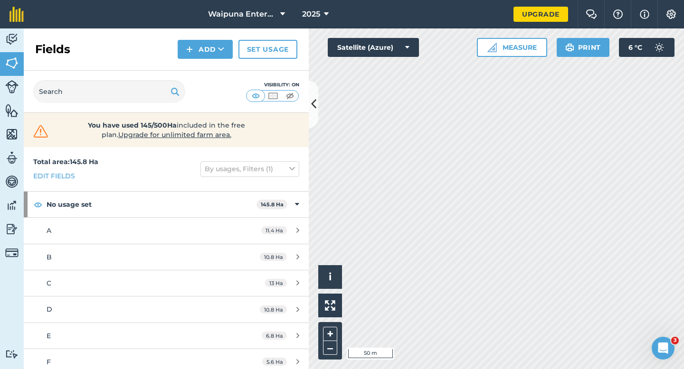
click at [209, 60] on div "Fields Add Set usage" at bounding box center [166, 49] width 285 height 42
click at [208, 55] on button "Add" at bounding box center [205, 49] width 55 height 19
click at [208, 68] on link "Draw" at bounding box center [205, 70] width 52 height 21
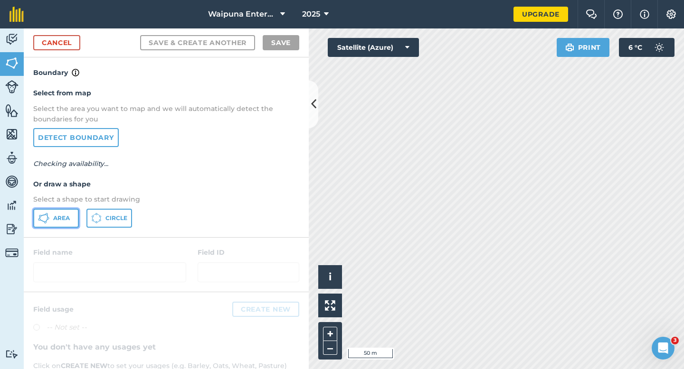
click at [71, 211] on button "Area" at bounding box center [56, 218] width 46 height 19
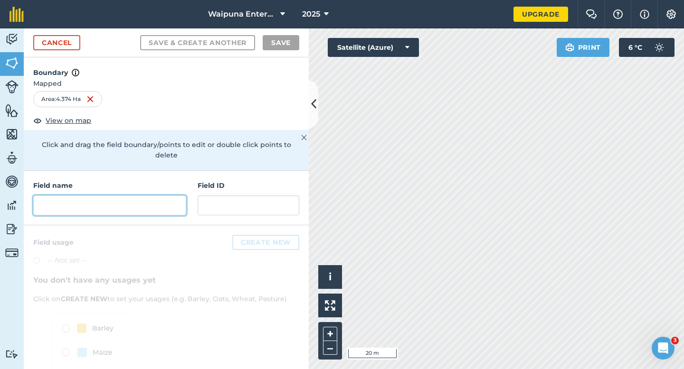
click at [170, 199] on input "text" at bounding box center [109, 206] width 153 height 20
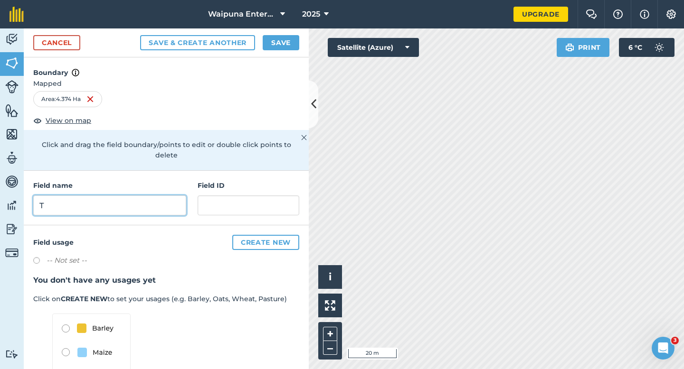
type input "T"
click at [274, 38] on button "Save" at bounding box center [281, 42] width 37 height 15
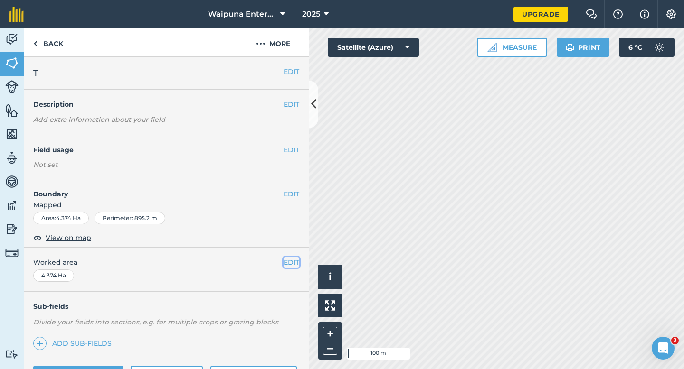
click at [287, 262] on button "EDIT" at bounding box center [291, 262] width 16 height 10
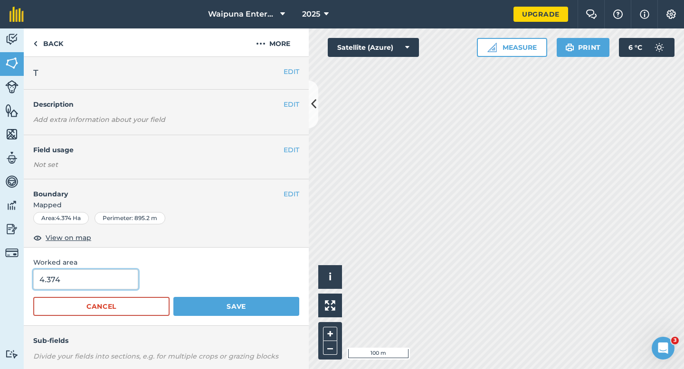
click at [89, 281] on input "4.374" at bounding box center [85, 280] width 105 height 20
type input "4.4"
click at [173, 297] on button "Save" at bounding box center [236, 306] width 126 height 19
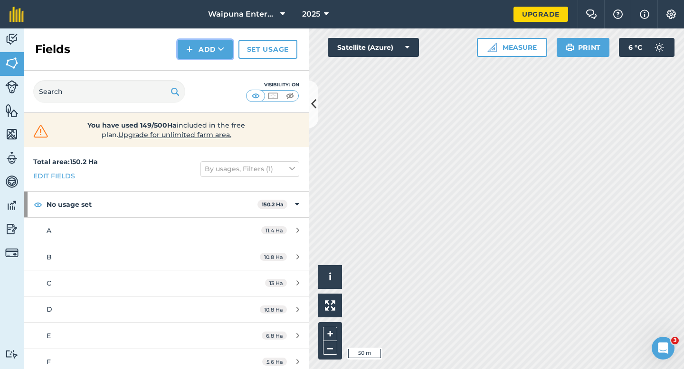
click at [191, 46] on img at bounding box center [189, 49] width 7 height 11
click at [191, 68] on link "Draw" at bounding box center [205, 70] width 52 height 21
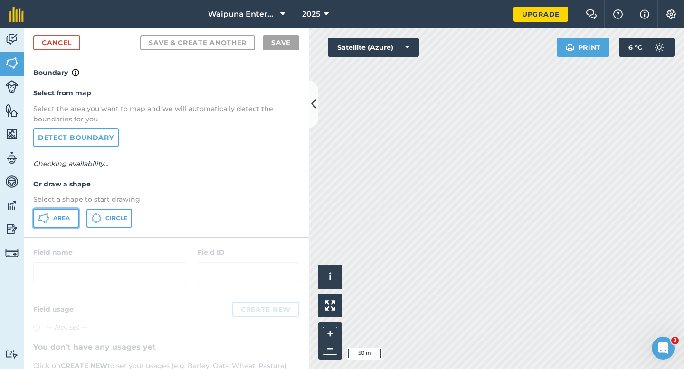
click at [48, 214] on icon at bounding box center [43, 218] width 11 height 11
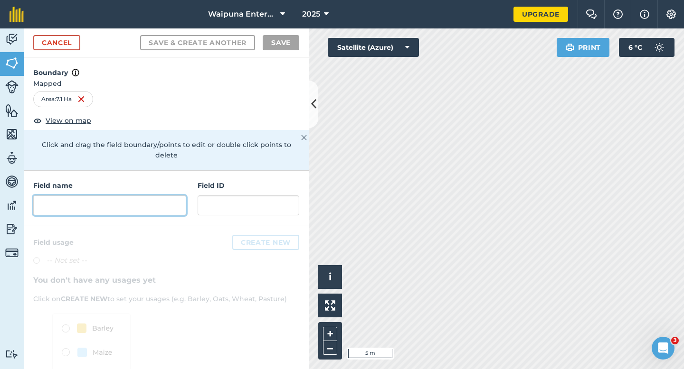
click at [163, 196] on input "text" at bounding box center [109, 206] width 153 height 20
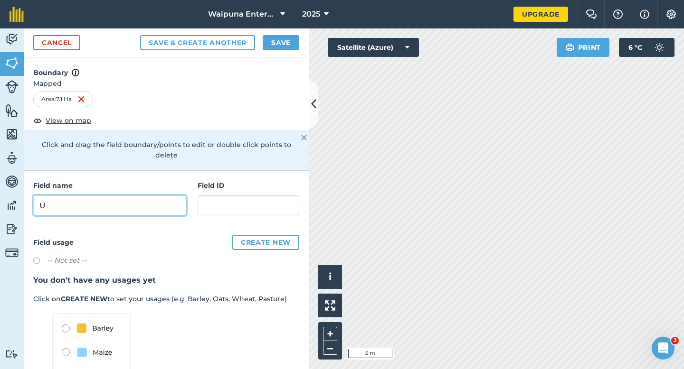
type input "U"
click at [268, 44] on button "Save" at bounding box center [281, 42] width 37 height 15
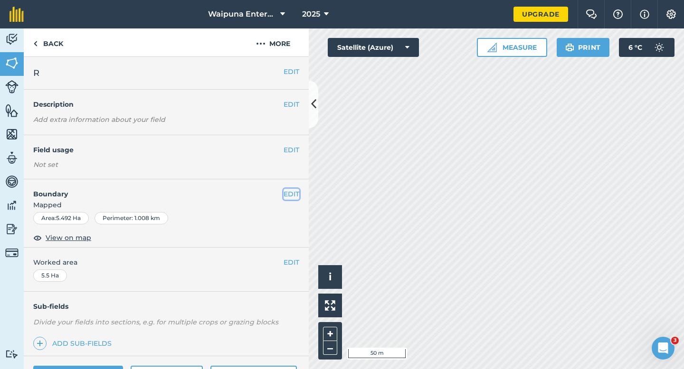
click at [290, 199] on button "EDIT" at bounding box center [291, 194] width 16 height 10
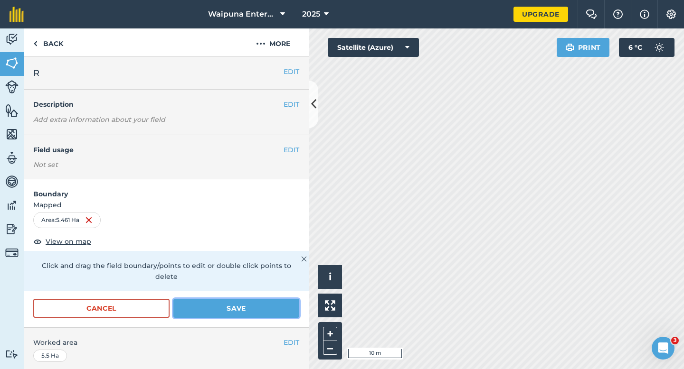
click at [246, 301] on button "Save" at bounding box center [236, 308] width 126 height 19
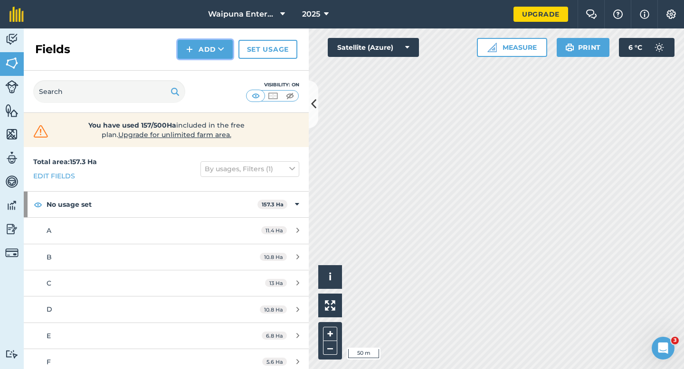
click at [202, 57] on button "Add" at bounding box center [205, 49] width 55 height 19
click at [202, 68] on link "Draw" at bounding box center [205, 70] width 52 height 21
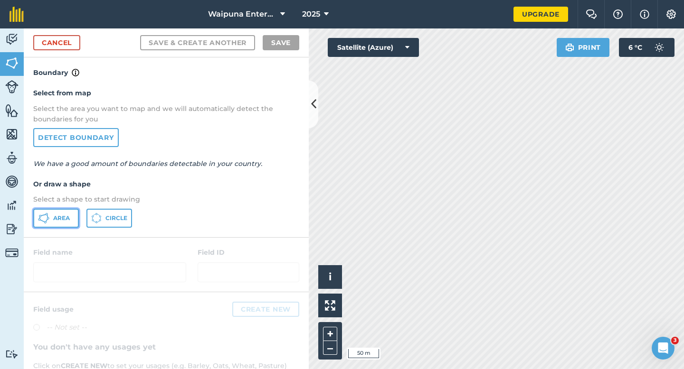
click at [67, 212] on button "Area" at bounding box center [56, 218] width 46 height 19
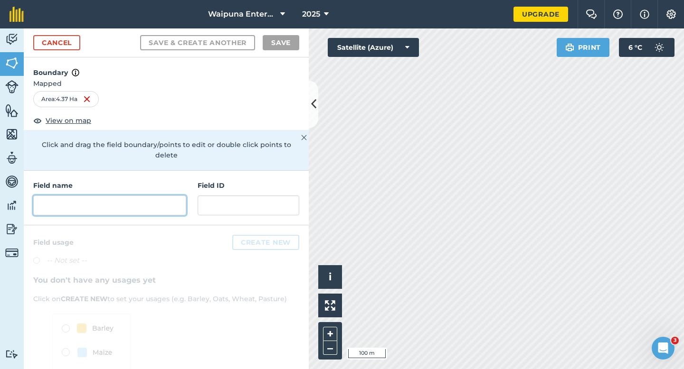
click at [134, 199] on input "text" at bounding box center [109, 206] width 153 height 20
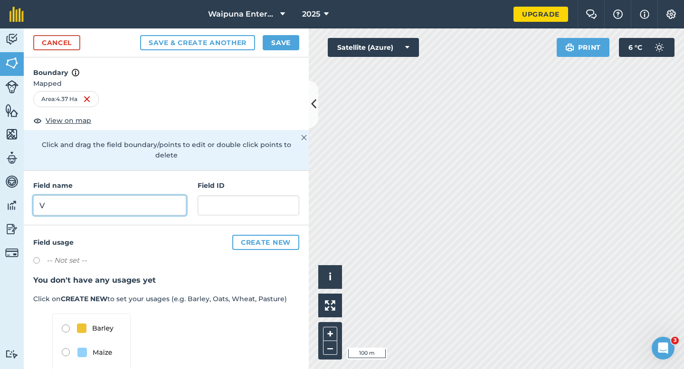
type input "V"
click at [270, 41] on button "Save" at bounding box center [281, 42] width 37 height 15
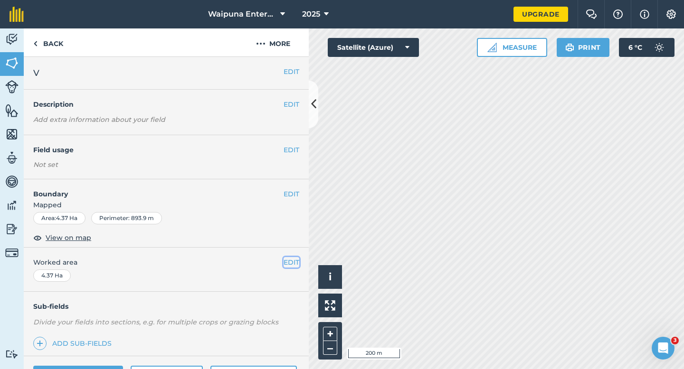
click at [289, 258] on button "EDIT" at bounding box center [291, 262] width 16 height 10
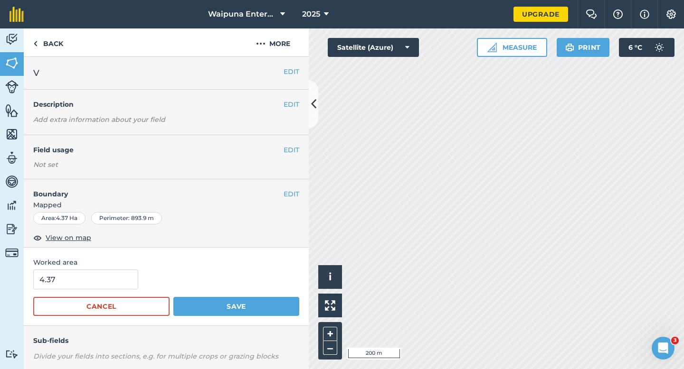
click at [103, 292] on form "4.37 Cancel Save" at bounding box center [166, 293] width 266 height 47
click at [104, 286] on input "4.37" at bounding box center [85, 280] width 105 height 20
type input "4.4"
click at [173, 297] on button "Save" at bounding box center [236, 306] width 126 height 19
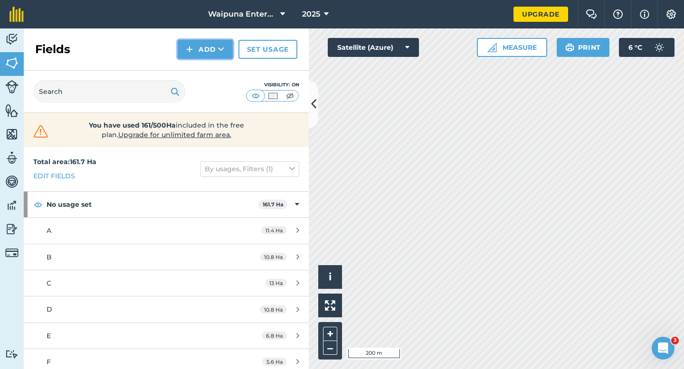
click at [193, 55] on img at bounding box center [189, 49] width 7 height 11
click at [195, 70] on link "Draw" at bounding box center [205, 70] width 52 height 21
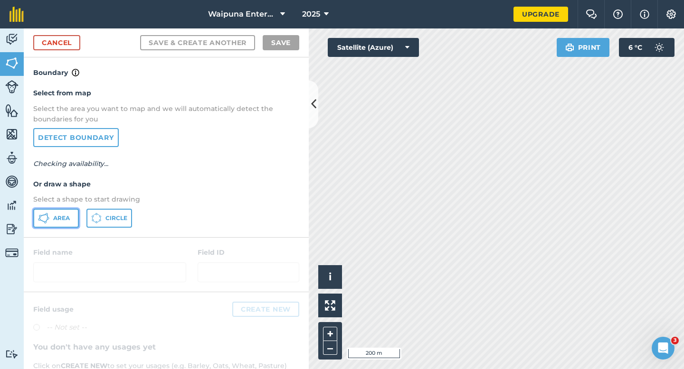
click at [69, 212] on button "Area" at bounding box center [56, 218] width 46 height 19
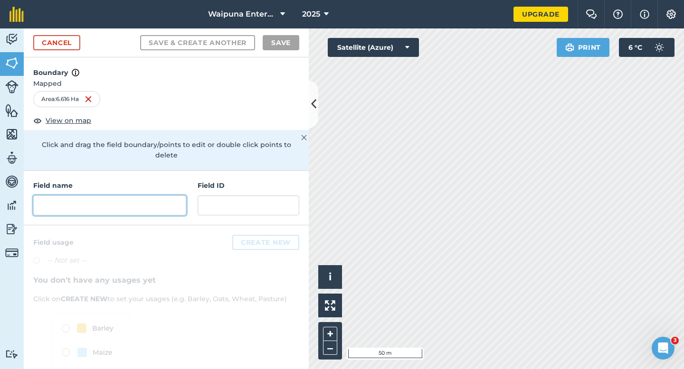
click at [142, 196] on input "text" at bounding box center [109, 206] width 153 height 20
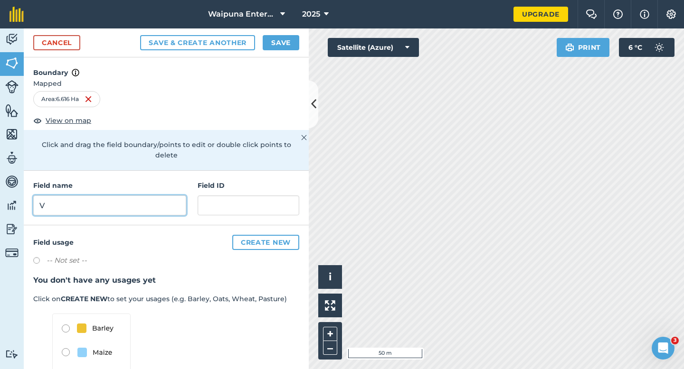
type input "V"
click at [280, 44] on button "Save" at bounding box center [281, 42] width 37 height 15
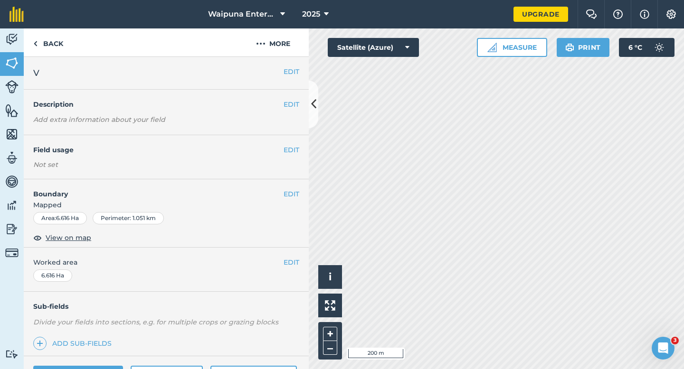
click at [297, 66] on div "EDIT V" at bounding box center [166, 73] width 285 height 33
click at [290, 72] on button "EDIT" at bounding box center [291, 71] width 16 height 10
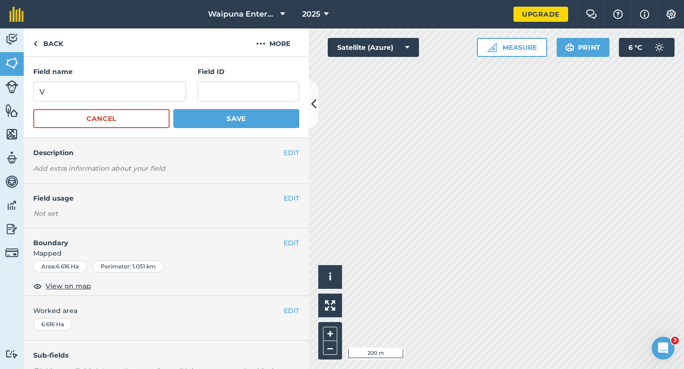
click at [135, 80] on div "Field name V" at bounding box center [109, 83] width 153 height 35
click at [135, 94] on input "V" at bounding box center [109, 92] width 153 height 20
type input "W"
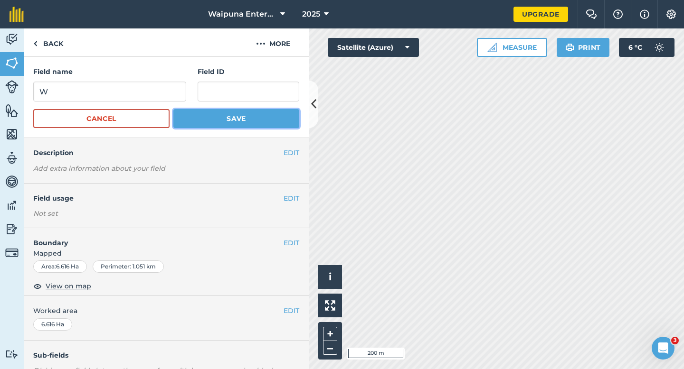
click at [192, 114] on button "Save" at bounding box center [236, 118] width 126 height 19
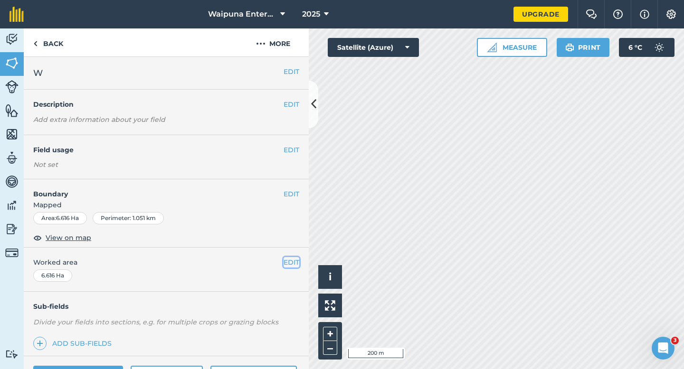
click at [286, 262] on button "EDIT" at bounding box center [291, 262] width 16 height 10
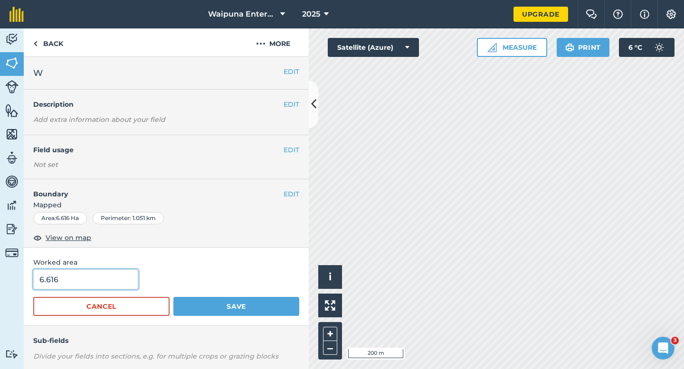
click at [126, 283] on input "6.616" at bounding box center [85, 280] width 105 height 20
type input "6.6"
click at [173, 297] on button "Save" at bounding box center [236, 306] width 126 height 19
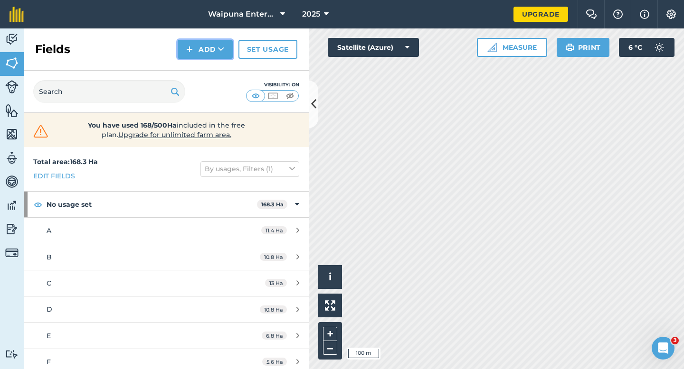
click at [203, 51] on button "Add" at bounding box center [205, 49] width 55 height 19
click at [203, 63] on link "Draw" at bounding box center [205, 70] width 52 height 21
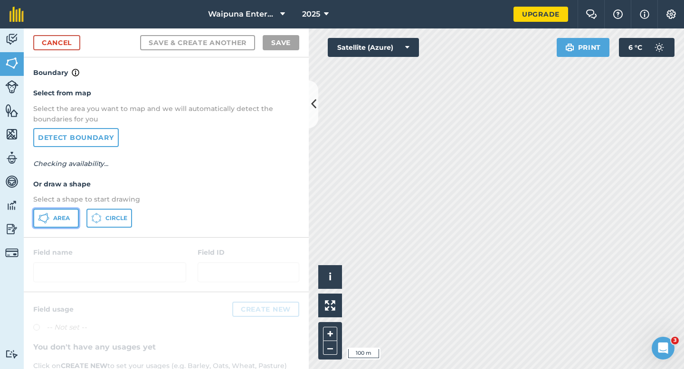
click at [49, 214] on icon at bounding box center [43, 218] width 11 height 11
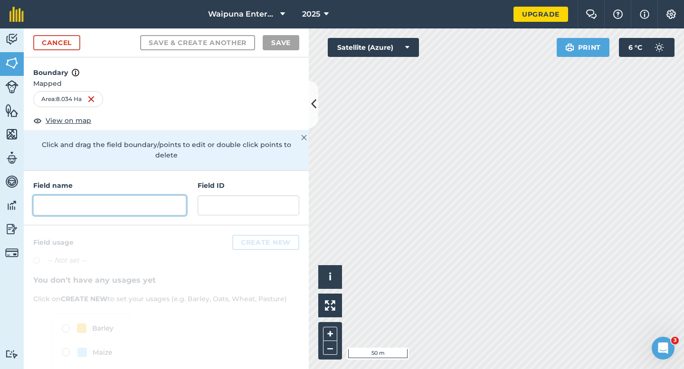
click at [166, 198] on input "text" at bounding box center [109, 206] width 153 height 20
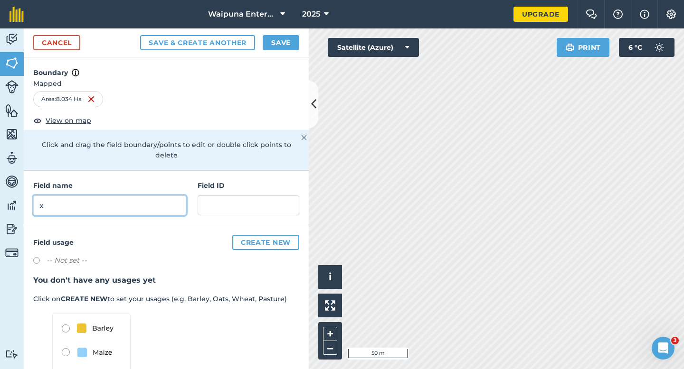
click at [116, 200] on input "x" at bounding box center [109, 206] width 153 height 20
type input "X"
click at [268, 39] on button "Save" at bounding box center [281, 42] width 37 height 15
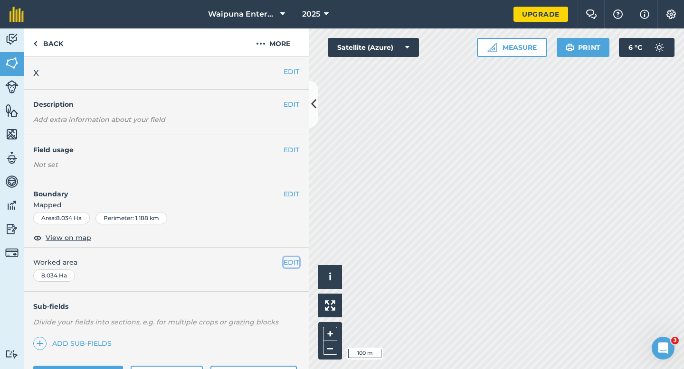
click at [293, 262] on button "EDIT" at bounding box center [291, 262] width 16 height 10
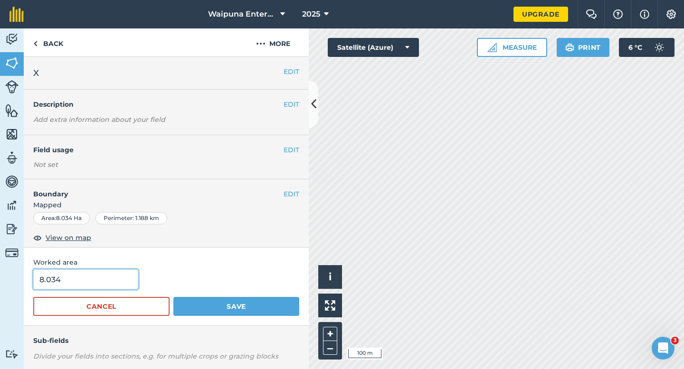
click at [120, 278] on input "8.034" at bounding box center [85, 280] width 105 height 20
type input "8"
click at [173, 297] on button "Save" at bounding box center [236, 306] width 126 height 19
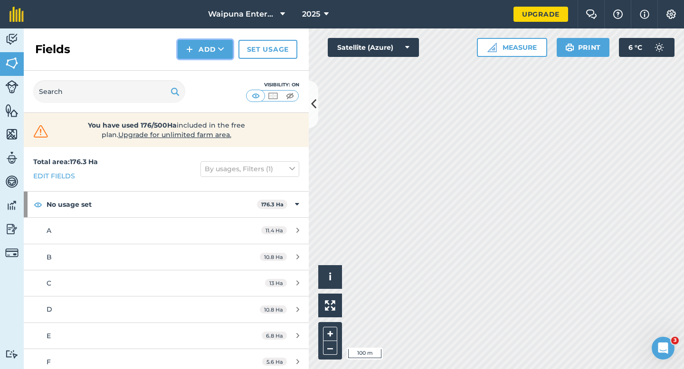
click at [202, 42] on button "Add" at bounding box center [205, 49] width 55 height 19
click at [202, 69] on link "Draw" at bounding box center [205, 70] width 52 height 21
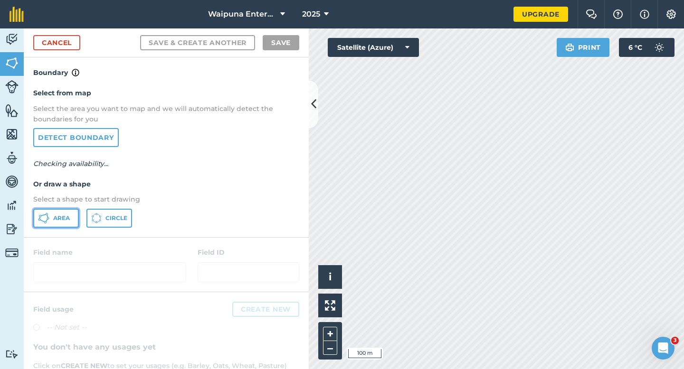
click at [49, 211] on button "Area" at bounding box center [56, 218] width 46 height 19
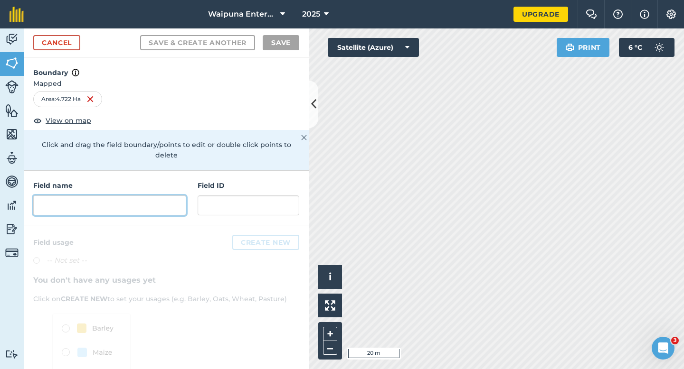
click at [145, 196] on input "text" at bounding box center [109, 206] width 153 height 20
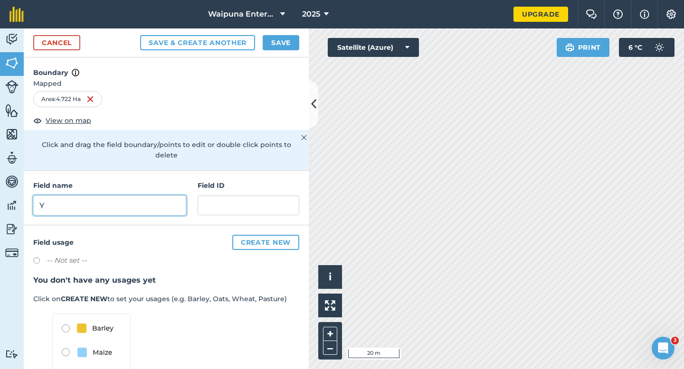
type input "Y"
click at [280, 45] on button "Save" at bounding box center [281, 42] width 37 height 15
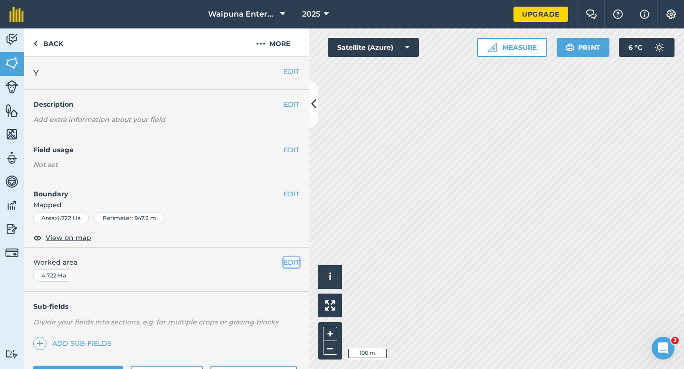
click at [286, 267] on button "EDIT" at bounding box center [291, 262] width 16 height 10
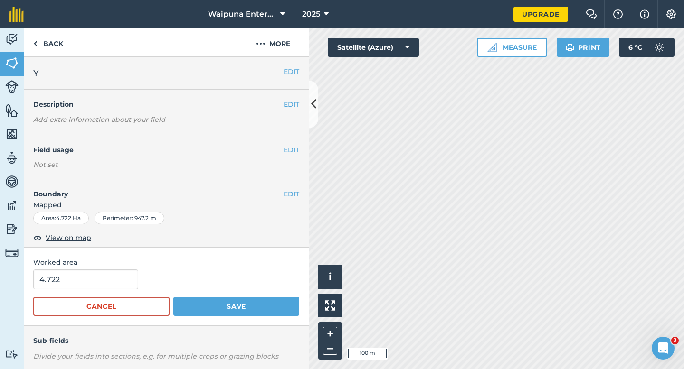
click at [144, 274] on div "4.722" at bounding box center [166, 280] width 266 height 20
click at [134, 274] on div "4.722" at bounding box center [166, 280] width 266 height 20
click at [125, 281] on input "4.722" at bounding box center [85, 280] width 105 height 20
type input "4.7"
click at [173, 297] on button "Save" at bounding box center [236, 306] width 126 height 19
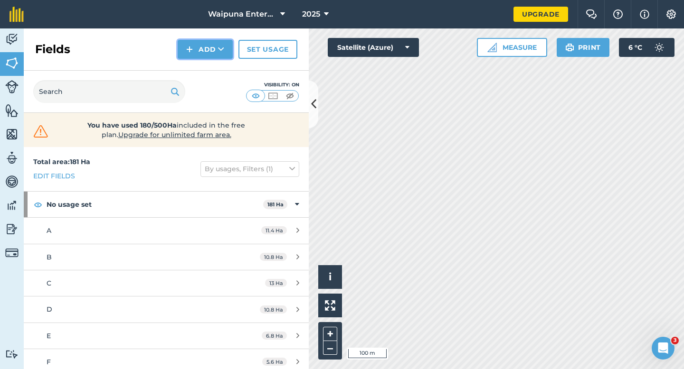
click at [194, 52] on button "Add" at bounding box center [205, 49] width 55 height 19
click at [194, 64] on link "Draw" at bounding box center [205, 70] width 52 height 21
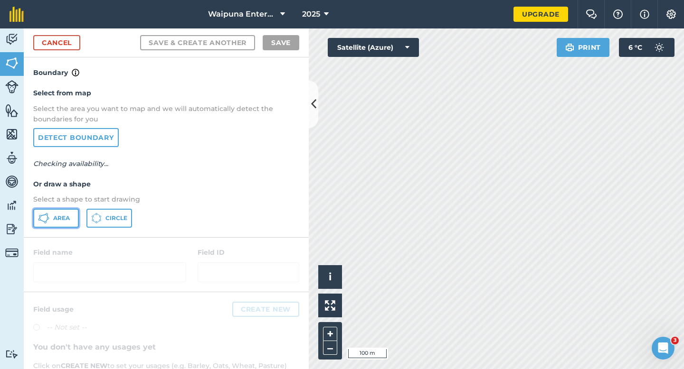
click at [56, 226] on button "Area" at bounding box center [56, 218] width 46 height 19
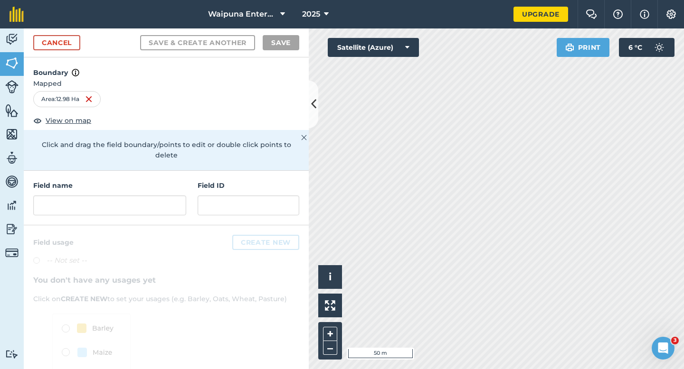
click at [152, 180] on h4 "Field name" at bounding box center [109, 185] width 153 height 10
click at [152, 196] on input "text" at bounding box center [109, 206] width 153 height 20
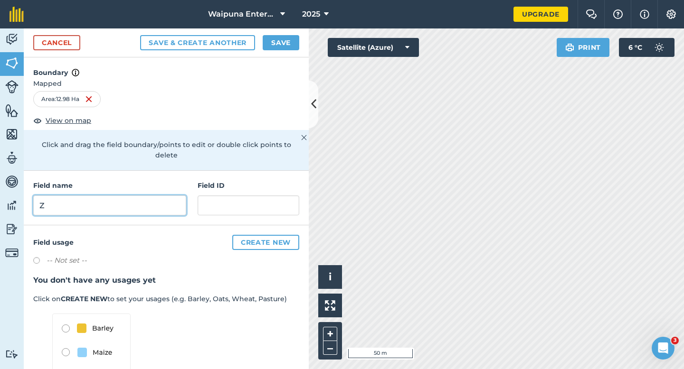
type input "Z"
click at [279, 52] on div "Cancel Save & Create Another Save" at bounding box center [166, 42] width 285 height 29
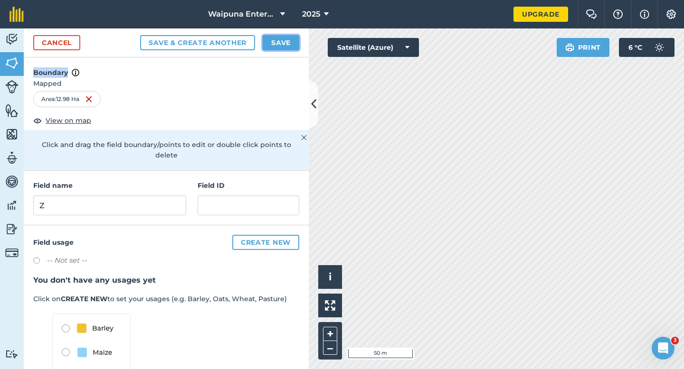
click at [277, 46] on button "Save" at bounding box center [281, 42] width 37 height 15
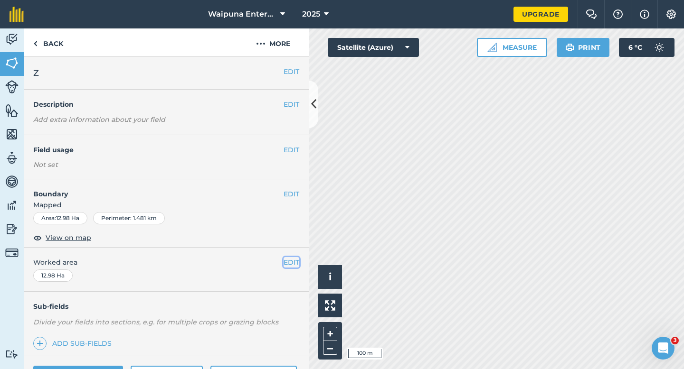
click at [295, 263] on button "EDIT" at bounding box center [291, 262] width 16 height 10
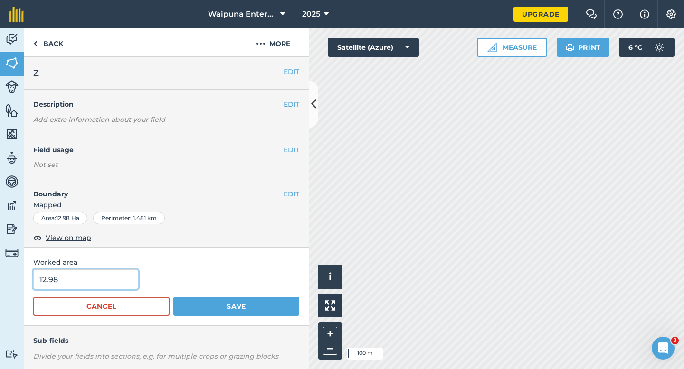
click at [101, 275] on input "12.98" at bounding box center [85, 280] width 105 height 20
type input "13"
click at [173, 297] on button "Save" at bounding box center [236, 306] width 126 height 19
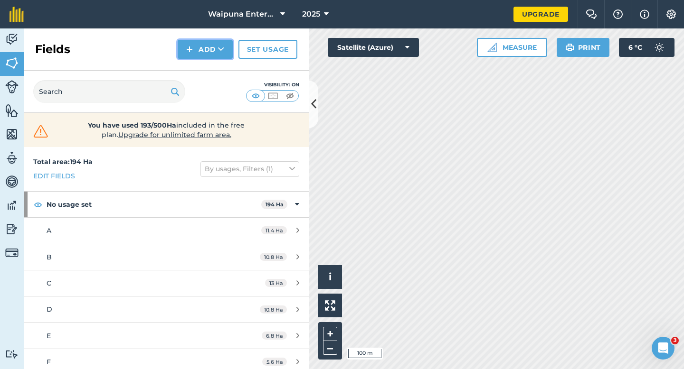
click at [222, 47] on icon at bounding box center [221, 49] width 6 height 9
click at [221, 66] on link "Draw" at bounding box center [205, 70] width 52 height 21
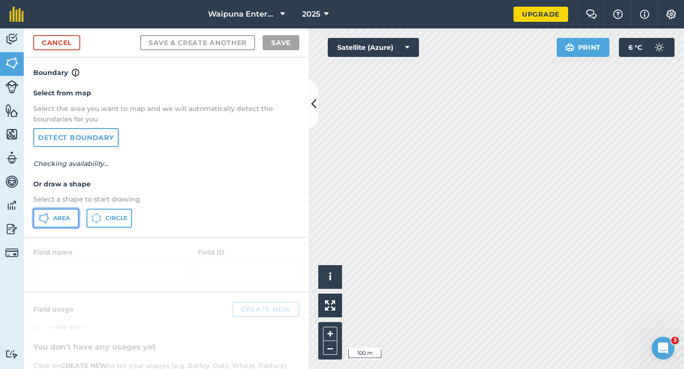
click at [42, 221] on icon at bounding box center [42, 220] width 5 height 3
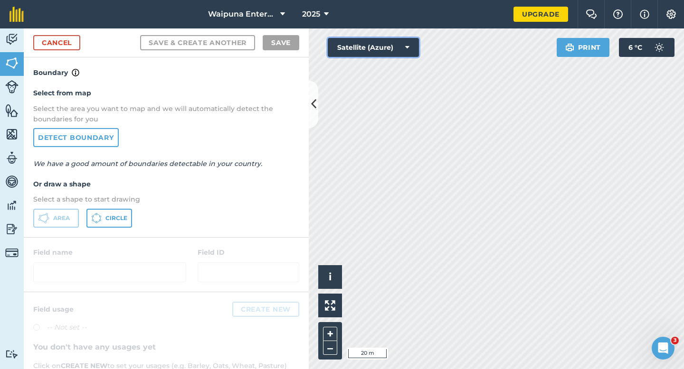
click at [494, 135] on div "Click to start drawing i © 2025 TomTom, Microsoft 20 m + – Satellite (Azure) Pr…" at bounding box center [496, 198] width 375 height 341
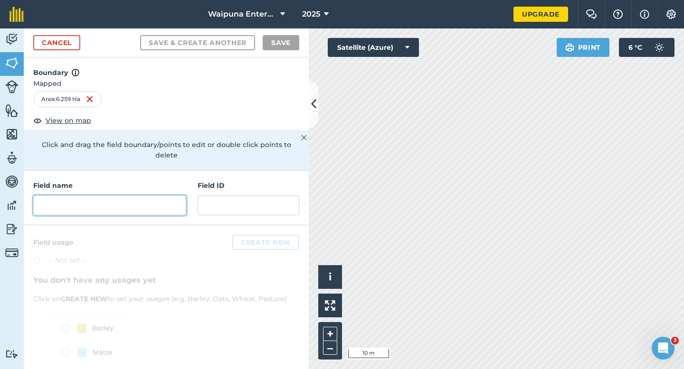
click at [181, 200] on input "text" at bounding box center [109, 206] width 153 height 20
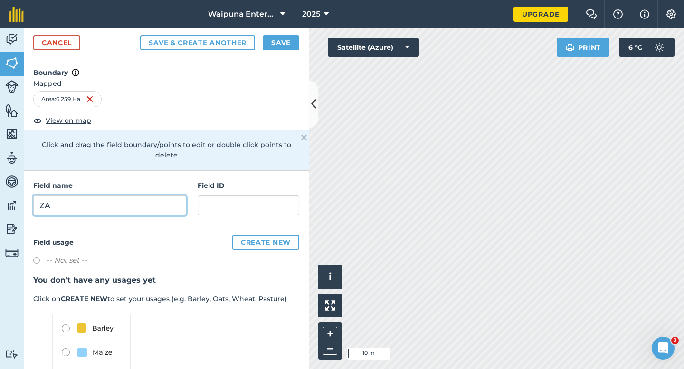
type input "ZA"
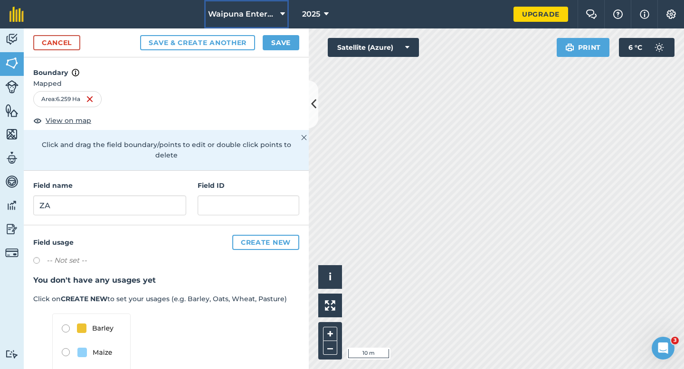
click at [282, 28] on button "Waipuna Enterprise LTD" at bounding box center [246, 14] width 85 height 28
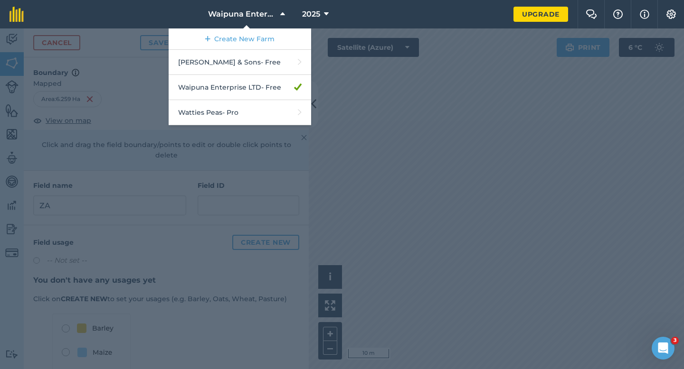
click at [282, 33] on link "Create New Farm" at bounding box center [240, 38] width 142 height 21
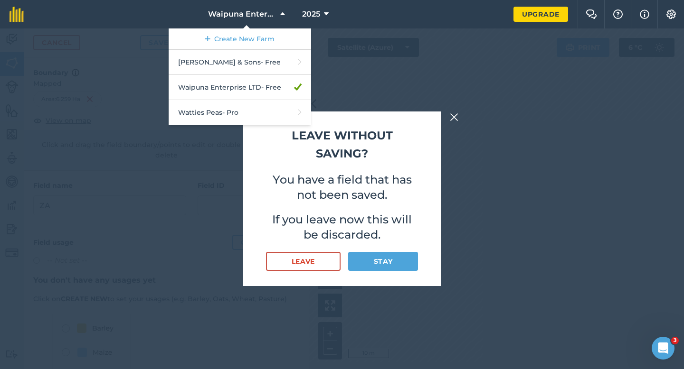
click at [450, 113] on img at bounding box center [454, 117] width 9 height 11
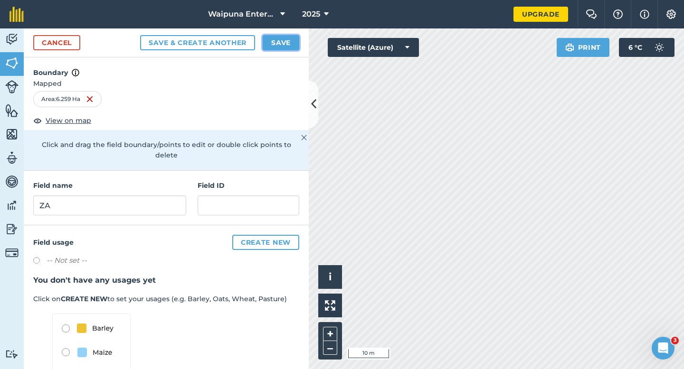
click at [280, 40] on button "Save" at bounding box center [281, 42] width 37 height 15
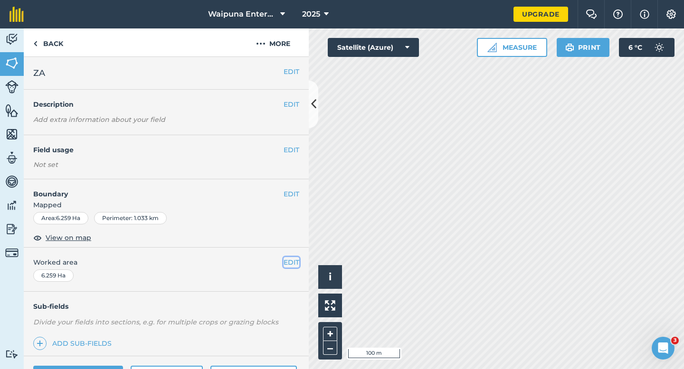
click at [283, 261] on button "EDIT" at bounding box center [291, 262] width 16 height 10
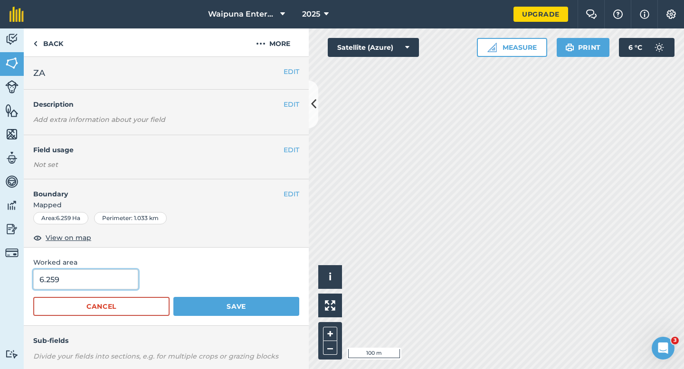
click at [96, 275] on input "6.259" at bounding box center [85, 280] width 105 height 20
click at [99, 277] on input "6.259" at bounding box center [85, 280] width 105 height 20
type input "6.3"
click at [173, 297] on button "Save" at bounding box center [236, 306] width 126 height 19
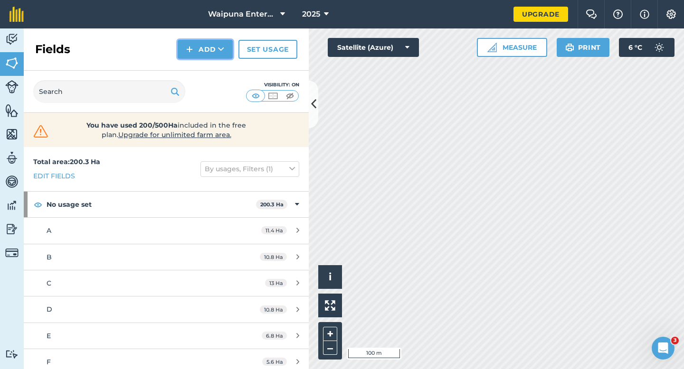
click at [204, 54] on button "Add" at bounding box center [205, 49] width 55 height 19
click at [204, 59] on div "Fields Add Draw Import Set usage" at bounding box center [166, 49] width 285 height 42
click at [194, 56] on button "Add" at bounding box center [205, 49] width 55 height 19
click at [195, 68] on link "Draw" at bounding box center [205, 70] width 52 height 21
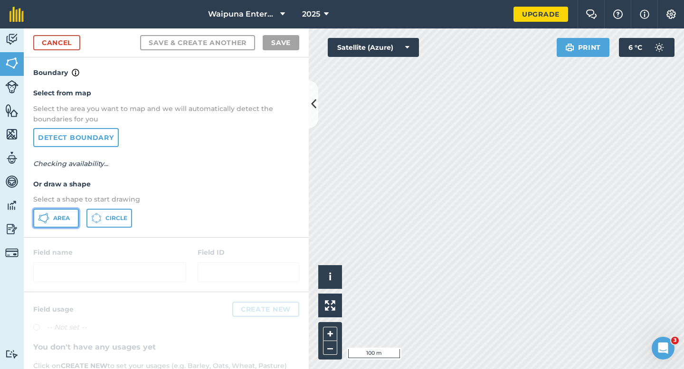
click at [61, 222] on button "Area" at bounding box center [56, 218] width 46 height 19
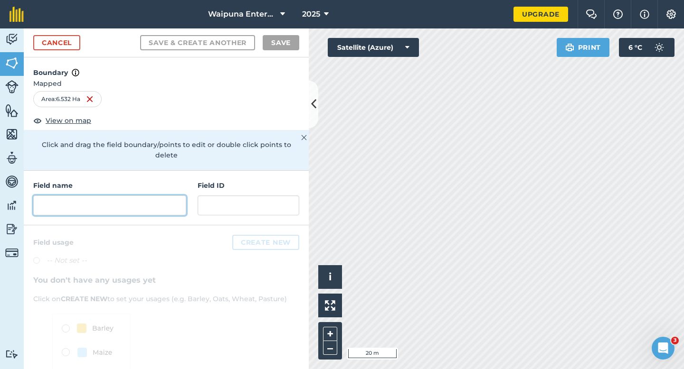
click at [167, 201] on input "text" at bounding box center [109, 206] width 153 height 20
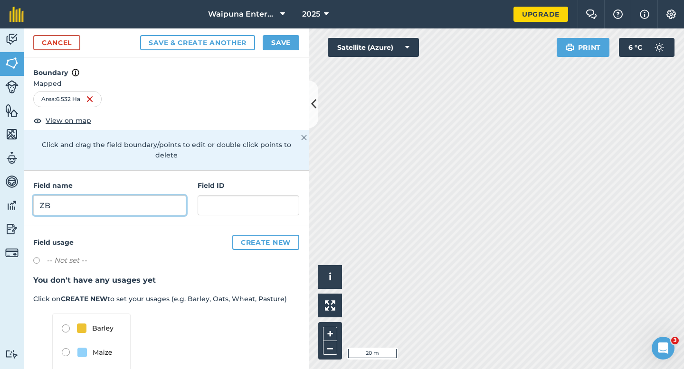
type input "ZB"
click at [288, 45] on button "Save" at bounding box center [281, 42] width 37 height 15
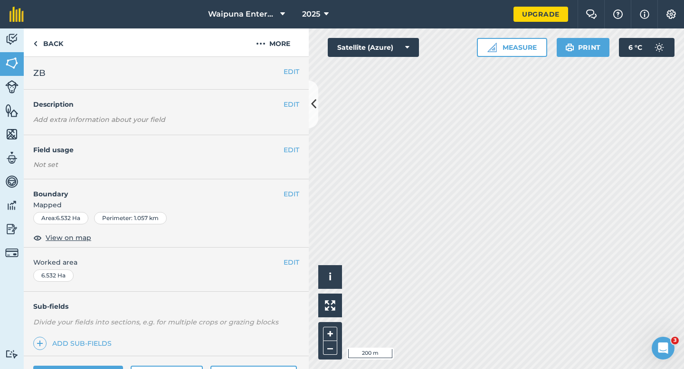
click at [297, 278] on div "EDIT Worked area 6.532 Ha" at bounding box center [166, 270] width 285 height 44
click at [296, 252] on div "EDIT Worked area 6.532 Ha" at bounding box center [166, 270] width 285 height 44
click at [296, 261] on button "EDIT" at bounding box center [291, 262] width 16 height 10
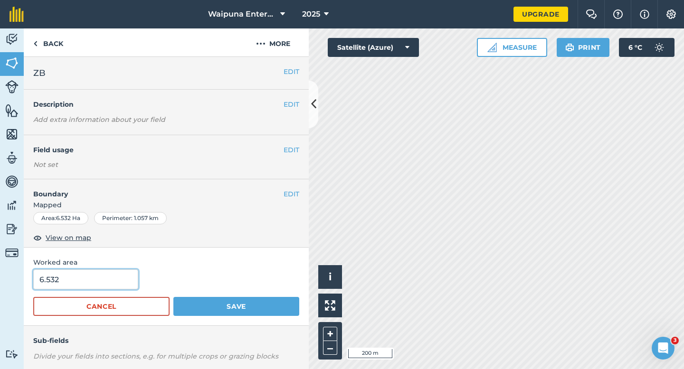
click at [82, 288] on input "6.532" at bounding box center [85, 280] width 105 height 20
type input "6.5"
click at [173, 297] on button "Save" at bounding box center [236, 306] width 126 height 19
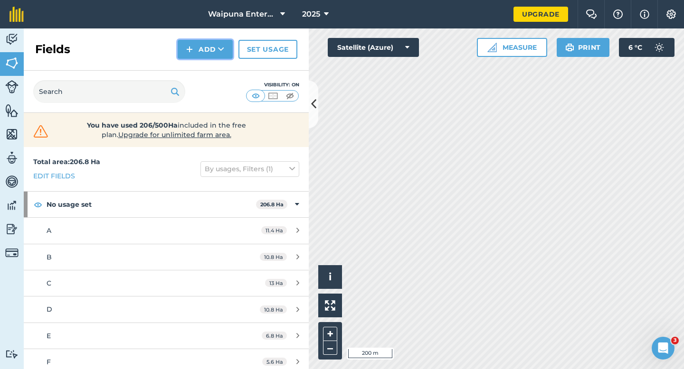
click at [185, 47] on button "Add" at bounding box center [205, 49] width 55 height 19
click at [186, 65] on link "Draw" at bounding box center [205, 70] width 52 height 21
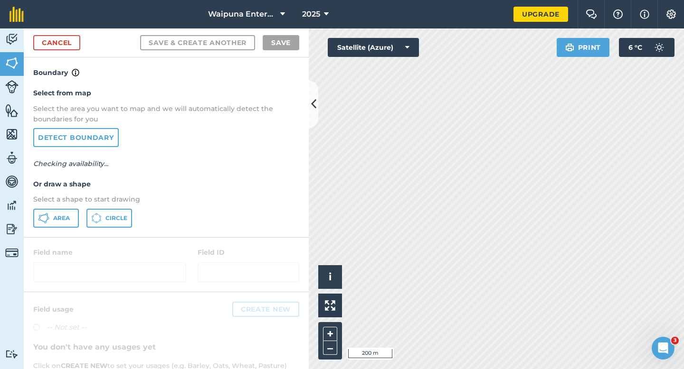
click at [53, 228] on div "Select from map Select the area you want to map and we will automatically detec…" at bounding box center [166, 157] width 285 height 159
click at [72, 207] on div "Select from map Select the area you want to map and we will automatically detec…" at bounding box center [166, 157] width 285 height 159
click at [70, 211] on button "Area" at bounding box center [56, 218] width 46 height 19
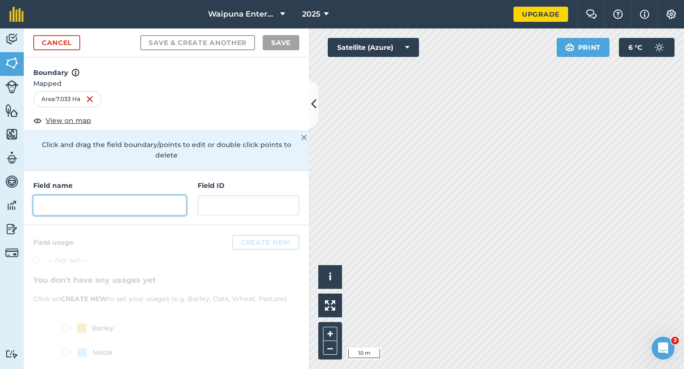
click at [89, 199] on input "text" at bounding box center [109, 206] width 153 height 20
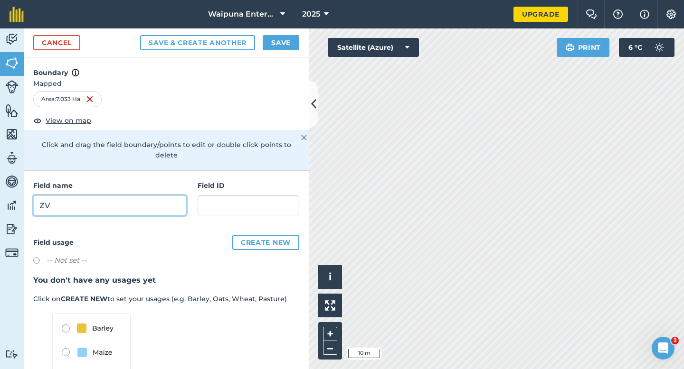
click at [89, 199] on input "ZV" at bounding box center [109, 206] width 153 height 20
type input "ZC"
click at [285, 41] on button "Save" at bounding box center [281, 42] width 37 height 15
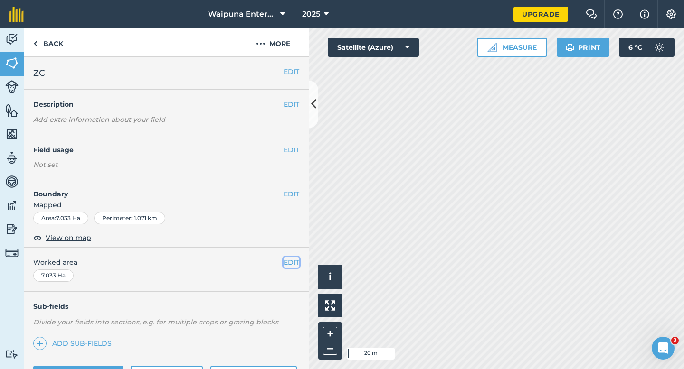
click at [298, 259] on button "EDIT" at bounding box center [291, 262] width 16 height 10
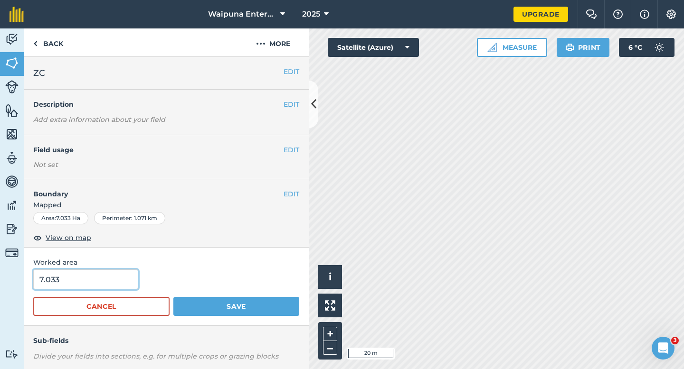
click at [86, 281] on input "7.033" at bounding box center [85, 280] width 105 height 20
type input "7"
click at [173, 297] on button "Save" at bounding box center [236, 306] width 126 height 19
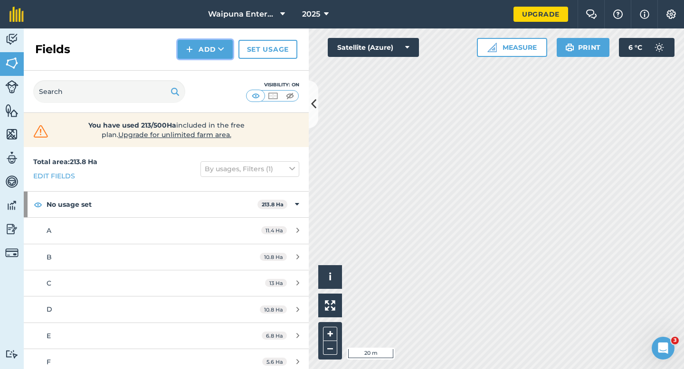
click at [210, 46] on button "Add" at bounding box center [205, 49] width 55 height 19
click at [210, 61] on link "Draw" at bounding box center [205, 70] width 52 height 21
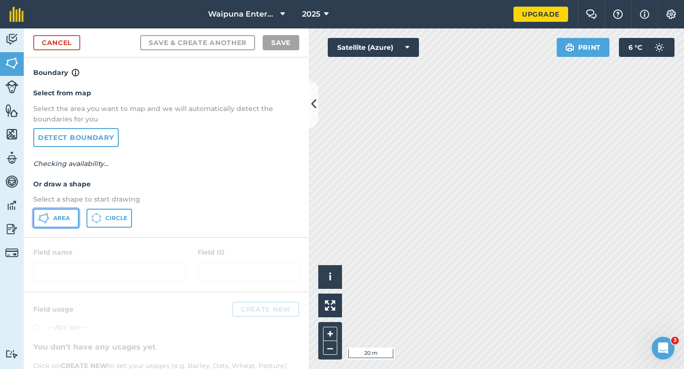
click at [54, 212] on button "Area" at bounding box center [56, 218] width 46 height 19
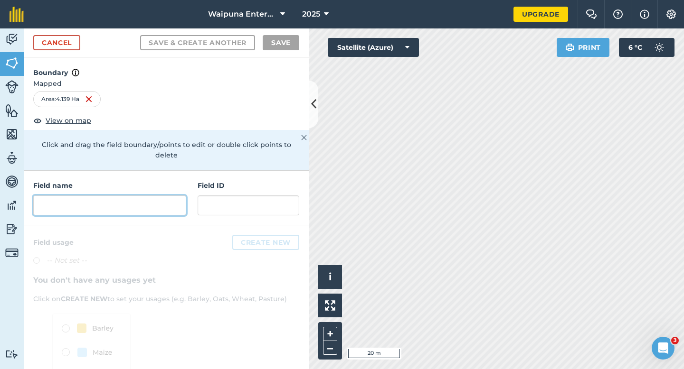
click at [121, 197] on input "text" at bounding box center [109, 206] width 153 height 20
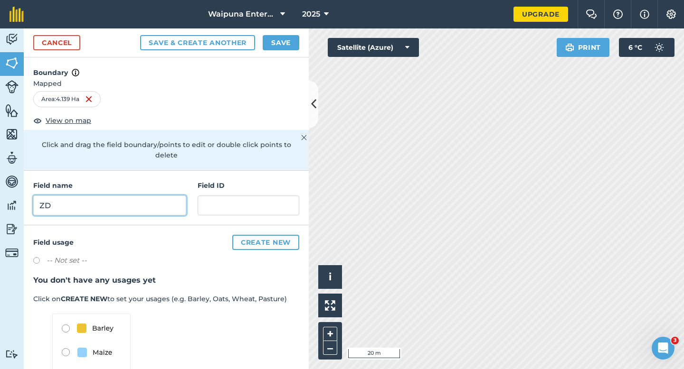
type input "ZD"
click at [281, 47] on button "Save" at bounding box center [281, 42] width 37 height 15
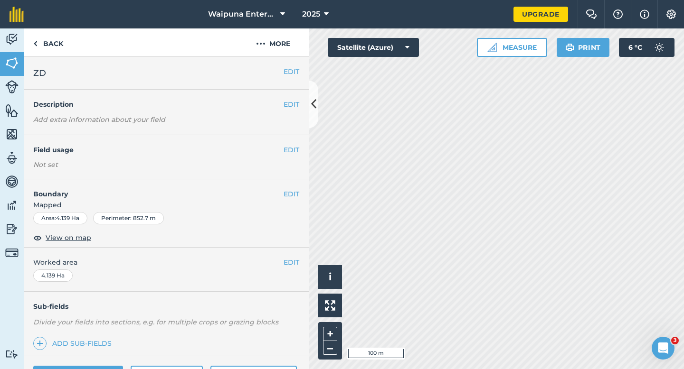
click at [293, 255] on div "EDIT Worked area 4.139 Ha" at bounding box center [166, 270] width 285 height 44
click at [293, 261] on button "EDIT" at bounding box center [291, 262] width 16 height 10
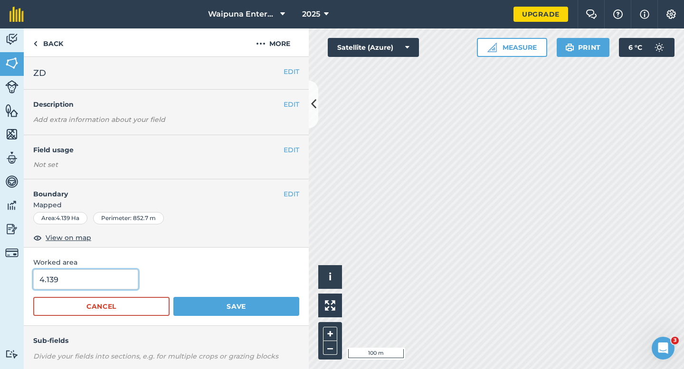
click at [50, 280] on input "4.139" at bounding box center [85, 280] width 105 height 20
click at [68, 280] on input "4.139" at bounding box center [85, 280] width 105 height 20
type input "4.1"
click at [173, 297] on button "Save" at bounding box center [236, 306] width 126 height 19
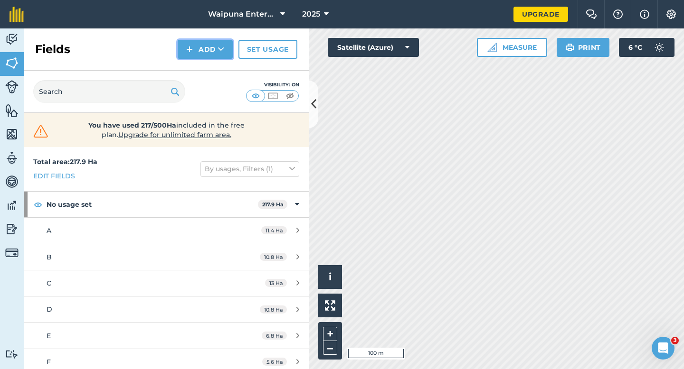
click at [213, 52] on button "Add" at bounding box center [205, 49] width 55 height 19
click at [213, 61] on link "Draw" at bounding box center [205, 70] width 52 height 21
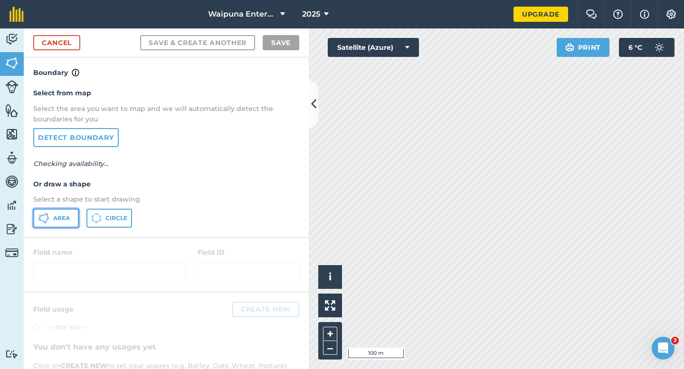
click at [69, 223] on button "Area" at bounding box center [56, 218] width 46 height 19
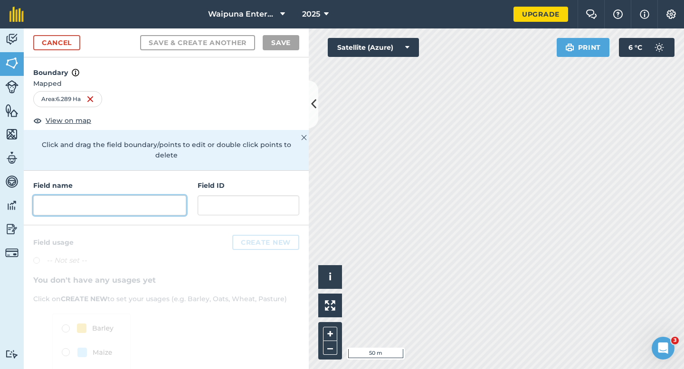
click at [130, 196] on input "text" at bounding box center [109, 206] width 153 height 20
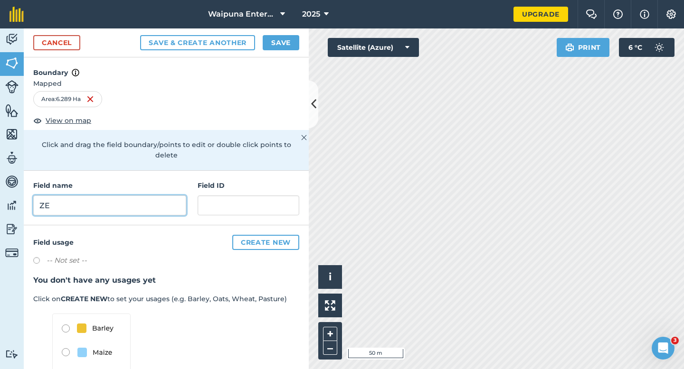
type input "ZE"
click at [279, 47] on button "Save" at bounding box center [281, 42] width 37 height 15
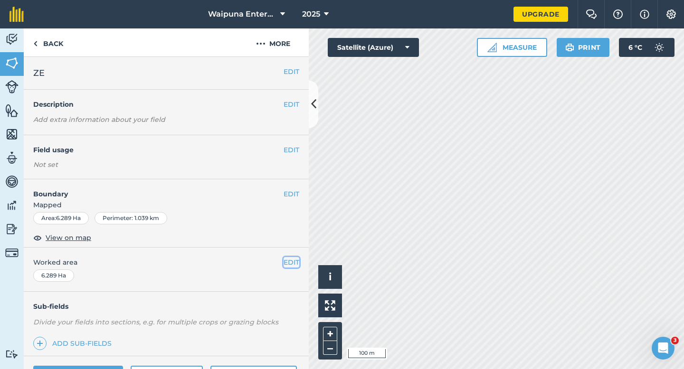
click at [294, 266] on button "EDIT" at bounding box center [291, 262] width 16 height 10
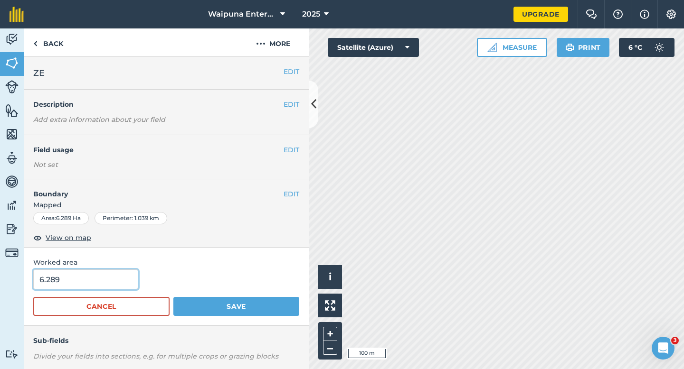
click at [66, 281] on input "6.289" at bounding box center [85, 280] width 105 height 20
type input "6.3"
click at [173, 297] on button "Save" at bounding box center [236, 306] width 126 height 19
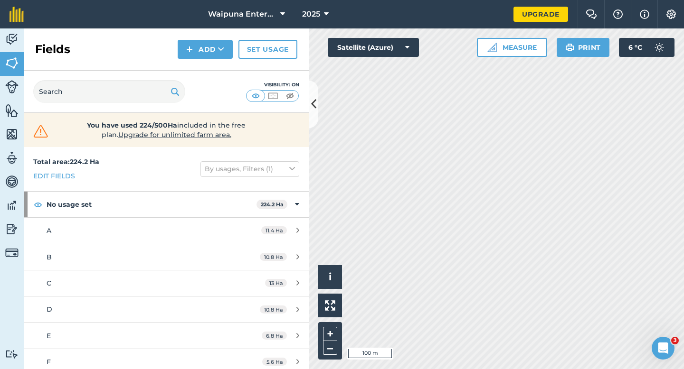
click at [204, 60] on div "Fields Add Set usage" at bounding box center [166, 49] width 285 height 42
click at [204, 58] on div "Fields Add Set usage" at bounding box center [166, 49] width 285 height 42
click at [205, 61] on div "Fields Add Set usage" at bounding box center [166, 49] width 285 height 42
click at [205, 49] on button "Add" at bounding box center [205, 49] width 55 height 19
click at [205, 70] on link "Draw" at bounding box center [205, 70] width 52 height 21
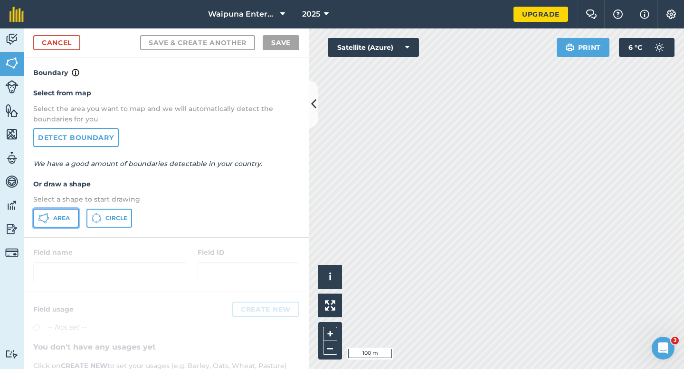
click at [65, 227] on button "Area" at bounding box center [56, 218] width 46 height 19
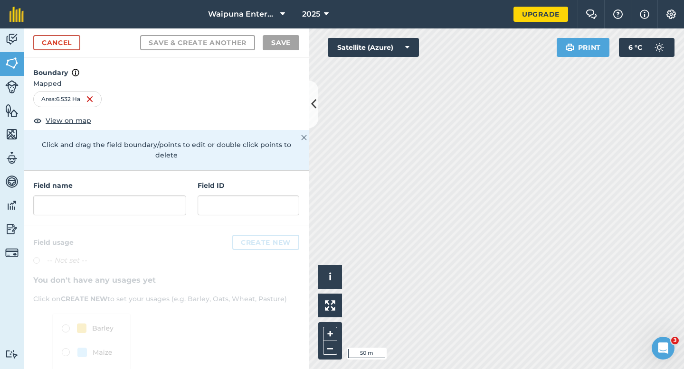
click at [130, 183] on div "Field name" at bounding box center [109, 197] width 153 height 35
click at [126, 196] on input "text" at bounding box center [109, 206] width 153 height 20
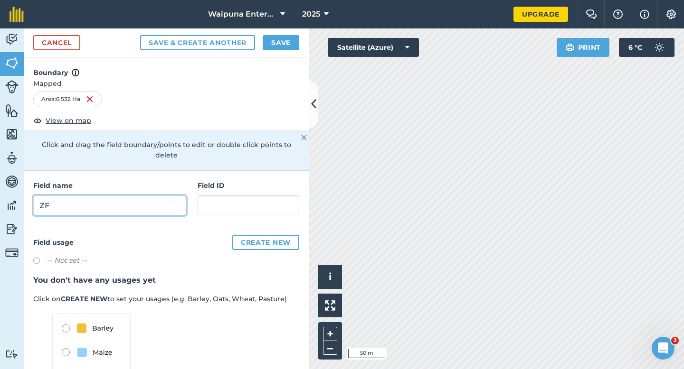
type input "ZF"
click at [278, 42] on button "Save" at bounding box center [281, 42] width 37 height 15
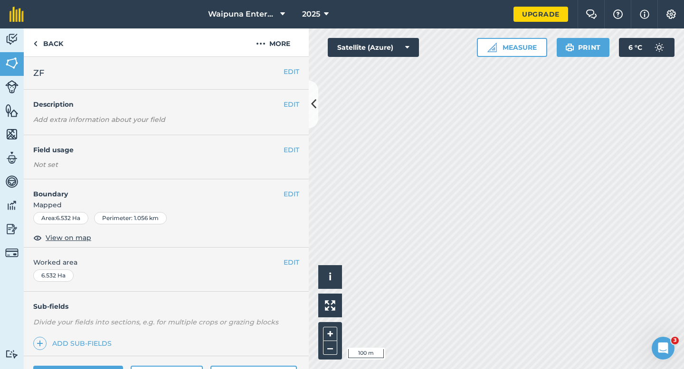
click at [290, 264] on button "EDIT" at bounding box center [291, 262] width 16 height 10
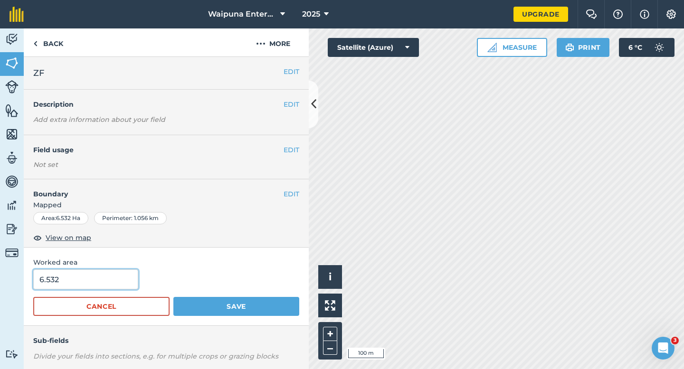
click at [121, 283] on input "6.532" at bounding box center [85, 280] width 105 height 20
type input "6.5"
click at [173, 297] on button "Save" at bounding box center [236, 306] width 126 height 19
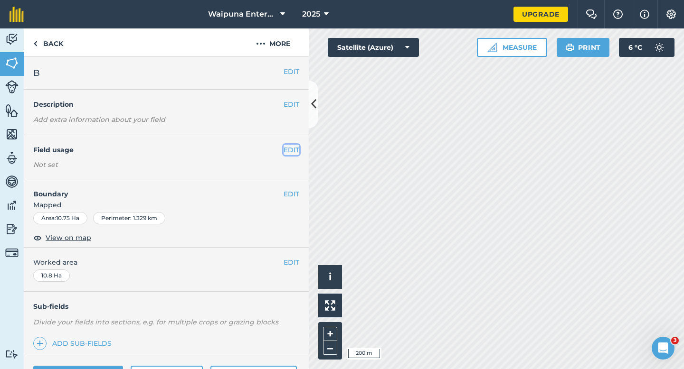
click at [293, 147] on button "EDIT" at bounding box center [291, 150] width 16 height 10
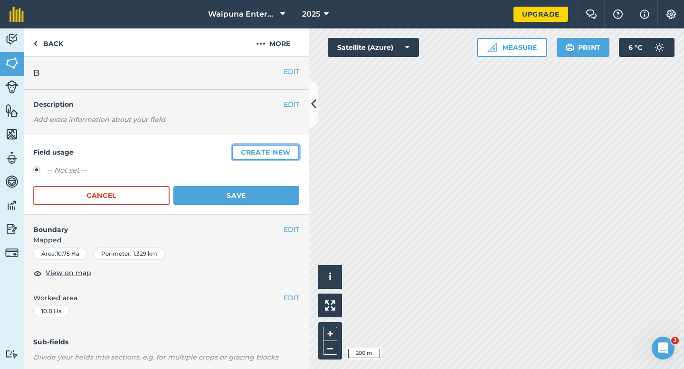
click at [293, 147] on button "Create new" at bounding box center [265, 152] width 67 height 15
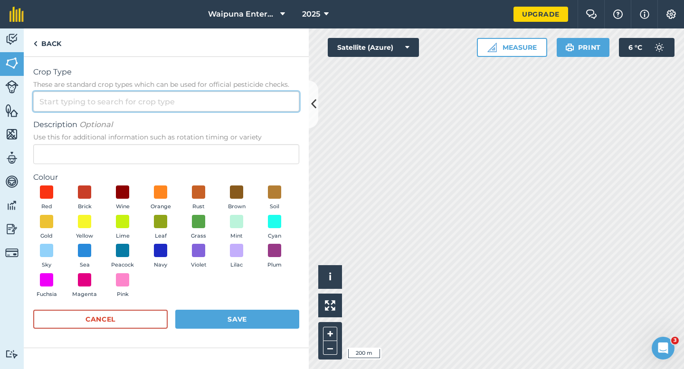
click at [278, 111] on input "Crop Type These are standard crop types which can be used for official pesticid…" at bounding box center [166, 102] width 266 height 20
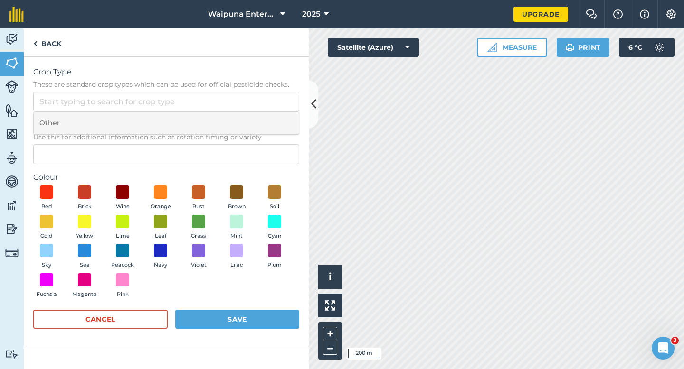
click at [278, 118] on li "Other" at bounding box center [166, 123] width 265 height 22
type input "Other"
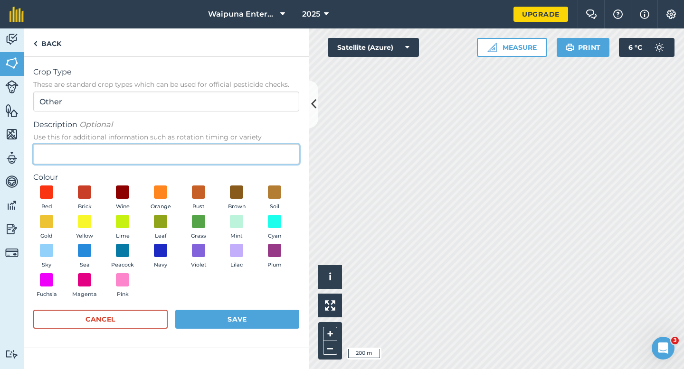
click at [264, 159] on input "Description Optional Use this for additional information such as rotation timin…" at bounding box center [166, 154] width 266 height 20
type input "Watties Peas"
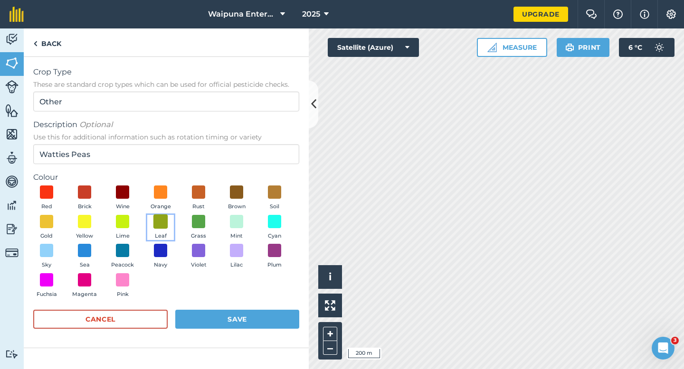
click at [161, 227] on span at bounding box center [160, 221] width 15 height 15
click at [209, 312] on button "Save" at bounding box center [237, 319] width 124 height 19
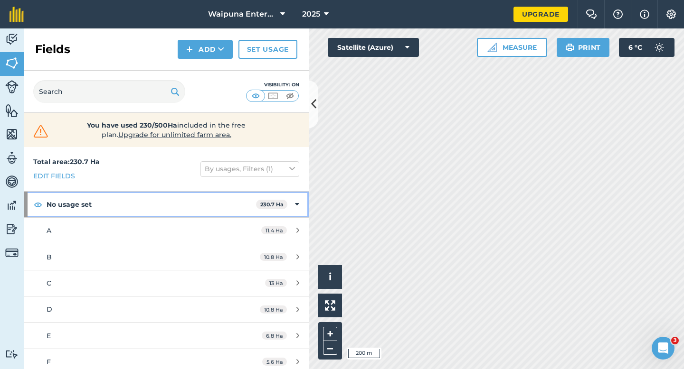
click at [255, 209] on strong "No usage set" at bounding box center [151, 205] width 209 height 26
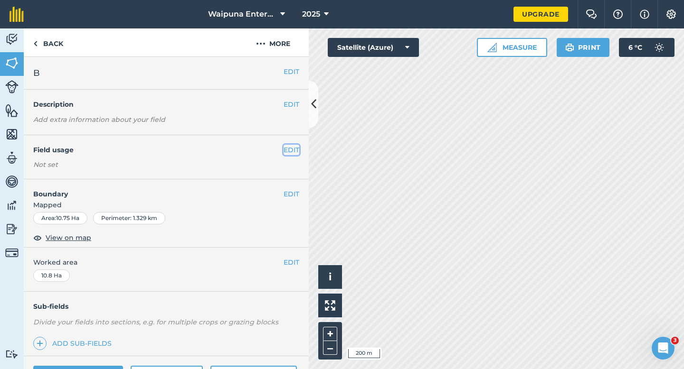
click at [286, 151] on button "EDIT" at bounding box center [291, 150] width 16 height 10
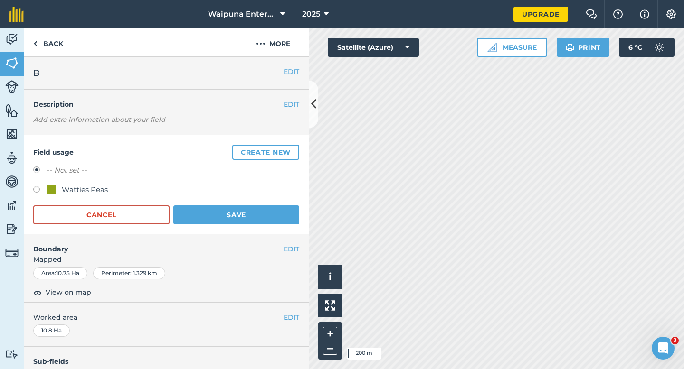
click at [77, 182] on div "-- Not set -- Watties Peas" at bounding box center [166, 181] width 266 height 33
click at [84, 185] on div "Watties Peas" at bounding box center [85, 189] width 46 height 11
radio input "true"
radio input "false"
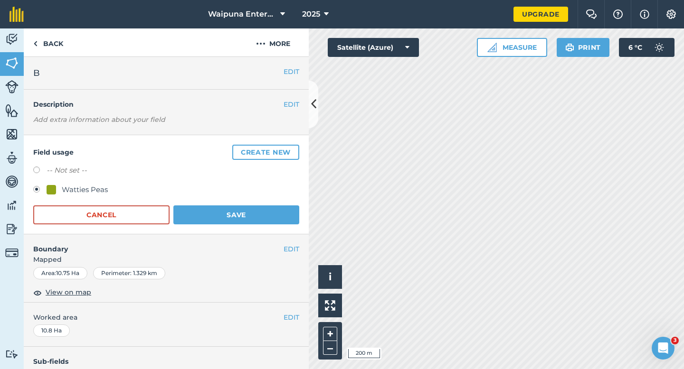
click at [84, 186] on div "Watties Peas" at bounding box center [85, 189] width 46 height 11
click at [207, 219] on button "Save" at bounding box center [236, 215] width 126 height 19
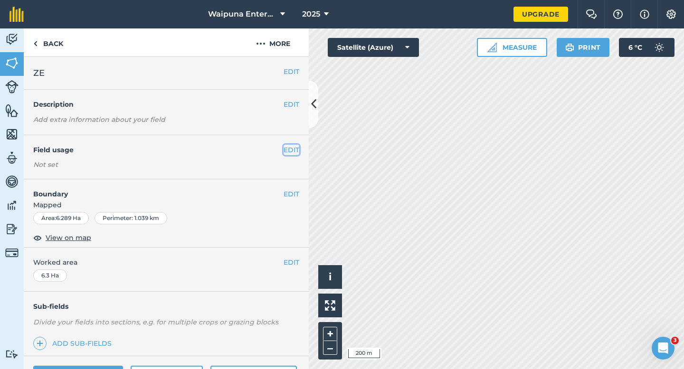
click at [288, 145] on button "EDIT" at bounding box center [291, 150] width 16 height 10
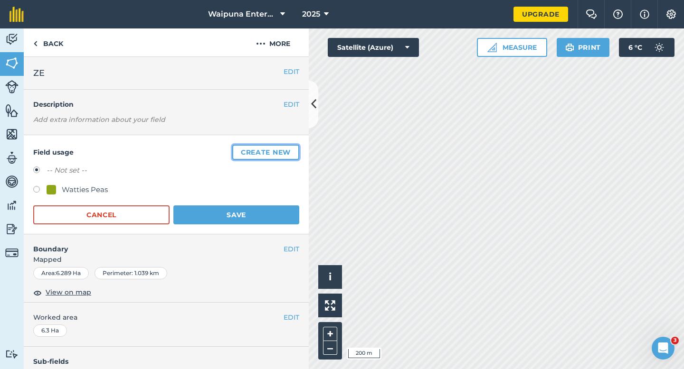
click at [288, 148] on button "Create new" at bounding box center [265, 152] width 67 height 15
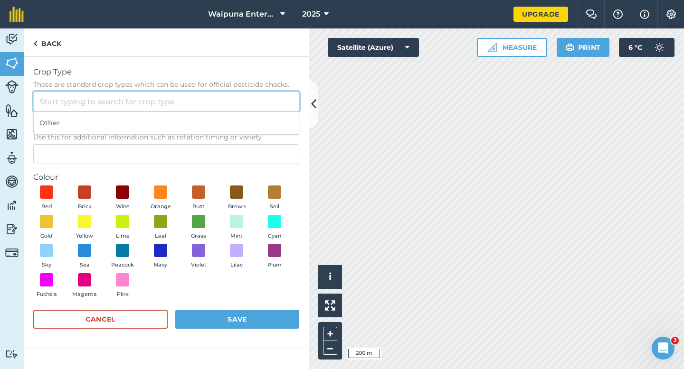
click at [261, 106] on input "Crop Type These are standard crop types which can be used for official pesticid…" at bounding box center [166, 102] width 266 height 20
click at [261, 111] on input "Crop Type These are standard crop types which can be used for official pesticid…" at bounding box center [166, 102] width 266 height 20
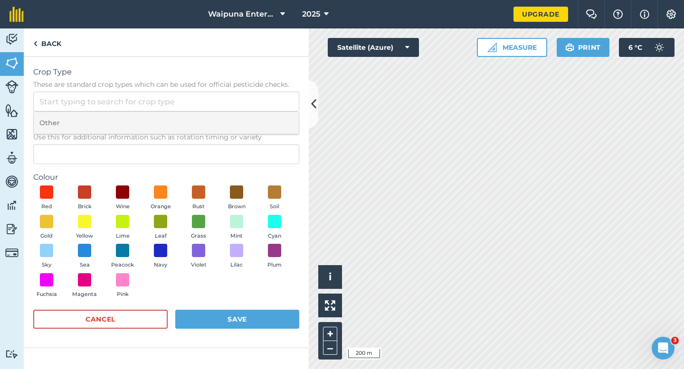
click at [261, 120] on li "Other" at bounding box center [166, 123] width 265 height 22
type input "Other"
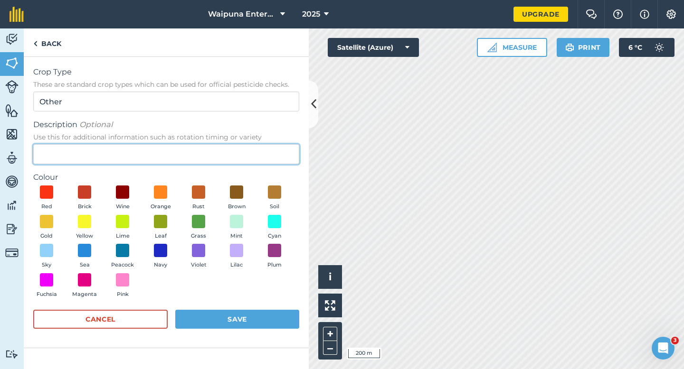
click at [259, 149] on input "Description Optional Use this for additional information such as rotation timin…" at bounding box center [166, 154] width 266 height 20
type input "SST"
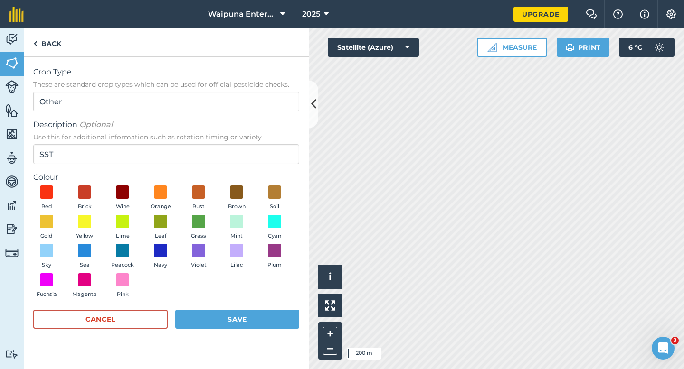
click at [53, 212] on div "Red Brick Wine Orange Rust Brown Soil Gold Yellow Lime Leaf Grass Mint Cyan Sky…" at bounding box center [166, 244] width 266 height 117
click at [53, 216] on span at bounding box center [46, 221] width 15 height 15
click at [213, 321] on button "Save" at bounding box center [237, 319] width 124 height 19
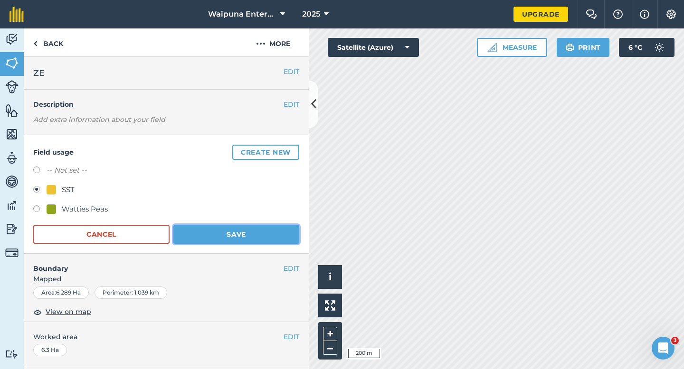
click at [224, 233] on button "Save" at bounding box center [236, 234] width 126 height 19
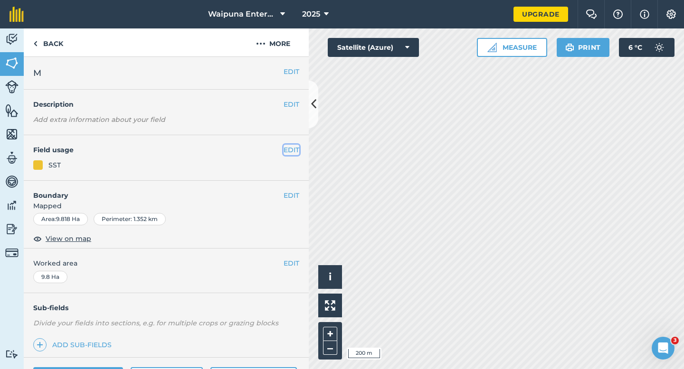
click at [294, 152] on button "EDIT" at bounding box center [291, 150] width 16 height 10
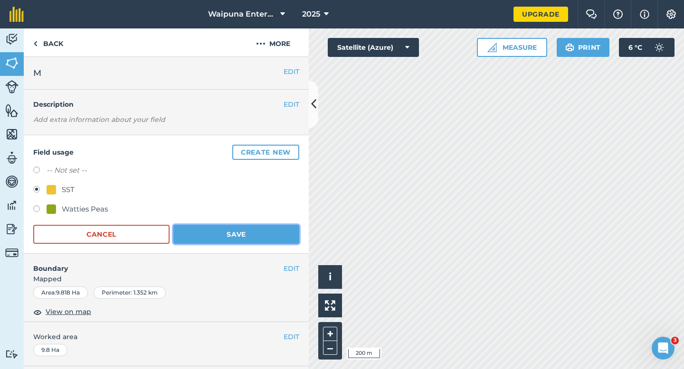
click at [218, 240] on button "Save" at bounding box center [236, 234] width 126 height 19
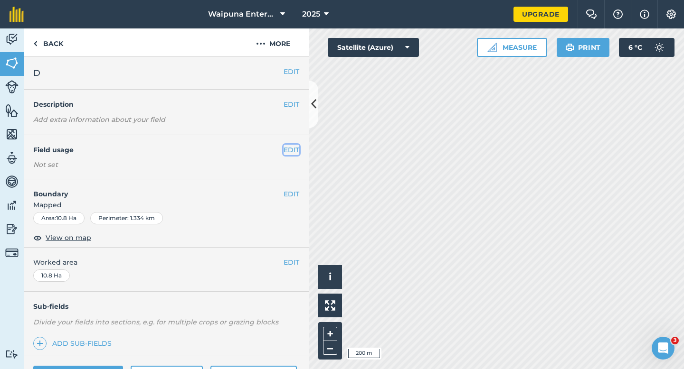
click at [289, 151] on button "EDIT" at bounding box center [291, 150] width 16 height 10
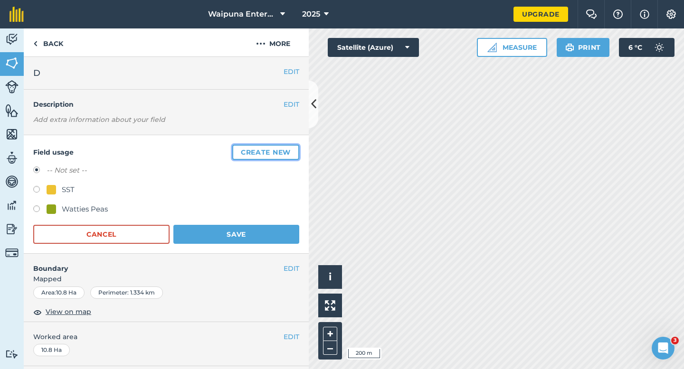
click at [289, 151] on button "Create new" at bounding box center [265, 152] width 67 height 15
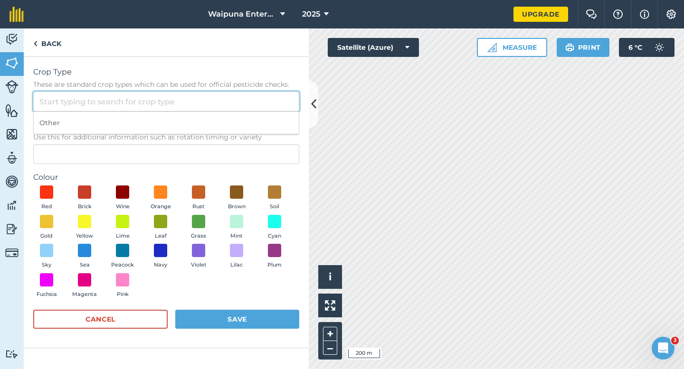
click at [260, 100] on input "Crop Type These are standard crop types which can be used for official pesticid…" at bounding box center [166, 102] width 266 height 20
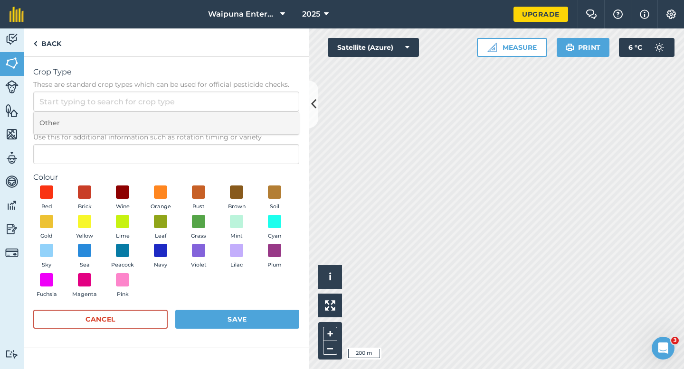
click at [260, 113] on li "Other" at bounding box center [166, 123] width 265 height 22
type input "Other"
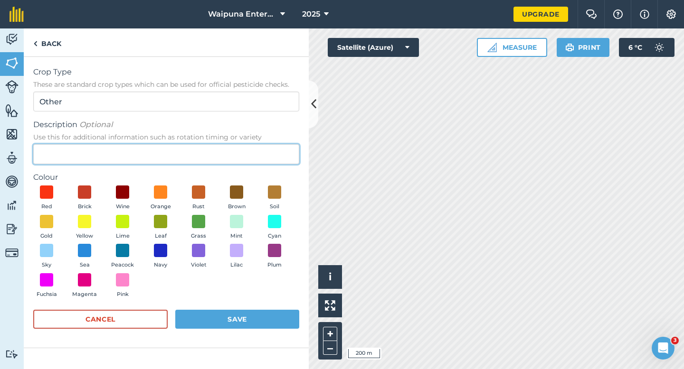
click at [259, 153] on input "Description Optional Use this for additional information such as rotation timin…" at bounding box center [166, 154] width 266 height 20
type input "Watties Beans"
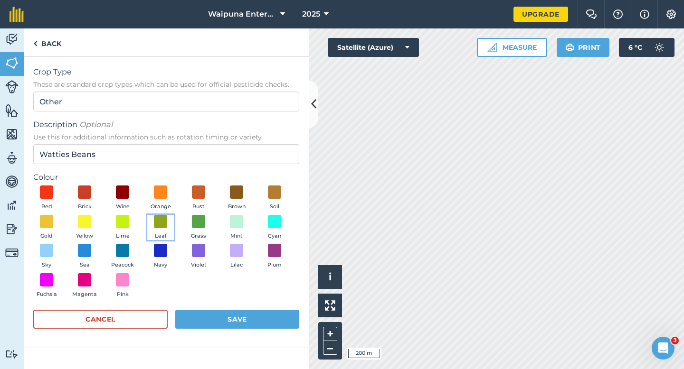
click at [171, 233] on button "Leaf" at bounding box center [160, 228] width 27 height 26
click at [207, 315] on button "Save" at bounding box center [237, 319] width 124 height 19
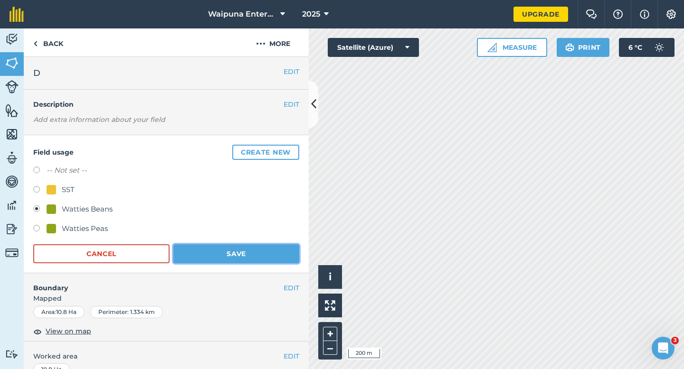
click at [254, 245] on button "Save" at bounding box center [236, 254] width 126 height 19
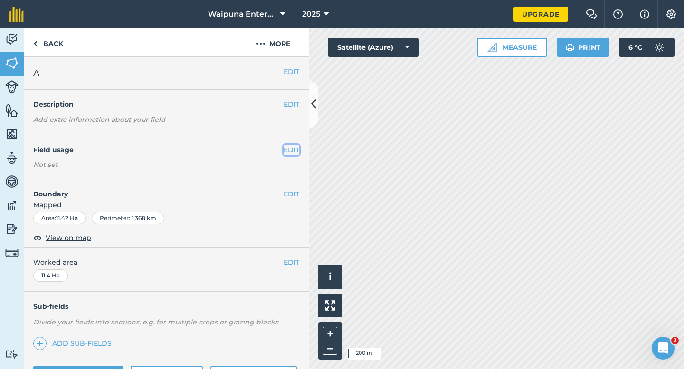
click at [290, 148] on button "EDIT" at bounding box center [291, 150] width 16 height 10
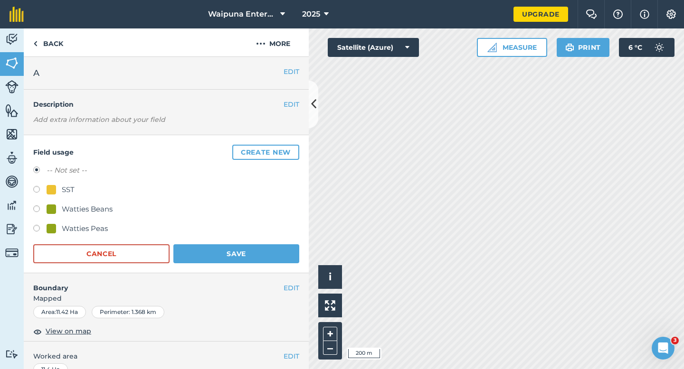
click at [290, 148] on button "Create new" at bounding box center [265, 152] width 67 height 15
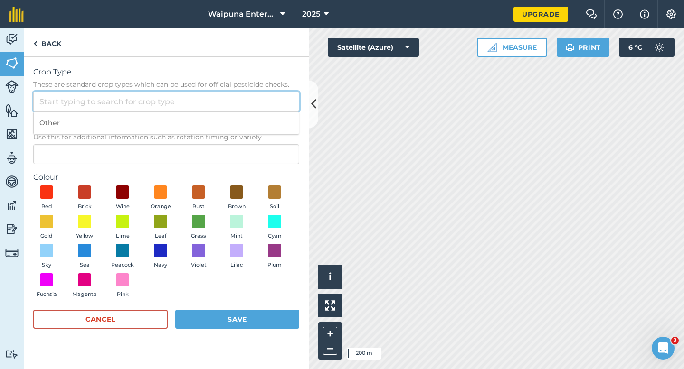
click at [277, 105] on input "Crop Type These are standard crop types which can be used for official pesticid…" at bounding box center [166, 102] width 266 height 20
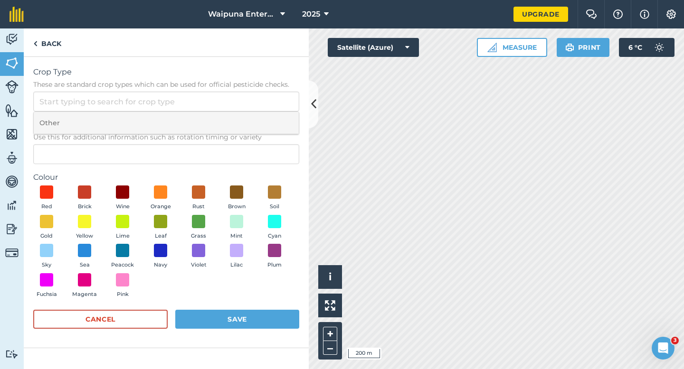
click at [277, 117] on li "Other" at bounding box center [166, 123] width 265 height 22
type input "Other"
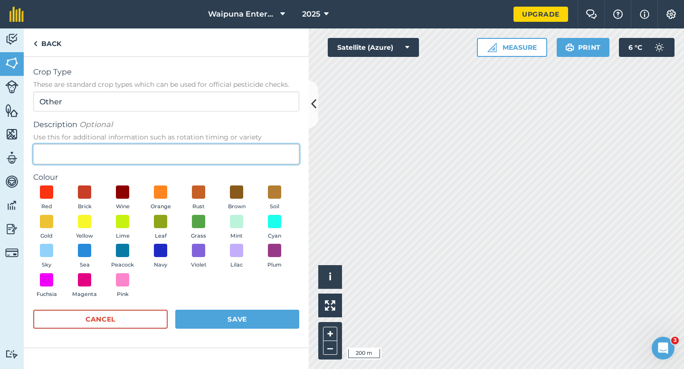
click at [272, 154] on input "Description Optional Use this for additional information such as rotation timin…" at bounding box center [166, 154] width 266 height 20
type input "Radish Seed"
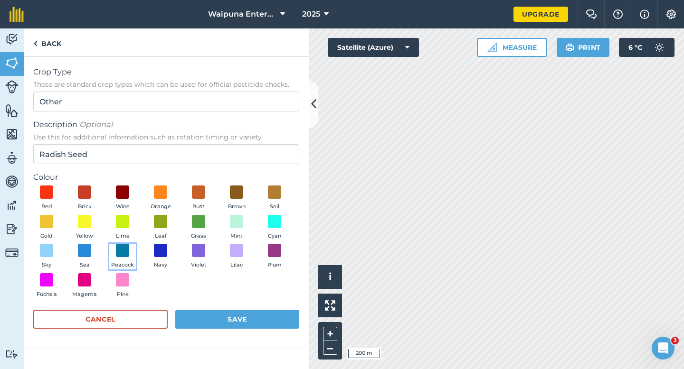
click at [114, 254] on button "Peacock" at bounding box center [122, 257] width 27 height 26
click at [255, 346] on div "Crop Type These are standard crop types which can be used for official pesticid…" at bounding box center [166, 203] width 285 height 292
click at [259, 321] on button "Save" at bounding box center [237, 319] width 124 height 19
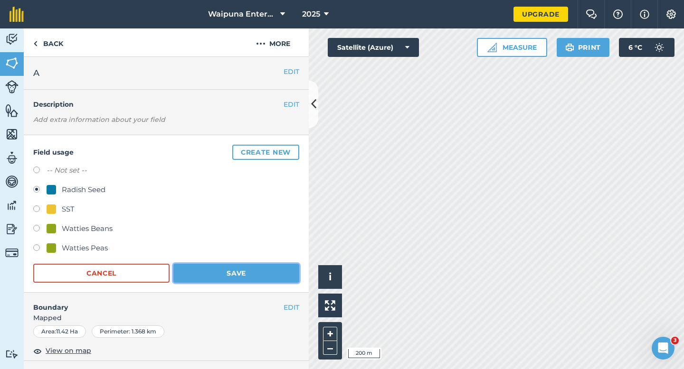
click at [279, 276] on button "Save" at bounding box center [236, 273] width 126 height 19
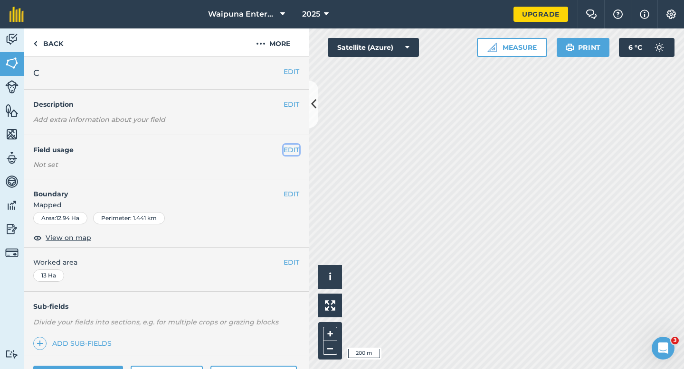
click at [289, 150] on button "EDIT" at bounding box center [291, 150] width 16 height 10
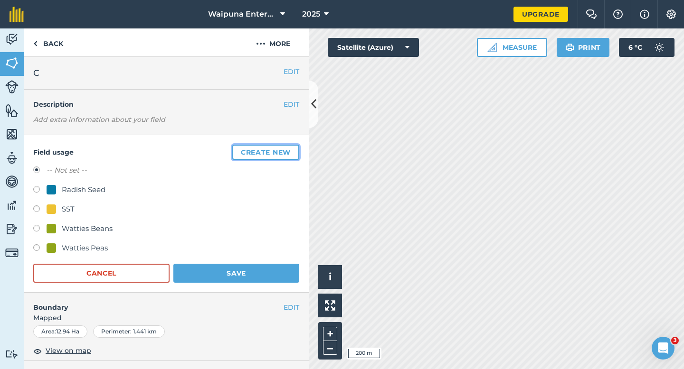
click at [285, 150] on button "Create new" at bounding box center [265, 152] width 67 height 15
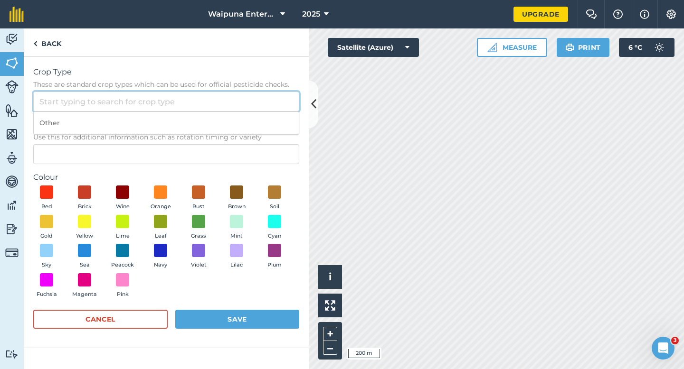
click at [261, 104] on input "Crop Type These are standard crop types which can be used for official pesticid…" at bounding box center [166, 102] width 266 height 20
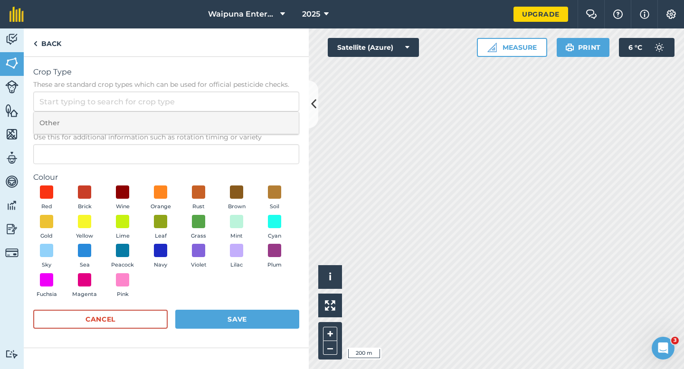
click at [261, 113] on li "Other" at bounding box center [166, 123] width 265 height 22
type input "Other"
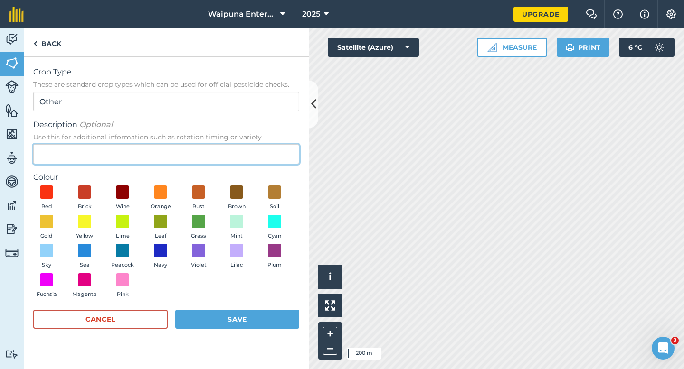
click at [261, 146] on input "Description Optional Use this for additional information such as rotation timin…" at bounding box center [166, 154] width 266 height 20
type input "Grass Seed"
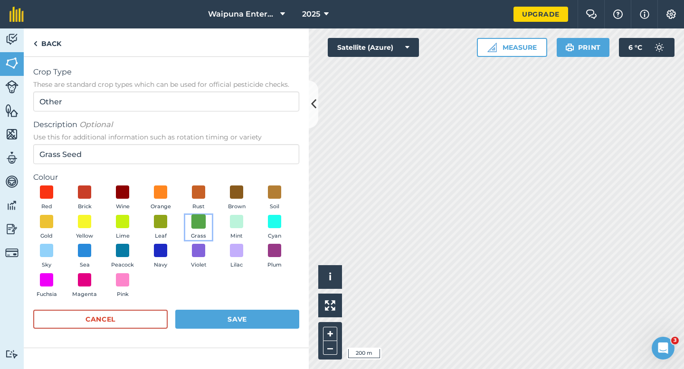
click at [198, 221] on span at bounding box center [198, 221] width 15 height 15
click at [234, 322] on button "Save" at bounding box center [237, 319] width 124 height 19
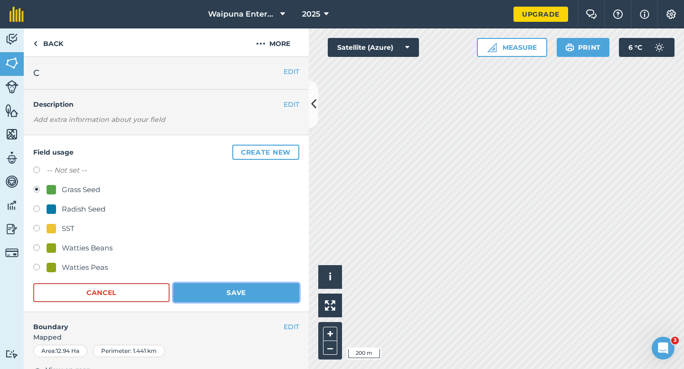
click at [256, 291] on button "Save" at bounding box center [236, 292] width 126 height 19
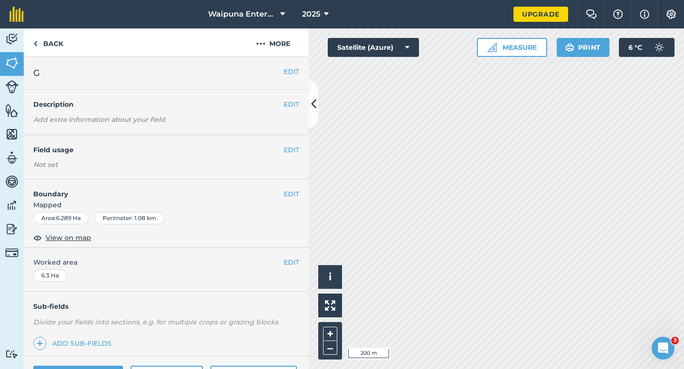
click at [300, 160] on div "EDIT Field usage Not set" at bounding box center [166, 157] width 285 height 44
click at [291, 144] on div "EDIT Field usage Not set" at bounding box center [166, 157] width 285 height 44
click at [291, 149] on button "EDIT" at bounding box center [291, 150] width 16 height 10
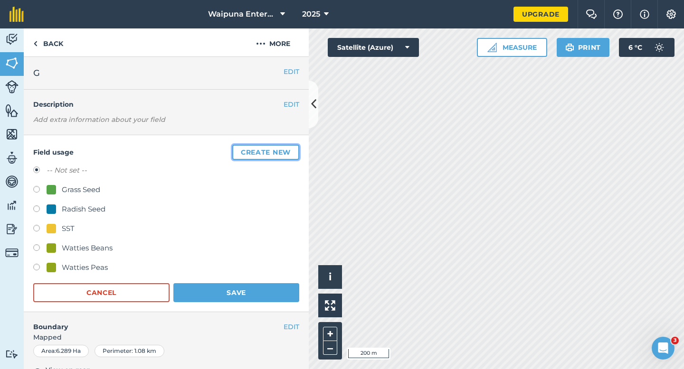
click at [245, 154] on button "Create new" at bounding box center [265, 152] width 67 height 15
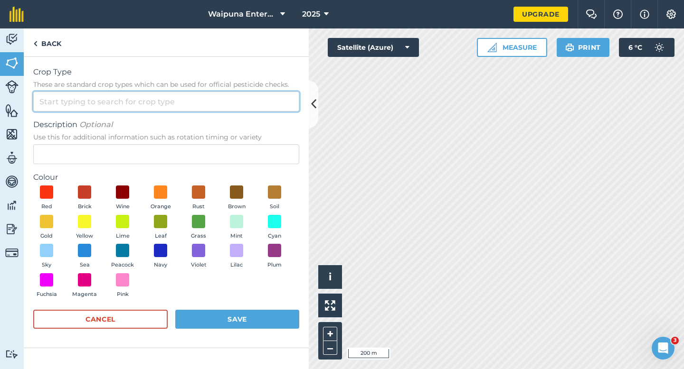
click at [231, 96] on input "Crop Type These are standard crop types which can be used for official pesticid…" at bounding box center [166, 102] width 266 height 20
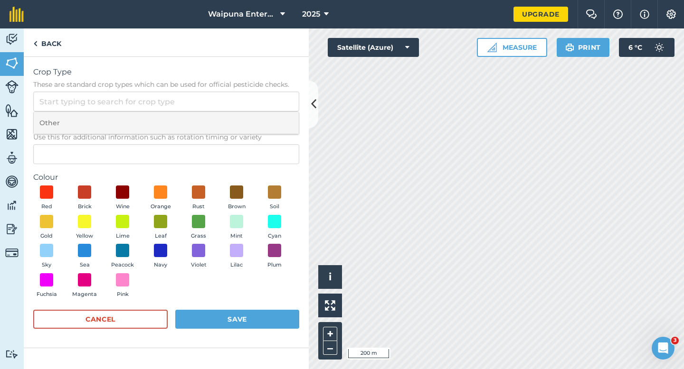
click at [231, 117] on li "Other" at bounding box center [166, 123] width 265 height 22
type input "Other"
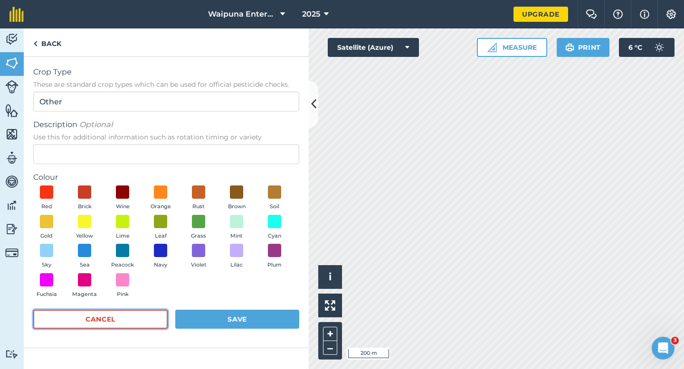
click at [106, 313] on button "Cancel" at bounding box center [100, 319] width 134 height 19
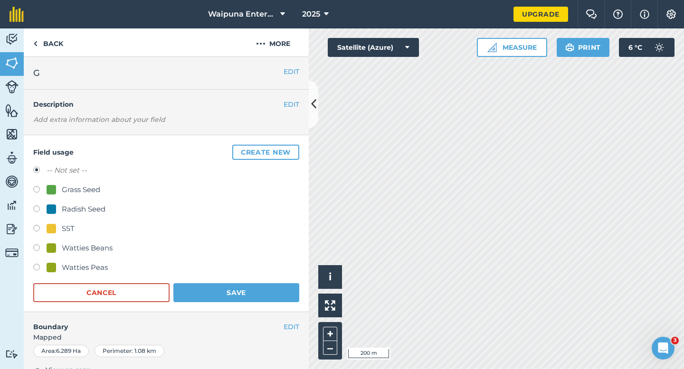
click at [61, 229] on div "SST" at bounding box center [61, 228] width 28 height 11
radio input "true"
radio input "false"
click at [213, 294] on button "Save" at bounding box center [236, 292] width 126 height 19
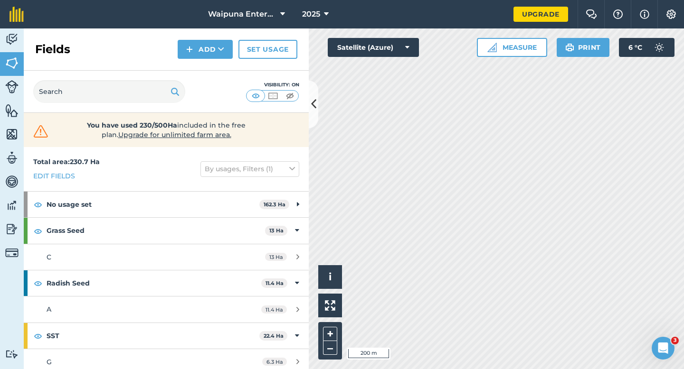
click at [340, 38] on div "Click to start drawing i © 2025 TomTom, Microsoft 200 m + – Satellite (Azure) M…" at bounding box center [496, 198] width 375 height 341
click at [293, 205] on div "Activity Fields Livestock Features Maps Team Vehicles Data Reporting Billing Tu…" at bounding box center [342, 198] width 684 height 341
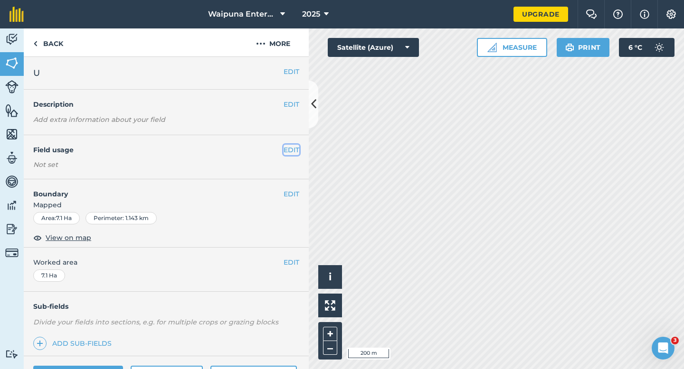
click at [294, 151] on button "EDIT" at bounding box center [291, 150] width 16 height 10
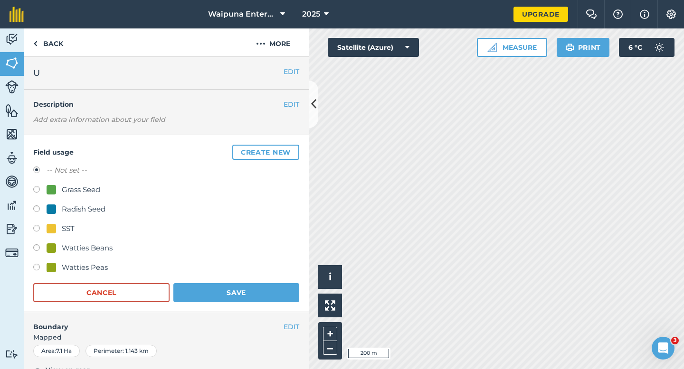
click at [71, 231] on div "SST" at bounding box center [68, 228] width 13 height 11
radio input "true"
radio input "false"
click at [227, 296] on button "Save" at bounding box center [236, 292] width 126 height 19
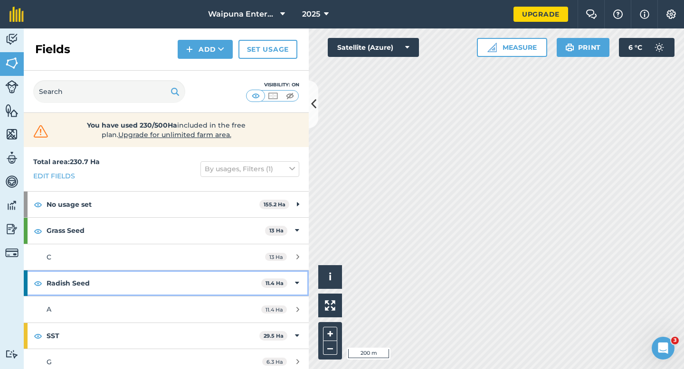
click at [303, 280] on div "Radish Seed 11.4 Ha" at bounding box center [166, 284] width 285 height 26
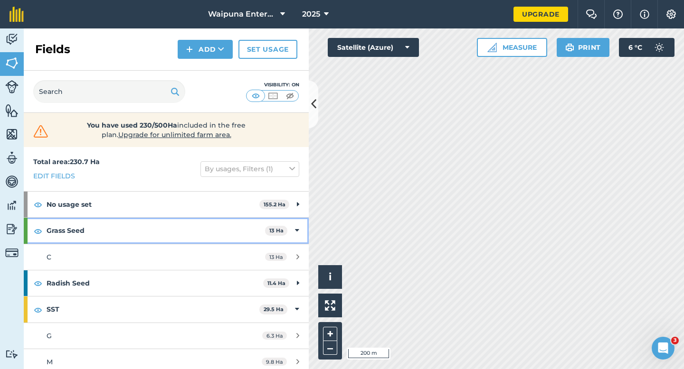
click at [292, 227] on div "Grass Seed 13 Ha" at bounding box center [166, 231] width 285 height 26
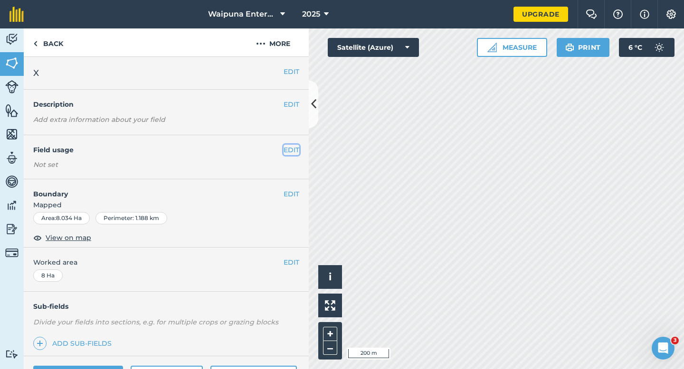
click at [290, 145] on button "EDIT" at bounding box center [291, 150] width 16 height 10
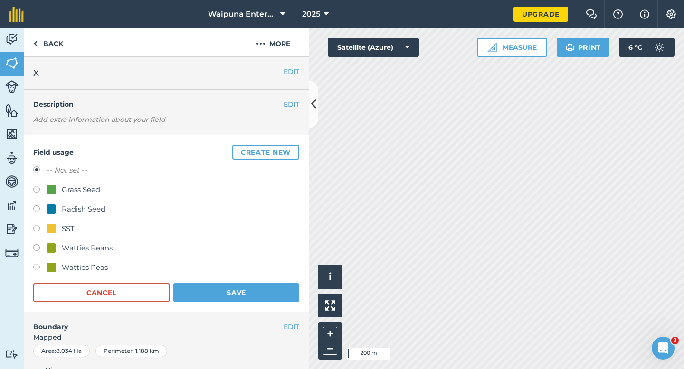
click at [54, 233] on div "SST" at bounding box center [61, 228] width 28 height 11
radio input "true"
radio input "false"
click at [207, 282] on form "-- Not set -- Grass Seed Radish Seed SST Watties Beans Watties Peas Cancel Save" at bounding box center [166, 234] width 266 height 138
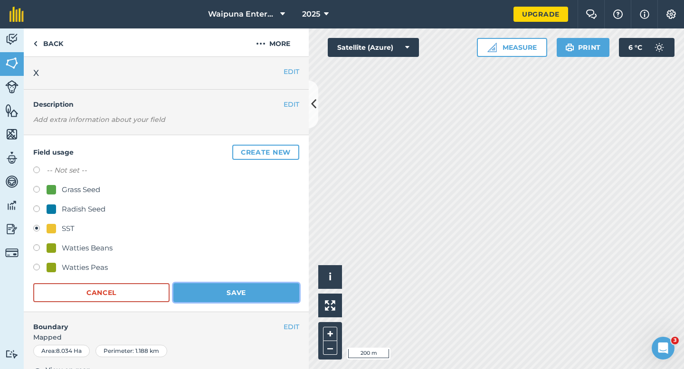
click at [212, 288] on button "Save" at bounding box center [236, 292] width 126 height 19
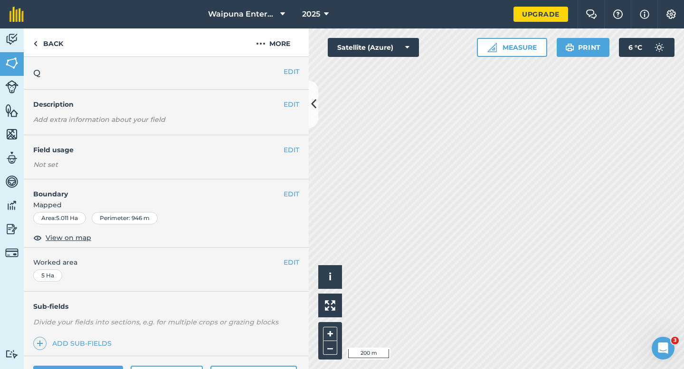
click at [281, 153] on h4 "Field usage" at bounding box center [158, 150] width 250 height 10
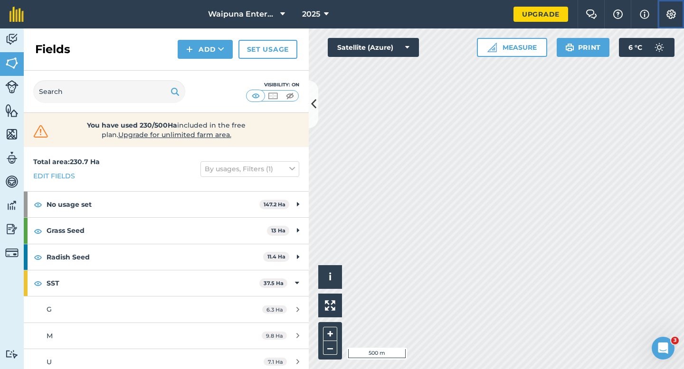
click at [678, 18] on button "Settings" at bounding box center [670, 14] width 27 height 28
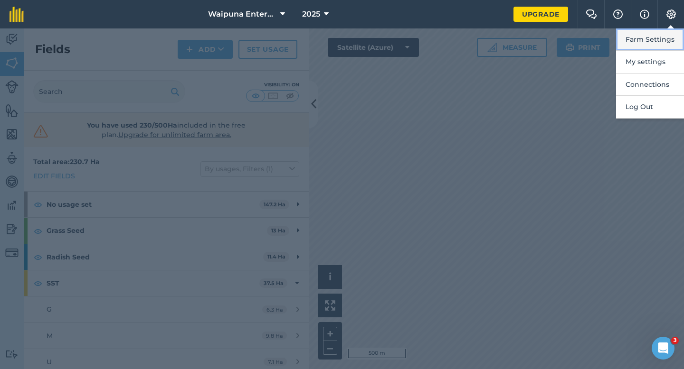
click at [674, 45] on button "Farm Settings" at bounding box center [650, 39] width 68 height 22
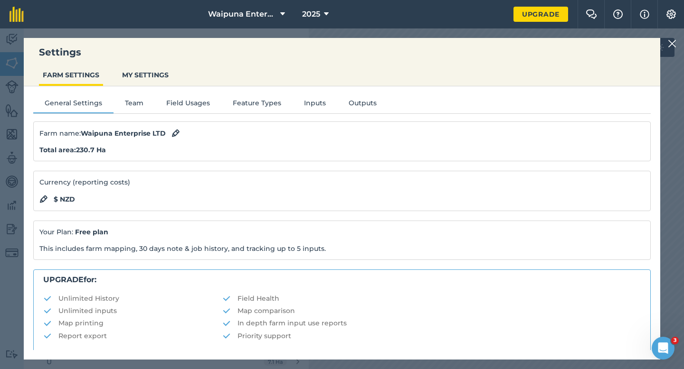
scroll to position [182, 0]
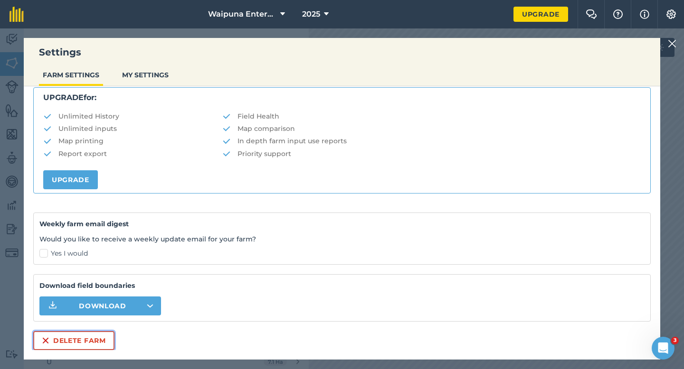
click at [93, 347] on button "Delete farm" at bounding box center [73, 340] width 81 height 19
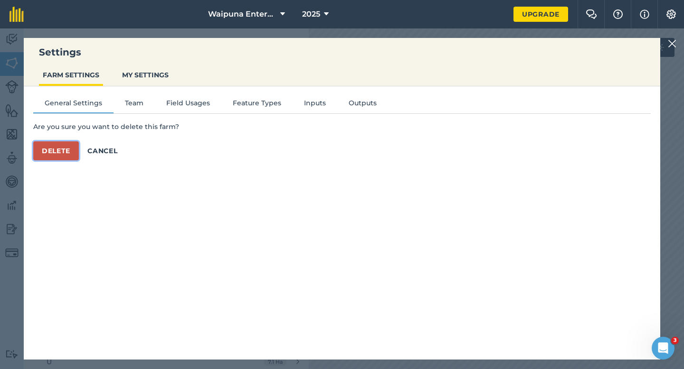
click at [67, 160] on button "Delete" at bounding box center [56, 151] width 46 height 19
